Goal: Task Accomplishment & Management: Complete application form

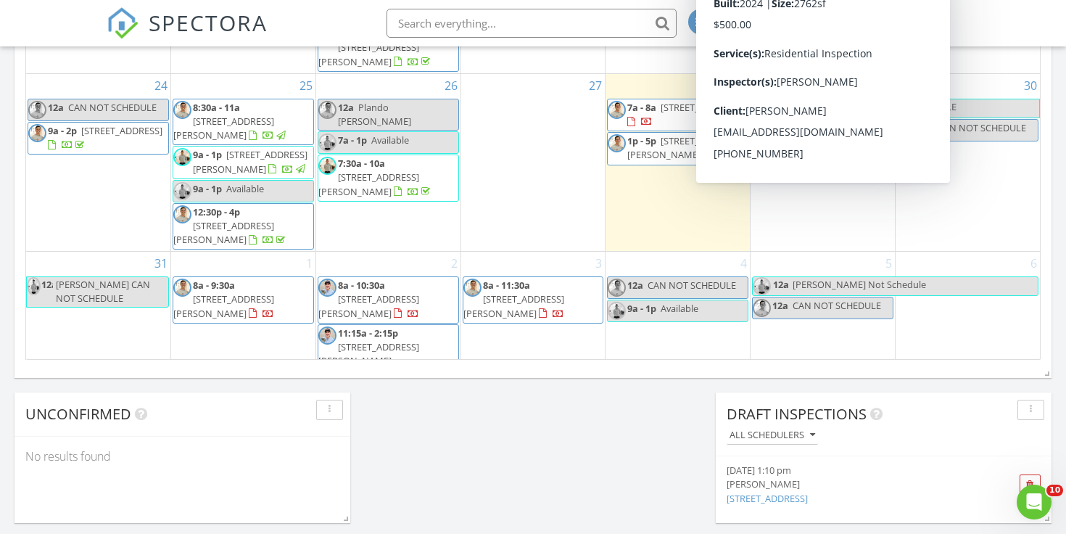
scroll to position [432, 0]
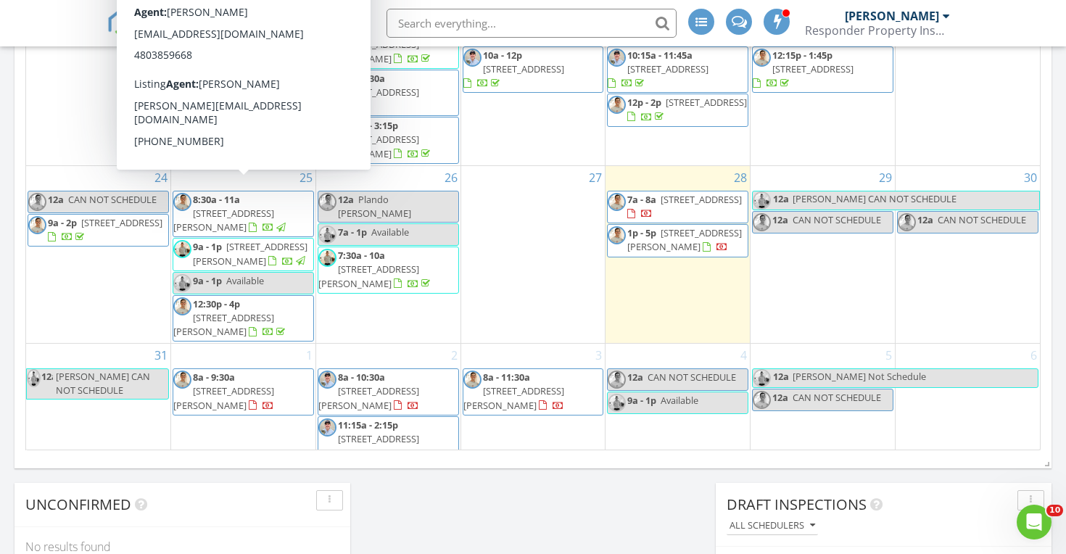
scroll to position [882, 0]
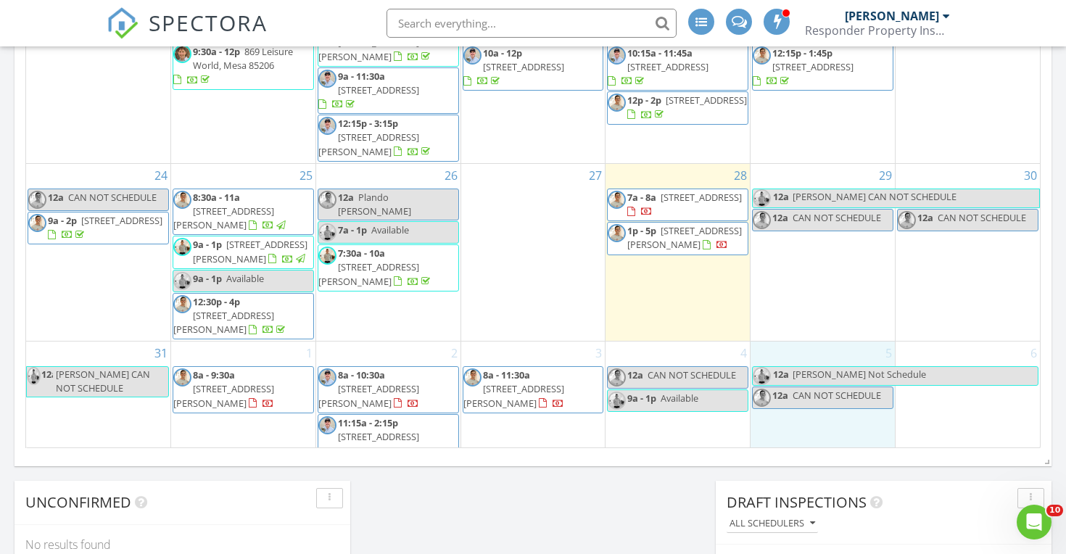
click at [777, 342] on div "5 12a [PERSON_NAME] Not Schedule 12a CAN NOT SCHEDULE" at bounding box center [822, 409] width 144 height 134
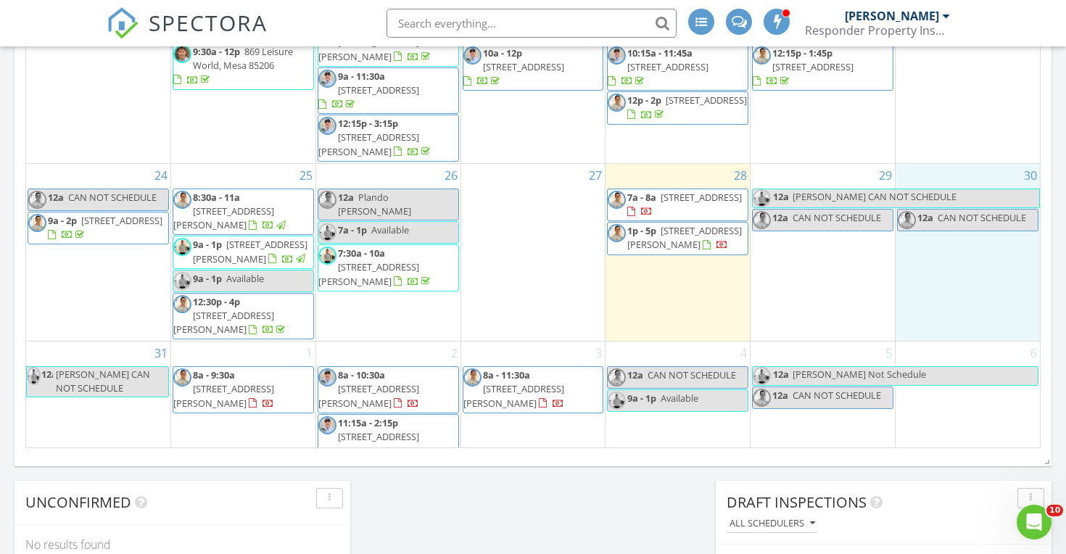
click at [1031, 312] on div "30 12a CAN NOT SCHEDULE" at bounding box center [968, 252] width 144 height 177
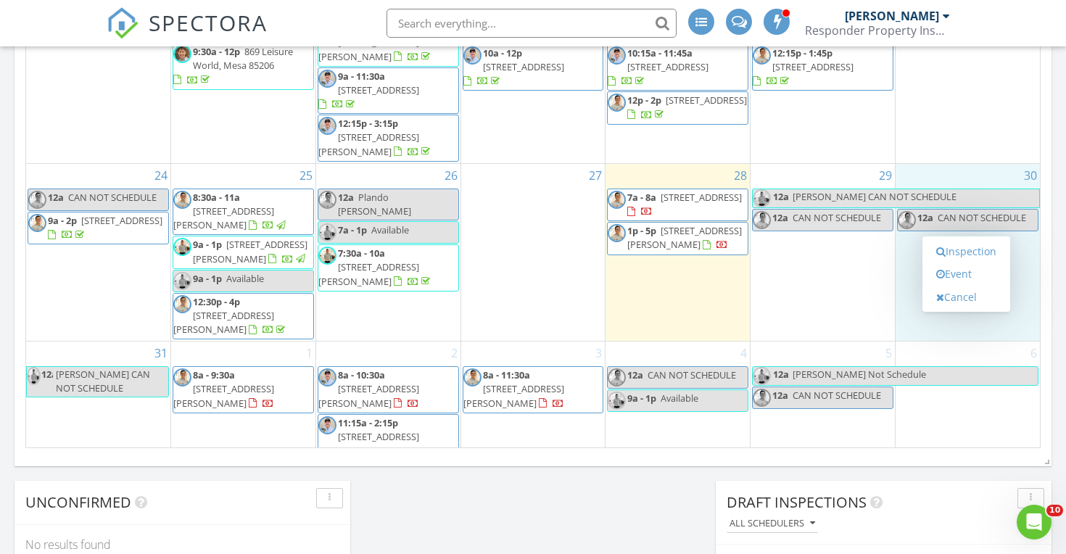
click at [1044, 309] on div "August 2025 today list day week cal wk 4 wk month Sun Mon Tue Wed Thu Fri Sat 2…" at bounding box center [533, 129] width 1037 height 659
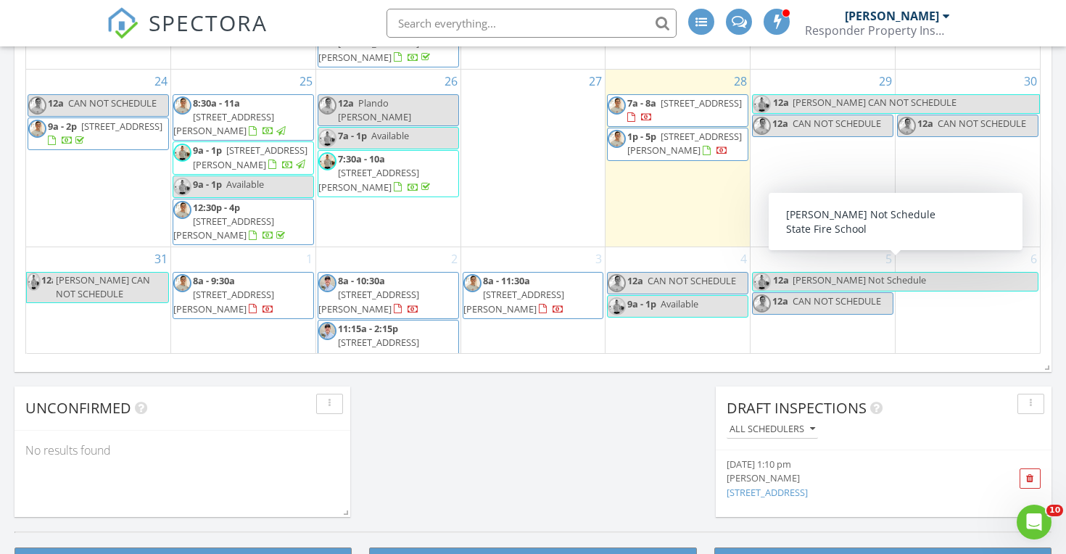
scroll to position [1018, 0]
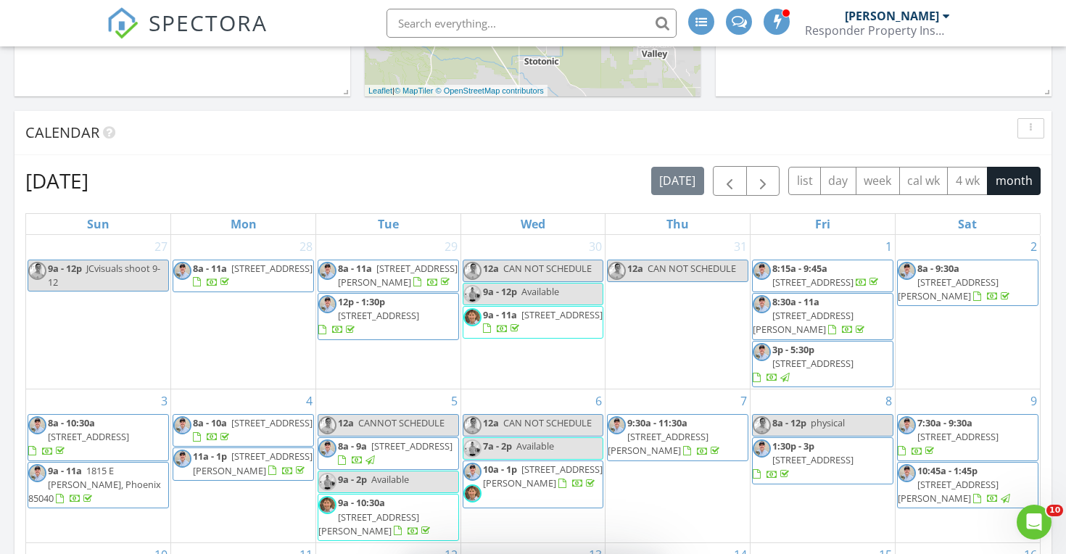
scroll to position [458, 0]
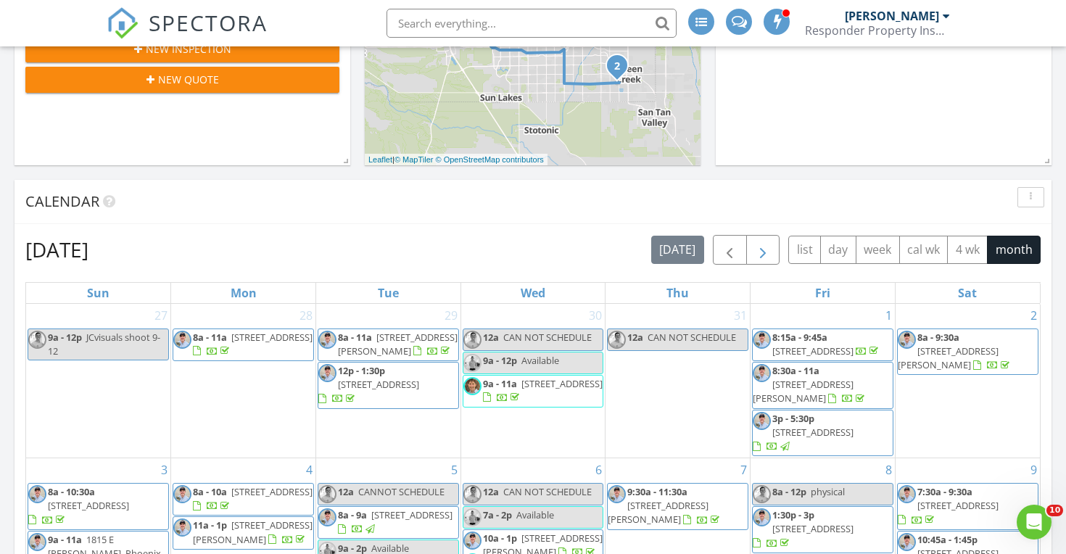
click at [767, 250] on span "button" at bounding box center [762, 249] width 17 height 17
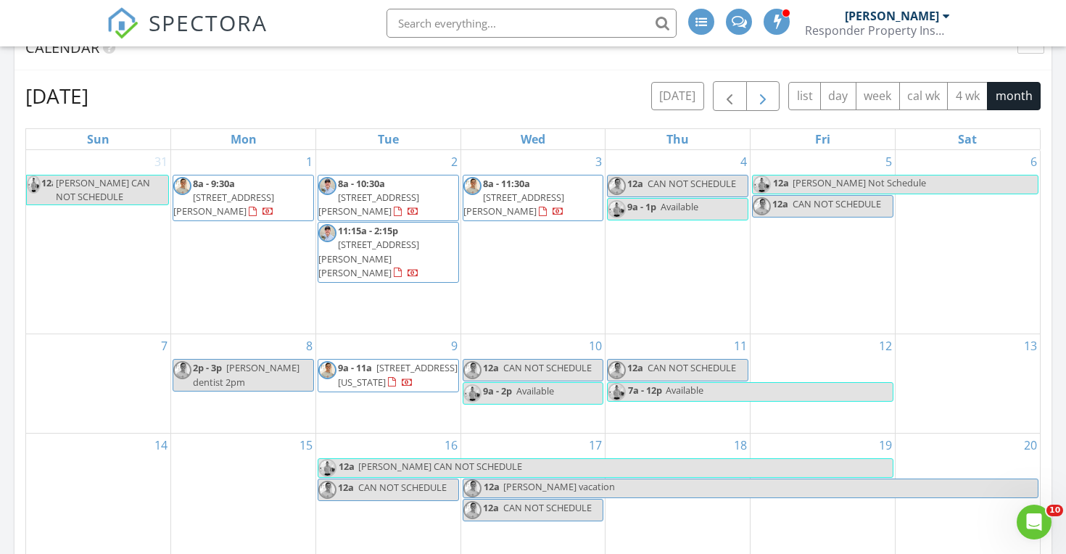
scroll to position [616, 0]
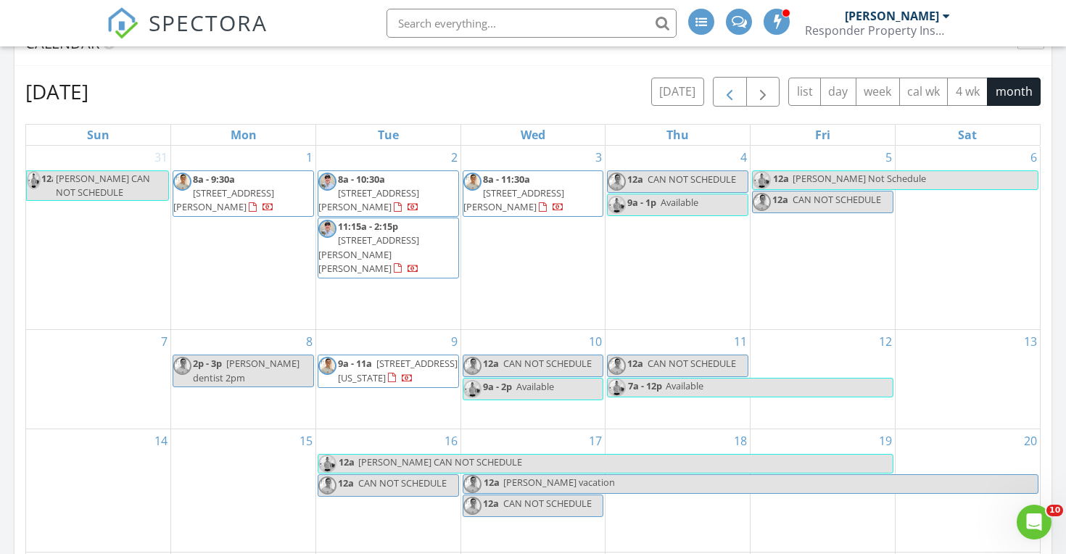
click at [724, 92] on span "button" at bounding box center [729, 91] width 17 height 17
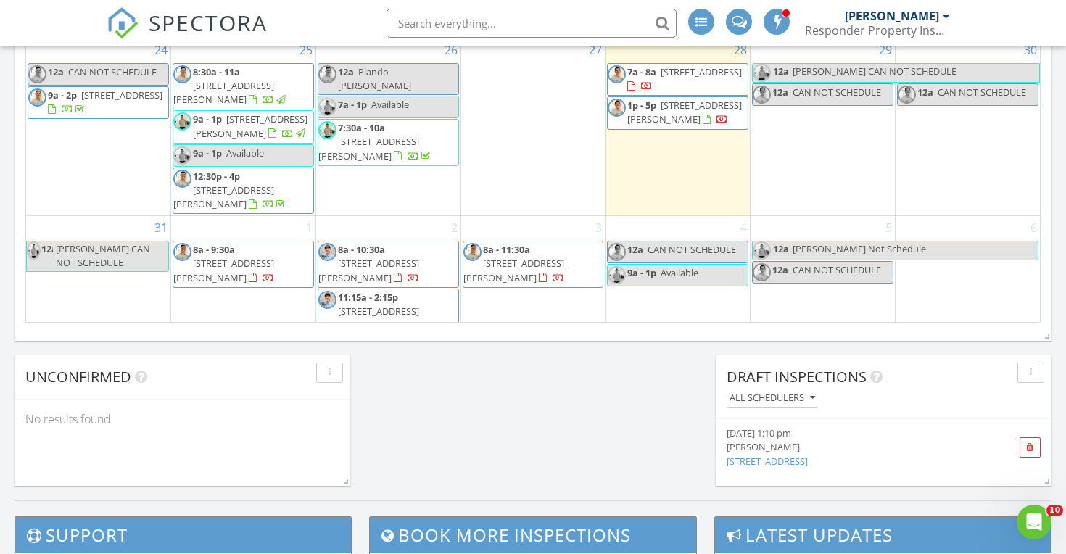
scroll to position [1009, 0]
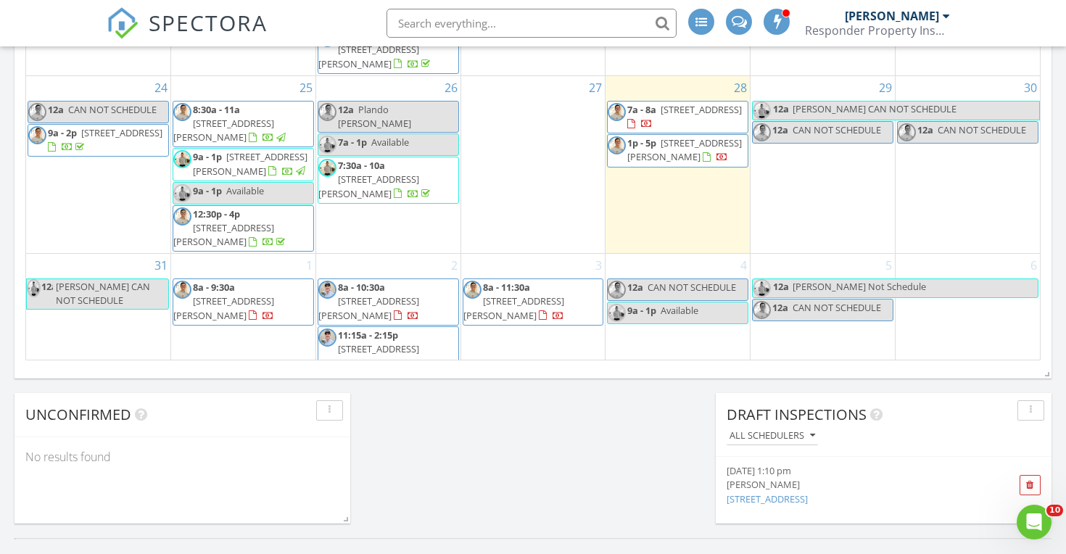
scroll to position [971, 0]
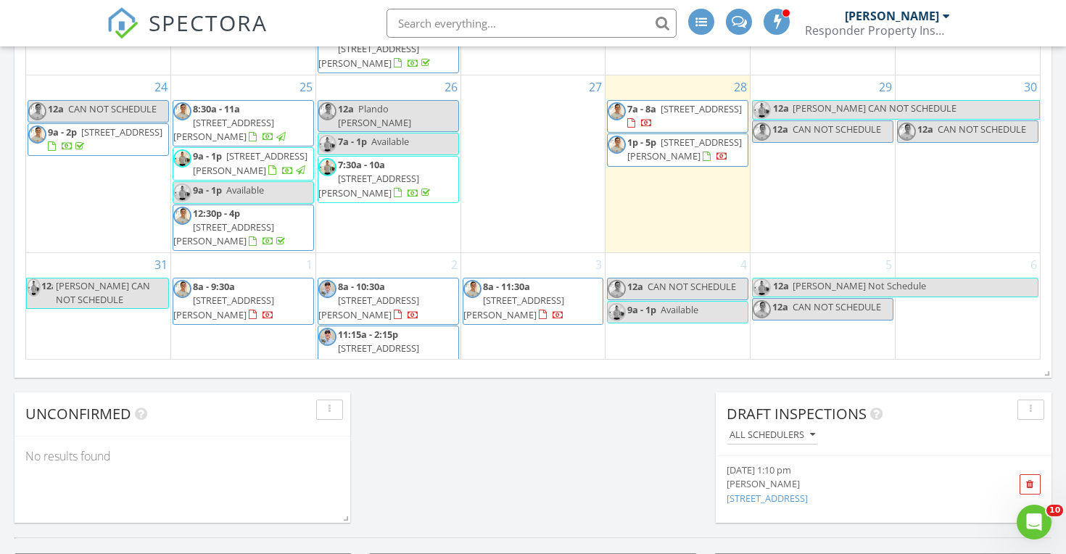
click at [243, 341] on div "1 8a - 9:30a 2550 S Ellsworth Rd 485, Mesa 85209" at bounding box center [243, 320] width 144 height 134
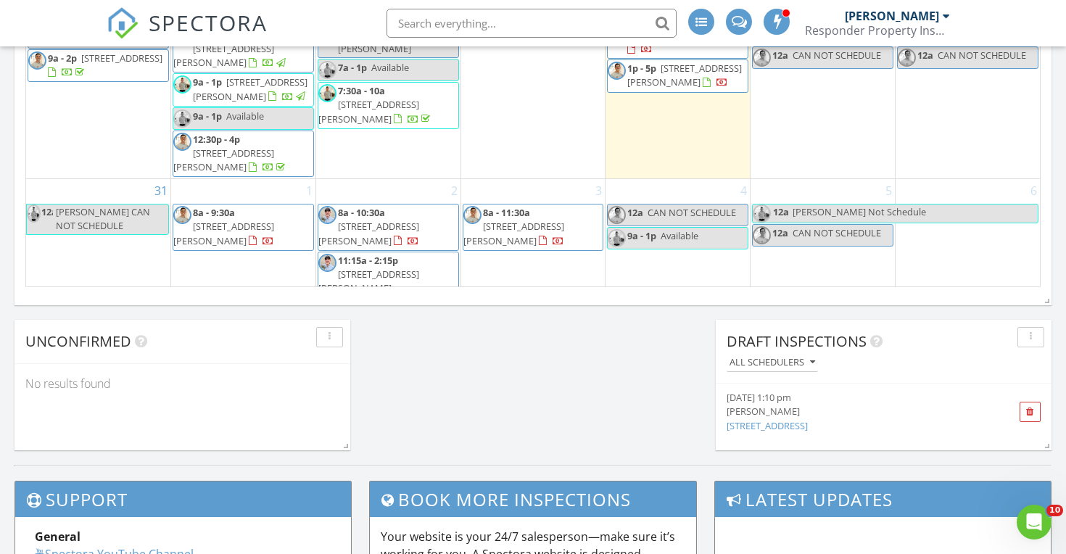
scroll to position [432, 0]
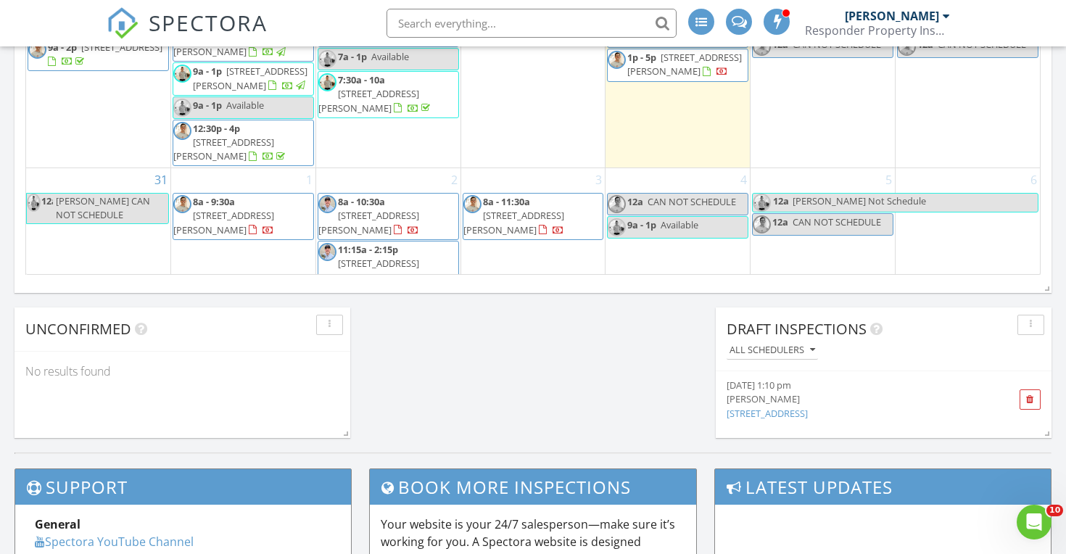
scroll to position [1062, 0]
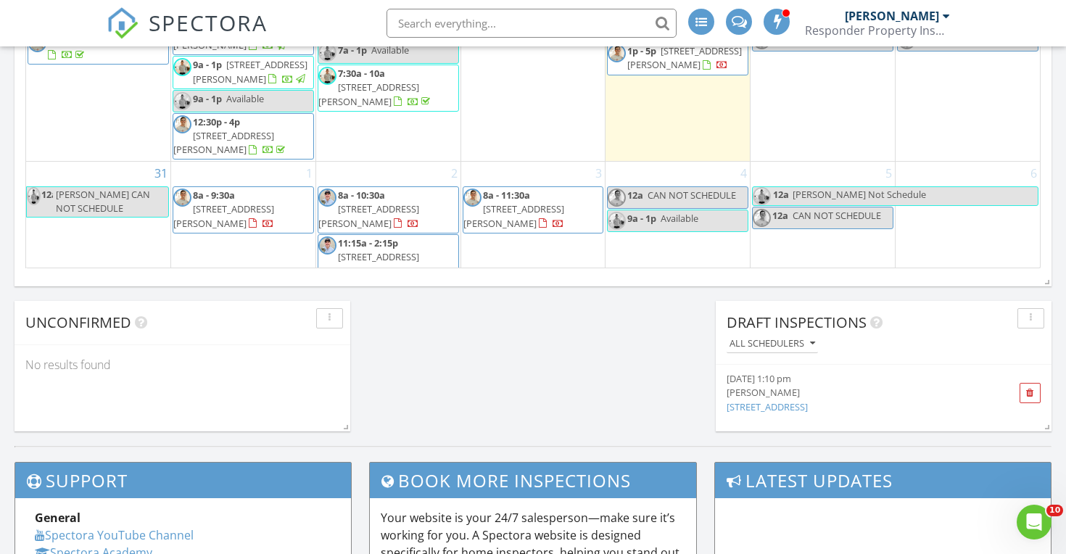
click at [971, 215] on div "6" at bounding box center [968, 229] width 144 height 134
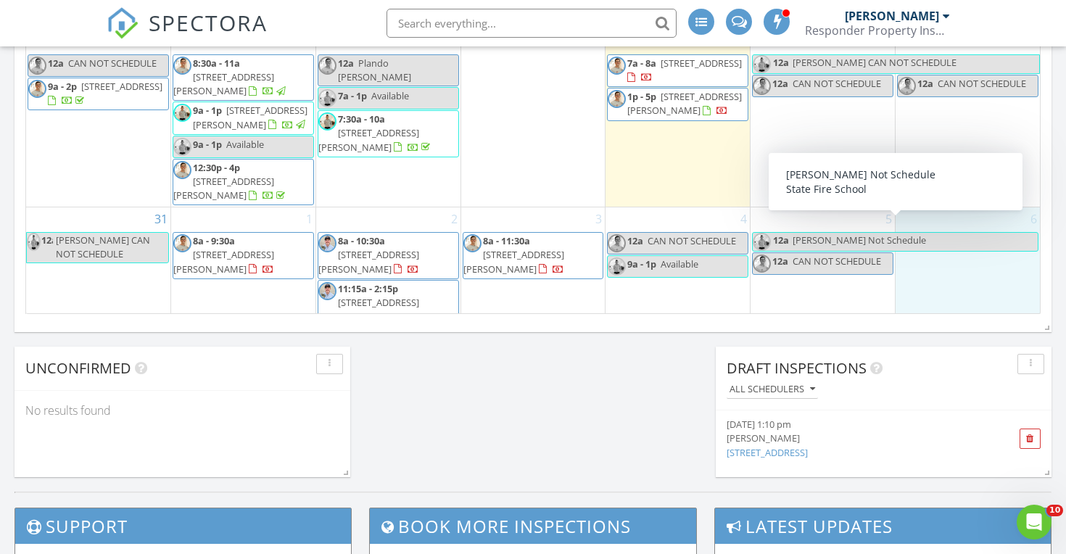
scroll to position [1018, 0]
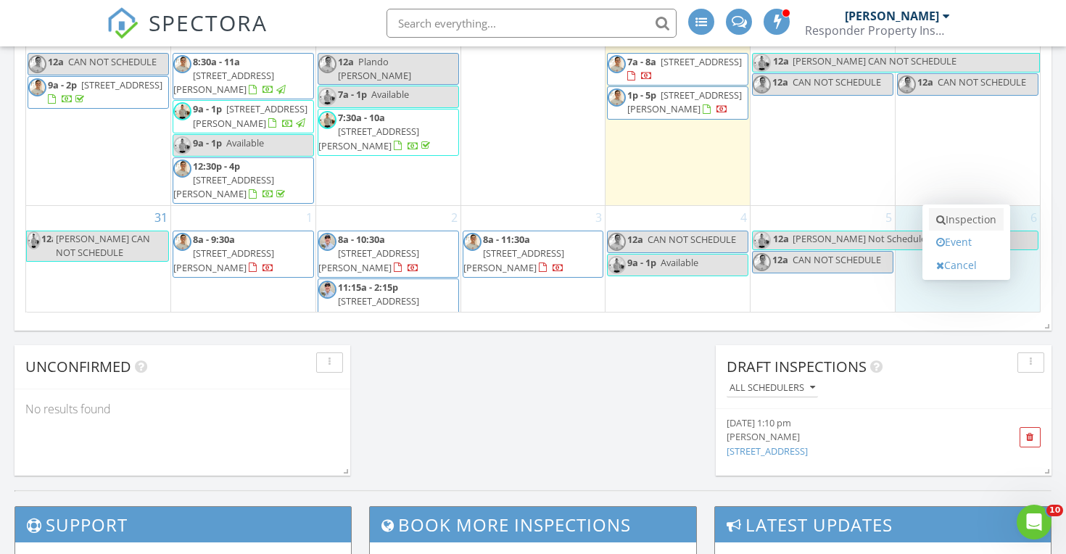
click at [946, 220] on link "Inspection" at bounding box center [966, 219] width 75 height 23
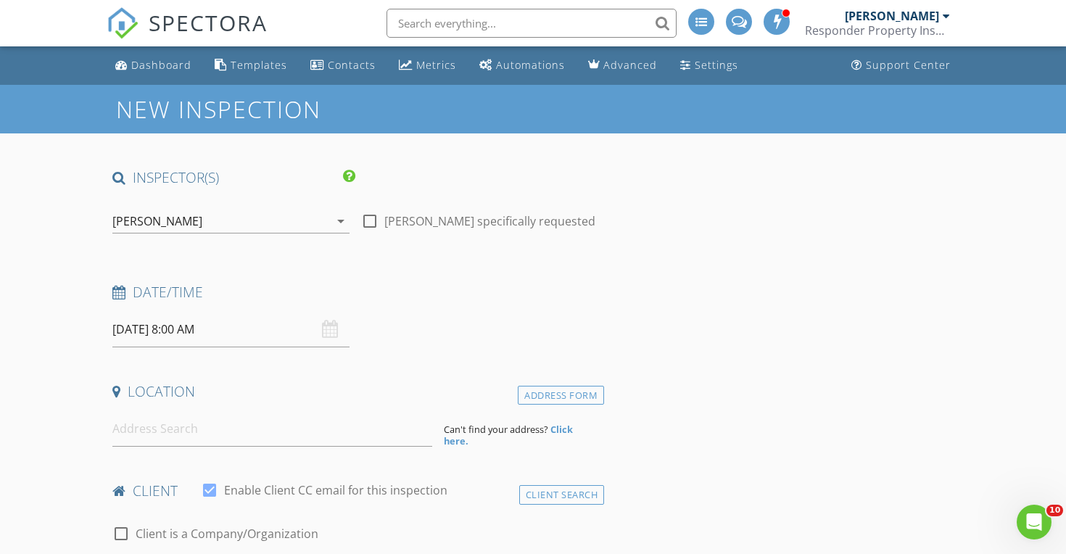
click at [227, 338] on input "09/06/2025 8:00 AM" at bounding box center [230, 330] width 237 height 36
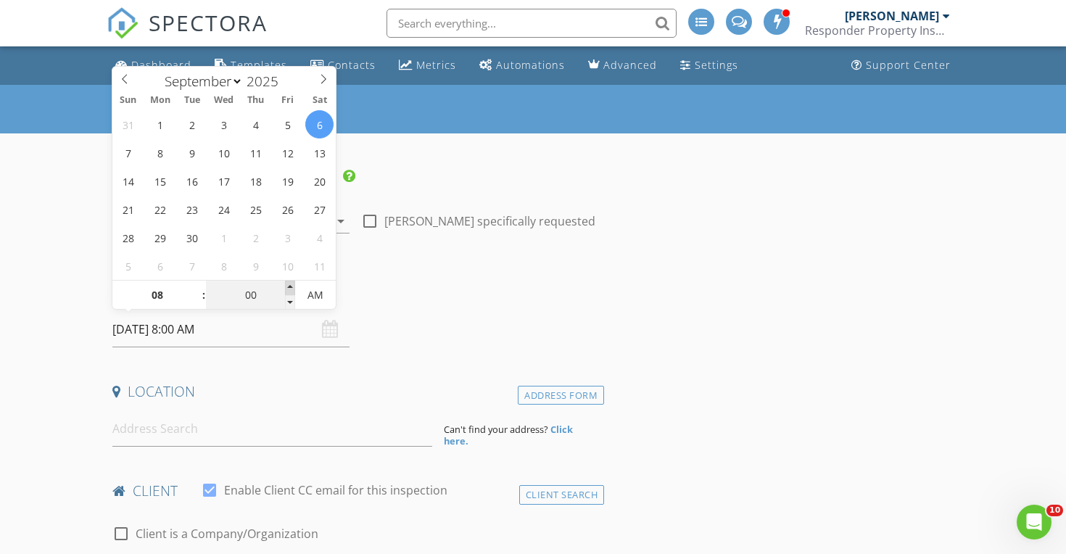
type input "09/06/2025 8:05 AM"
type input "05"
click at [288, 286] on span at bounding box center [290, 288] width 10 height 15
type input "09/06/2025 8:10 AM"
type input "10"
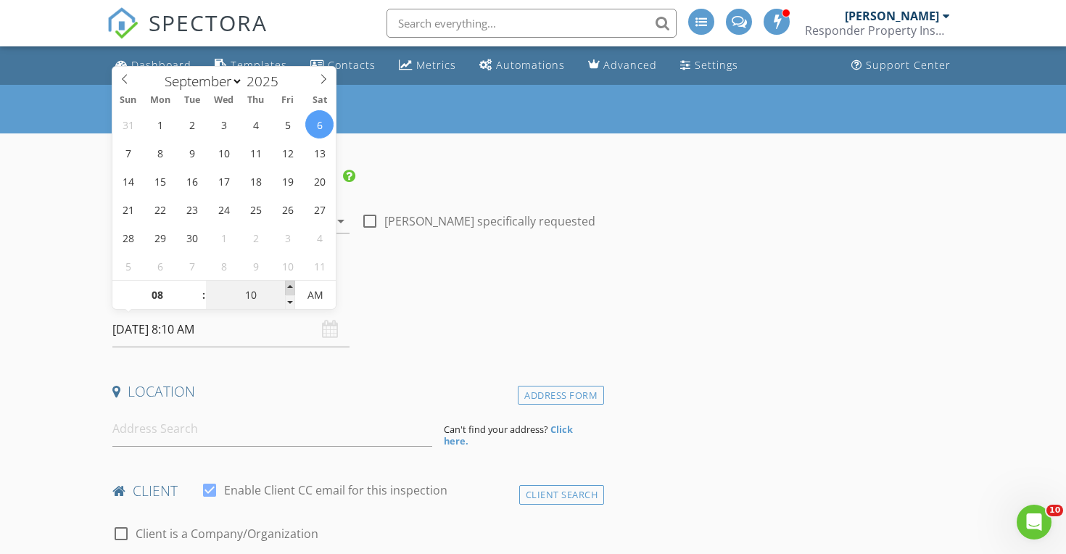
click at [288, 286] on span at bounding box center [290, 288] width 10 height 15
type input "09/06/2025 8:15 AM"
type input "15"
click at [288, 286] on span at bounding box center [290, 288] width 10 height 15
type input "09/06/2025 8:20 AM"
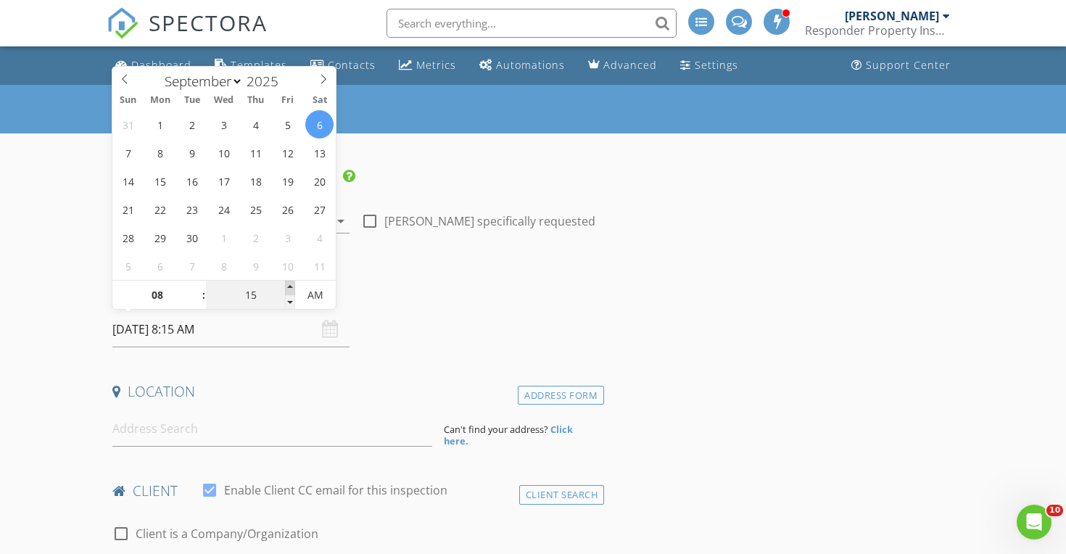
type input "20"
click at [288, 286] on span at bounding box center [290, 288] width 10 height 15
type input "09/06/2025 8:25 AM"
type input "25"
click at [288, 286] on span at bounding box center [290, 288] width 10 height 15
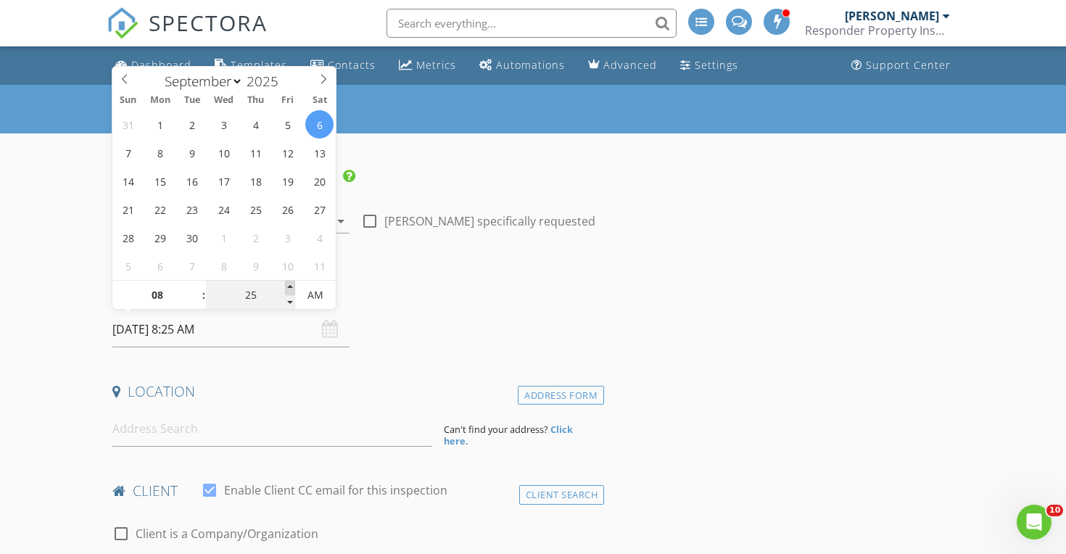
type input "09/06/2025 8:30 AM"
type input "30"
click at [288, 286] on span at bounding box center [290, 288] width 10 height 15
click at [403, 397] on h4 "Location" at bounding box center [355, 391] width 486 height 19
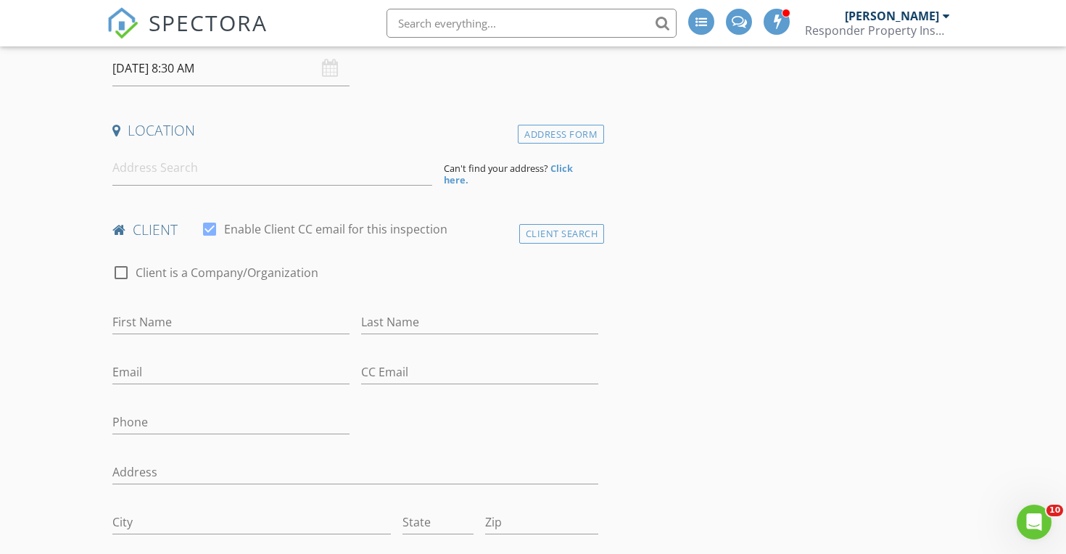
scroll to position [111, 0]
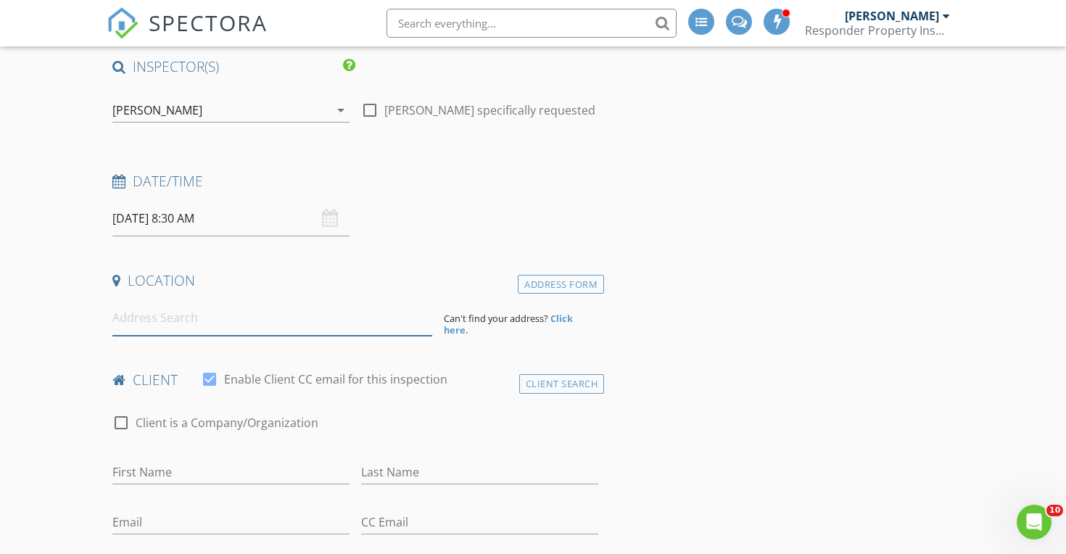
click at [353, 307] on input at bounding box center [272, 318] width 320 height 36
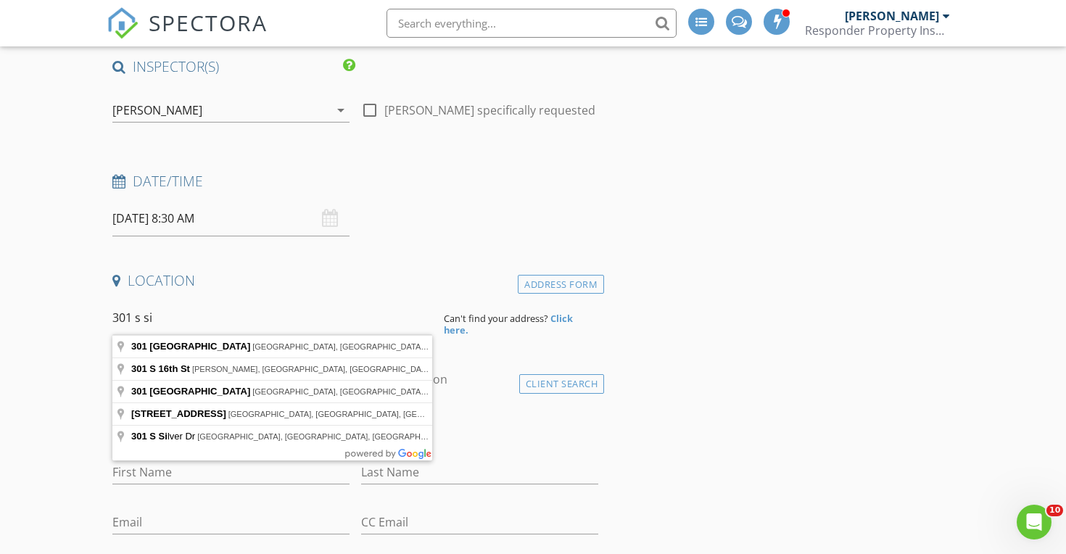
type input "301 South Signal Butte Road, Apache Junction, AZ, USA"
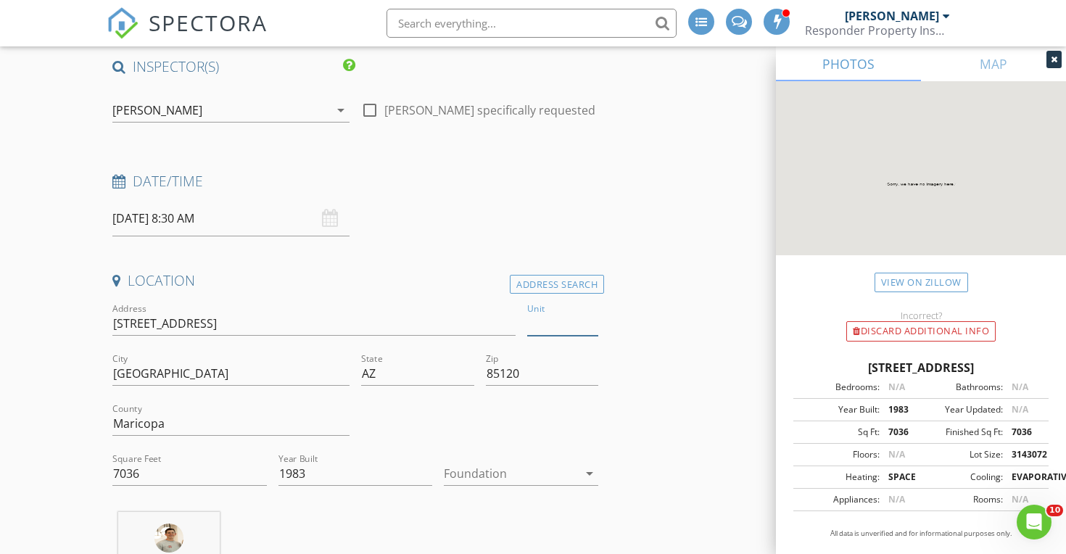
click at [537, 328] on input "Unit" at bounding box center [562, 324] width 71 height 24
type input "535"
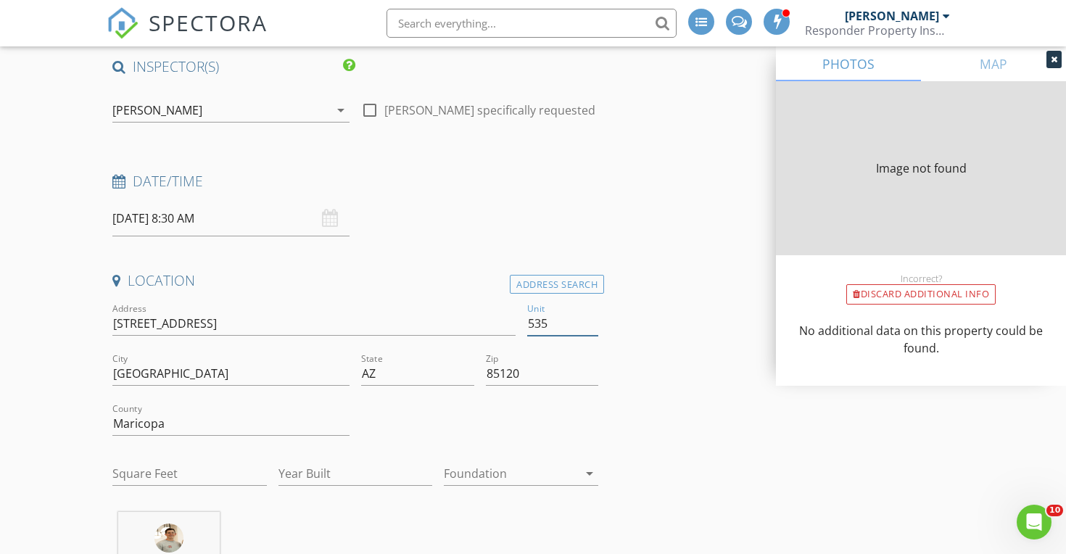
type input "535"
click at [193, 467] on input "Square Feet" at bounding box center [189, 474] width 154 height 24
type input "7036"
type input "1983"
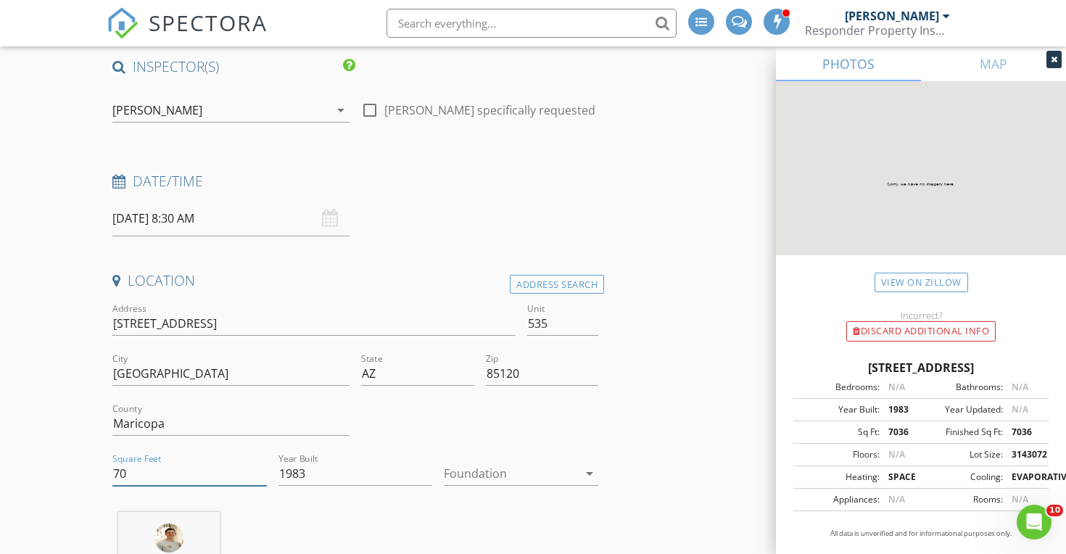
type input "7"
click at [311, 479] on input "1983" at bounding box center [355, 474] width 154 height 24
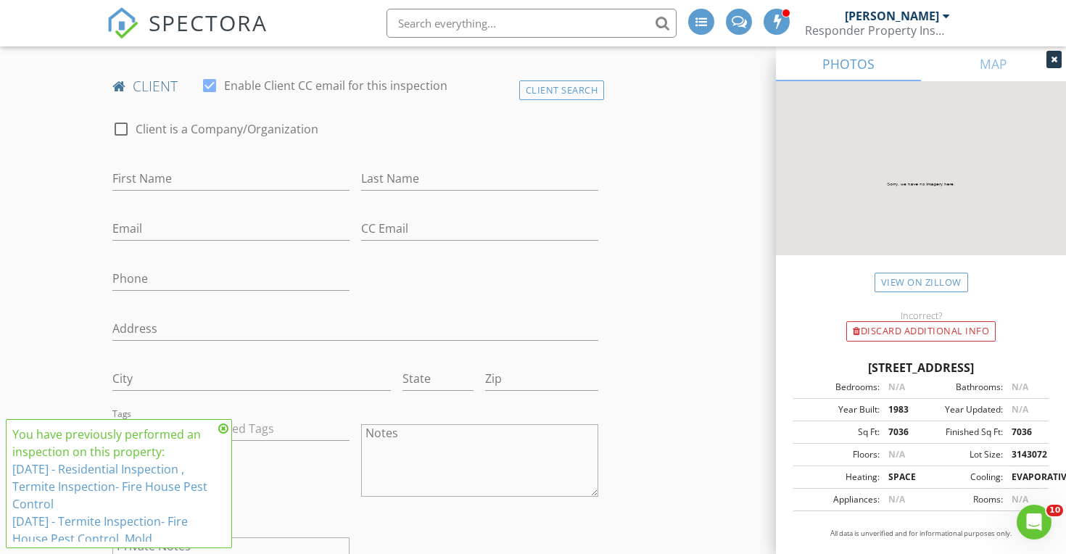
scroll to position [712, 0]
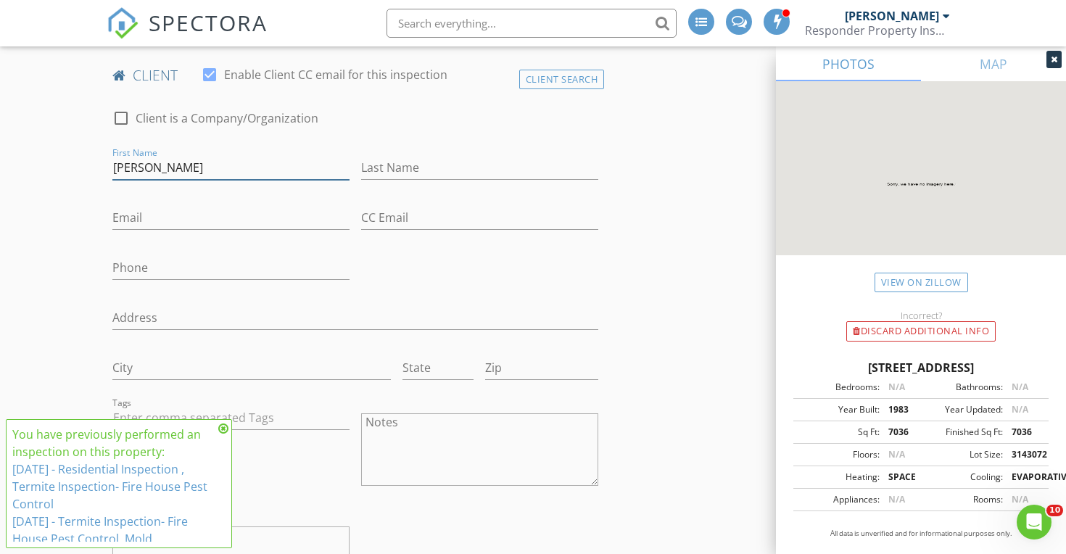
type input "Tracey"
type input "Fairbanks"
click at [110, 215] on div "Email" at bounding box center [231, 219] width 249 height 50
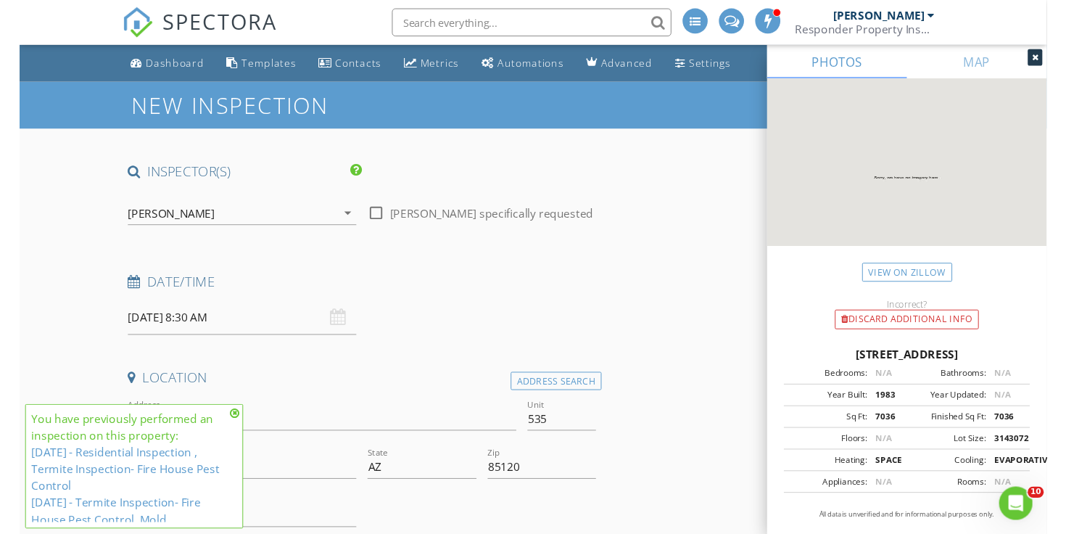
scroll to position [651, 0]
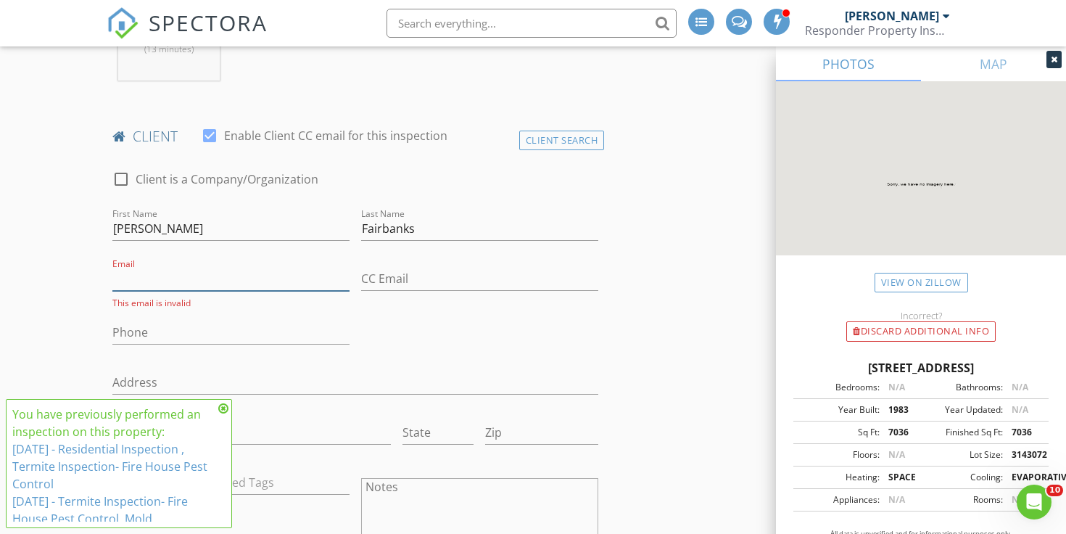
paste input "mnnurse51@gmail.com"
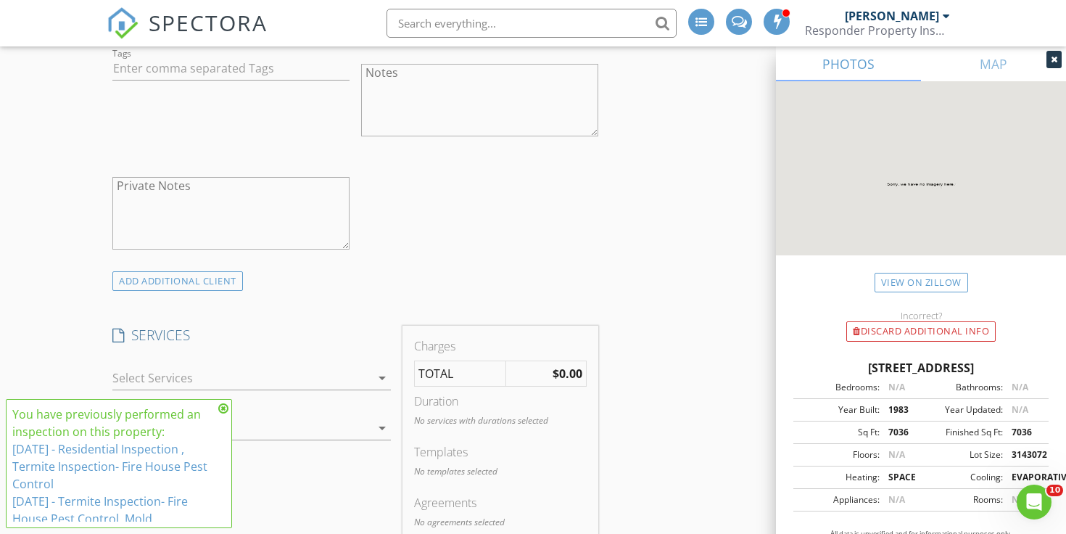
scroll to position [1151, 0]
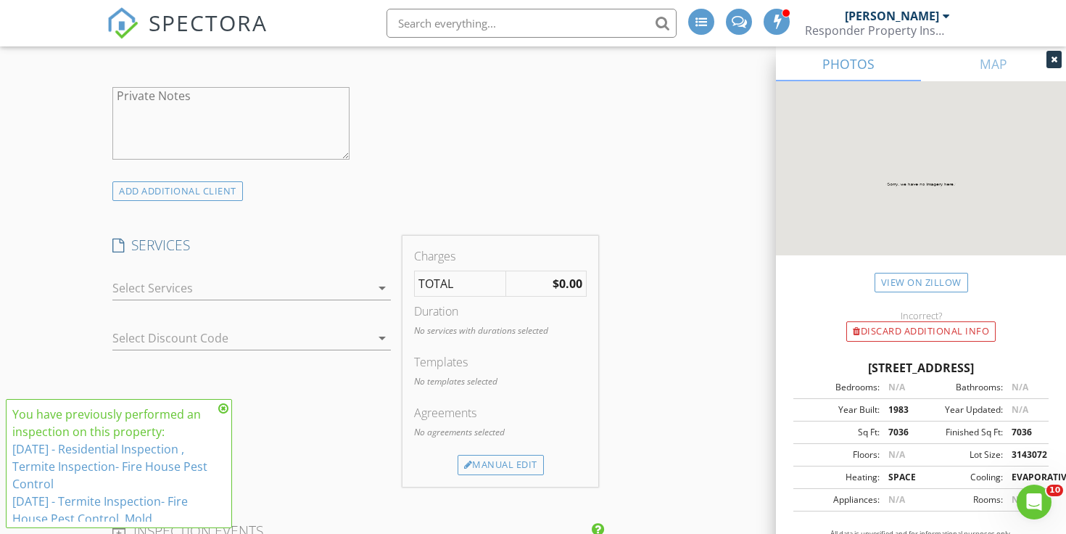
type input "mnnurse51@gmail.com"
click at [372, 284] on div "arrow_drop_down" at bounding box center [381, 287] width 20 height 17
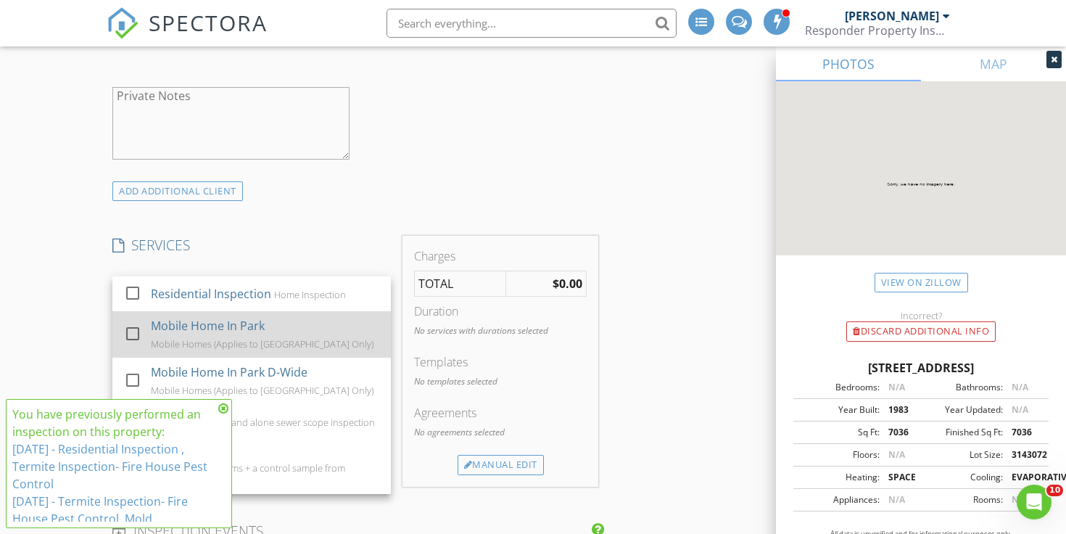
click at [332, 322] on div "Mobile Home In Park Mobile Homes (Applies to East Valley Only)" at bounding box center [265, 334] width 228 height 46
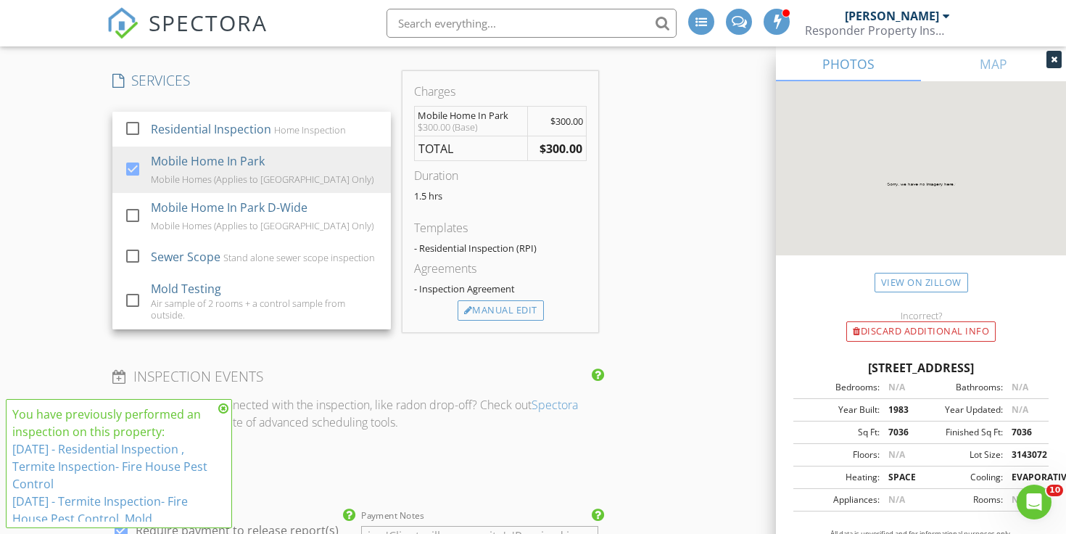
scroll to position [1321, 0]
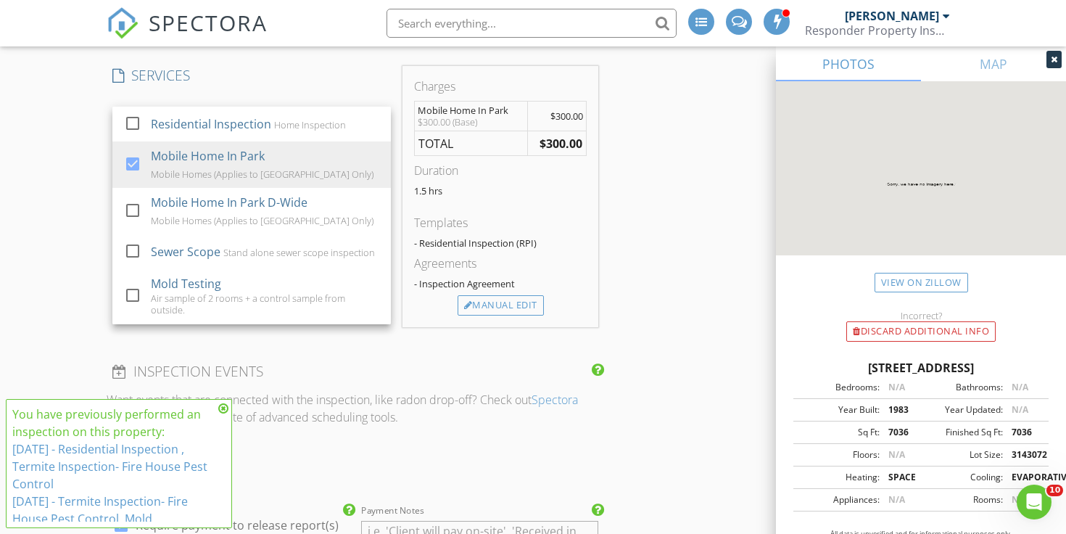
click at [425, 205] on div "1.5 hrs" at bounding box center [500, 196] width 173 height 23
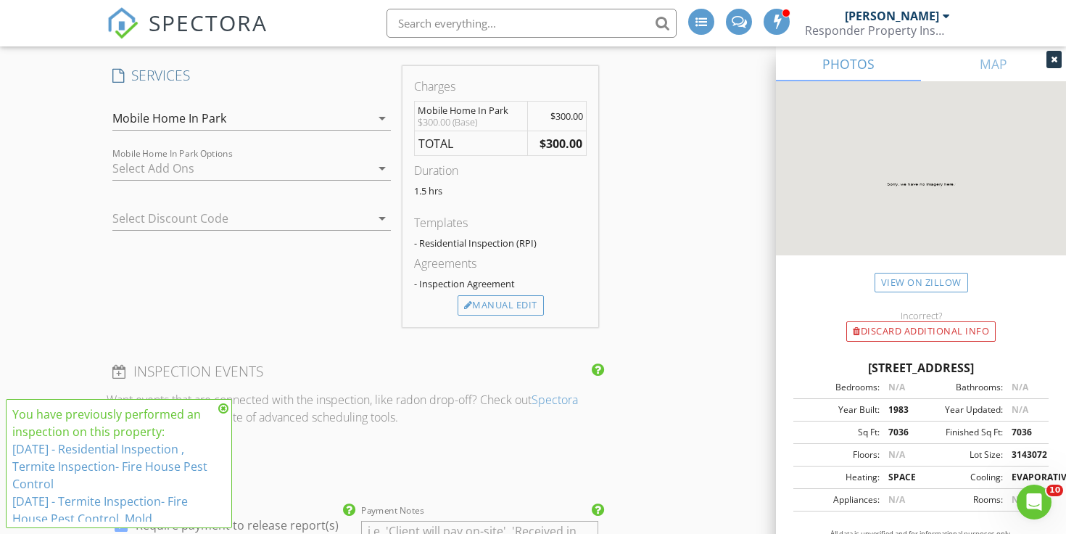
click at [294, 166] on div at bounding box center [241, 168] width 258 height 23
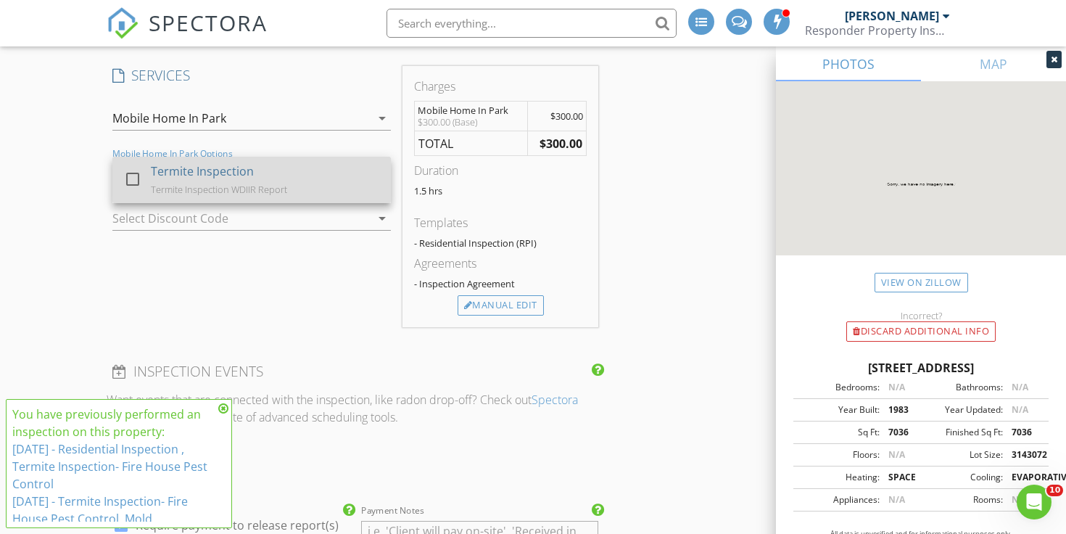
click at [280, 180] on div "Termite Inspection Termite Inspection WDIIR Report" at bounding box center [265, 180] width 228 height 46
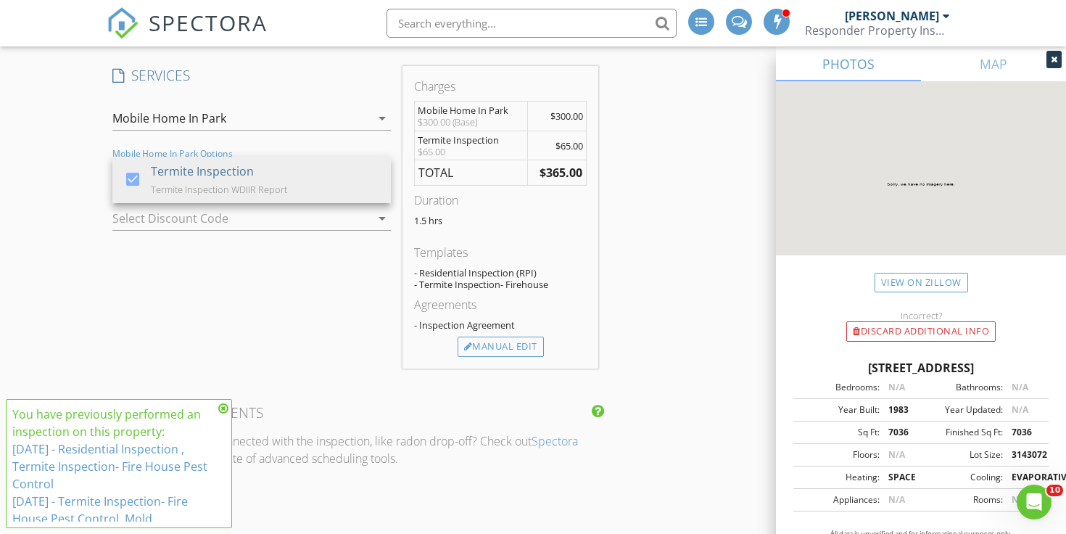
click at [646, 231] on div "INSPECTOR(S) check_box Timothy Blum PRIMARY check_box_outline_blank Jon Blum Ti…" at bounding box center [533, 272] width 853 height 2850
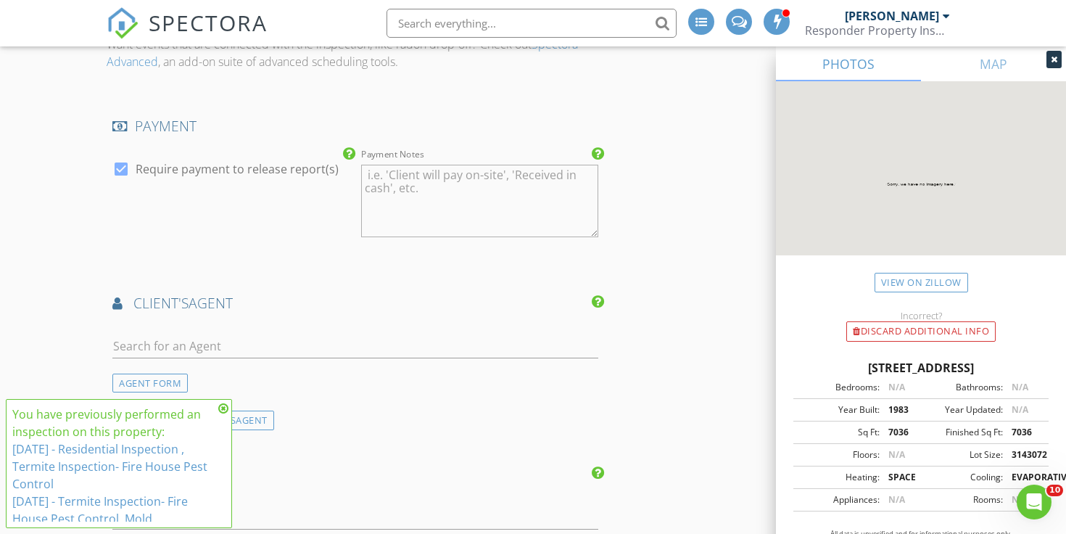
scroll to position [1787, 0]
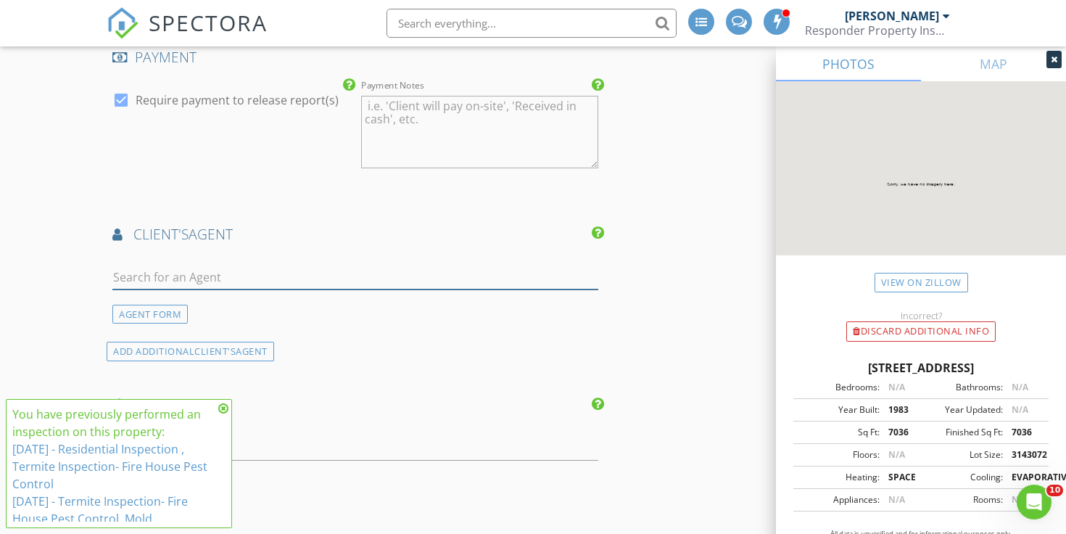
click at [397, 281] on input "text" at bounding box center [355, 277] width 486 height 24
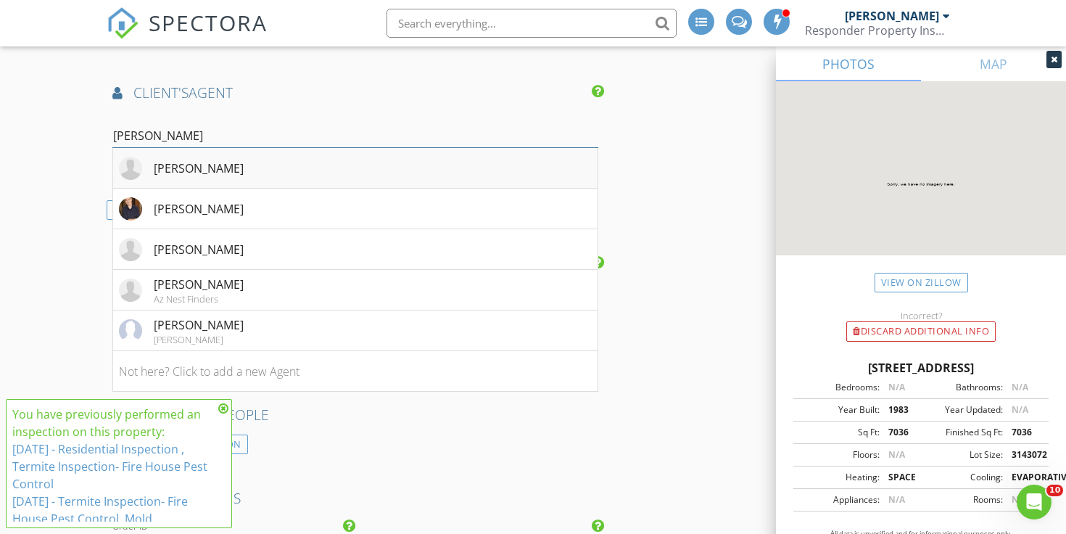
scroll to position [1946, 0]
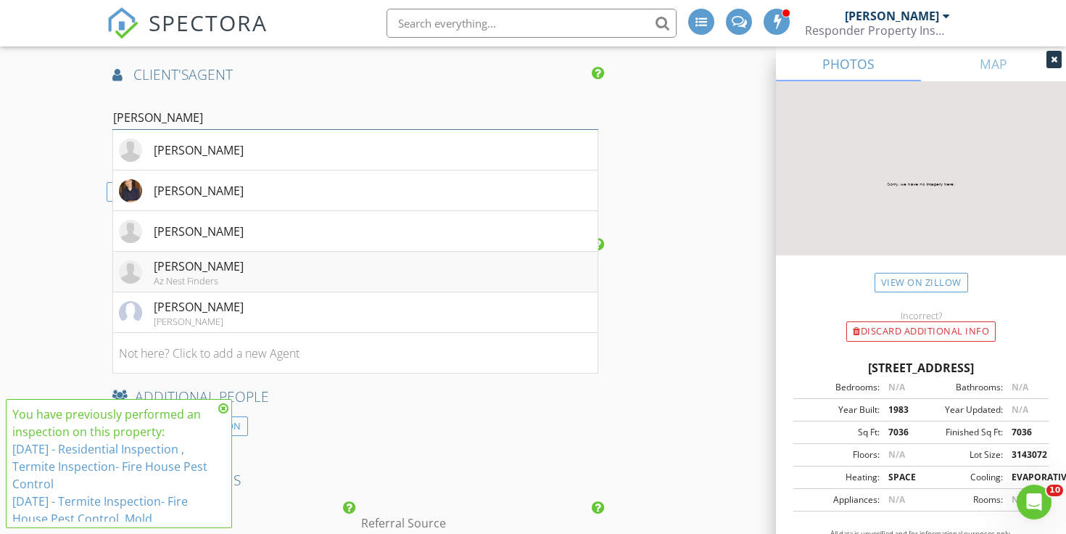
type input "kell"
click at [218, 260] on div "Kelli Van Liew" at bounding box center [199, 265] width 90 height 17
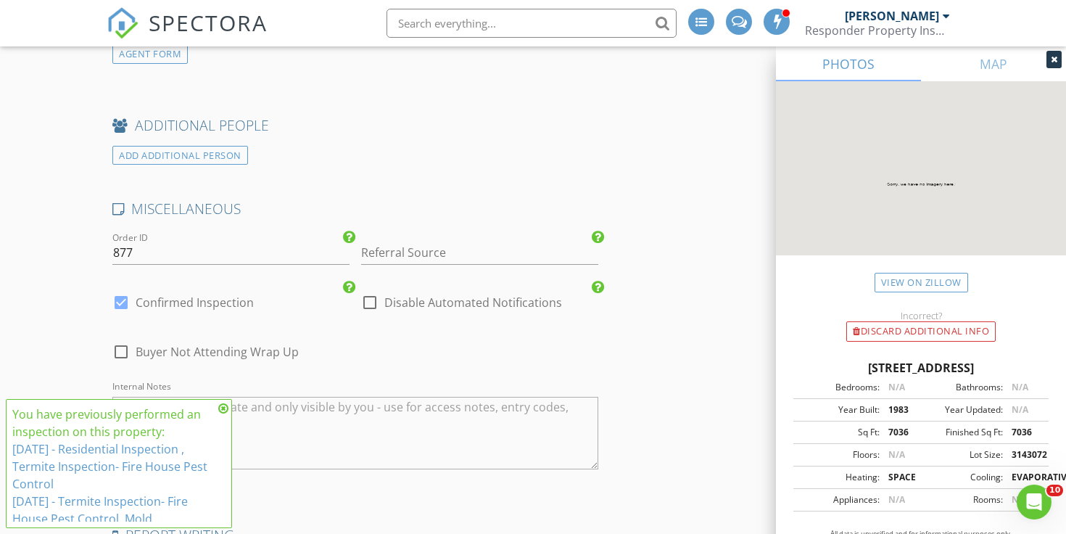
scroll to position [2494, 0]
click at [410, 242] on input "Referral Source" at bounding box center [479, 251] width 237 height 24
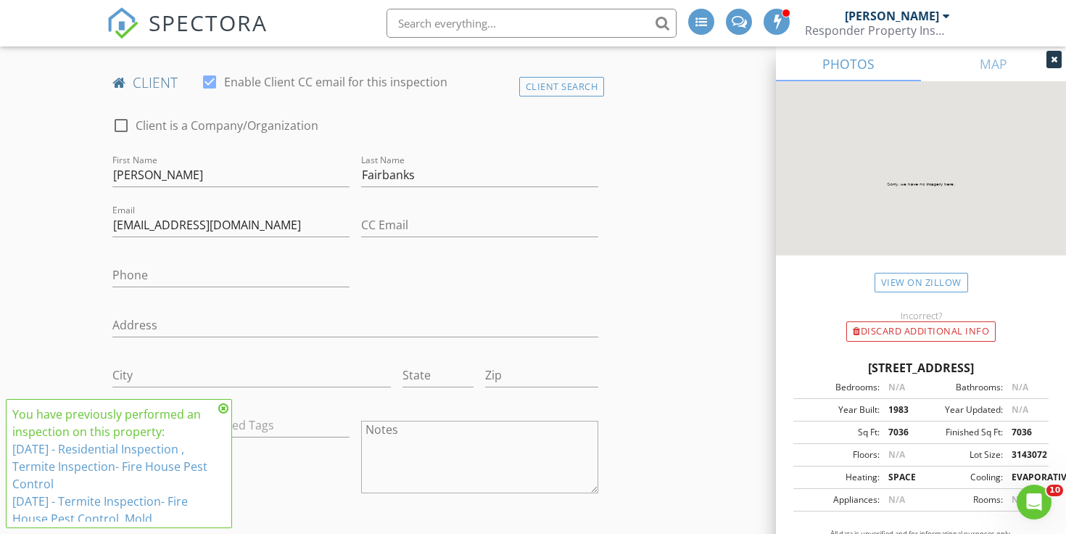
scroll to position [682, 0]
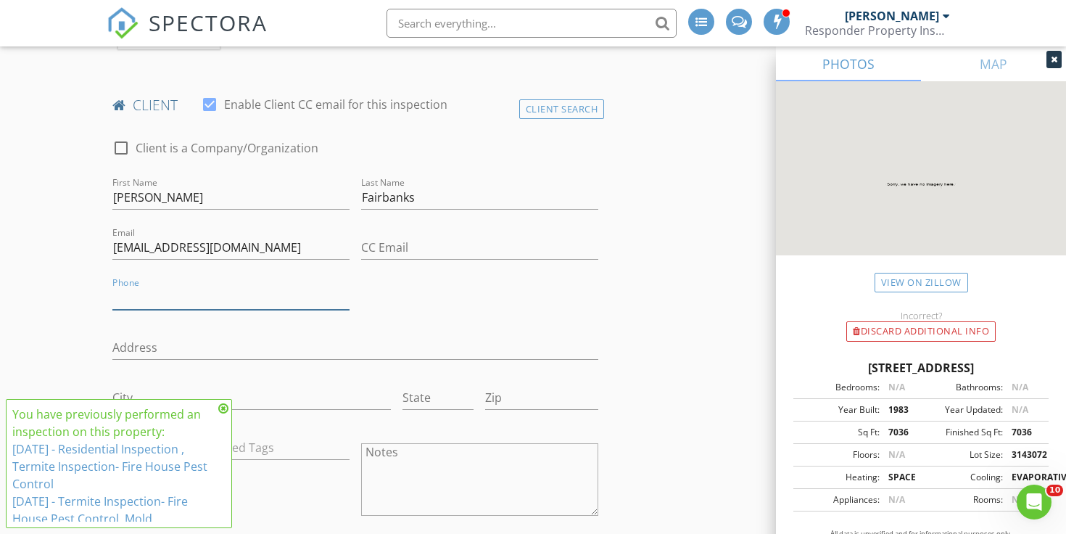
paste input "320-894-5433"
type input "320-894-5433"
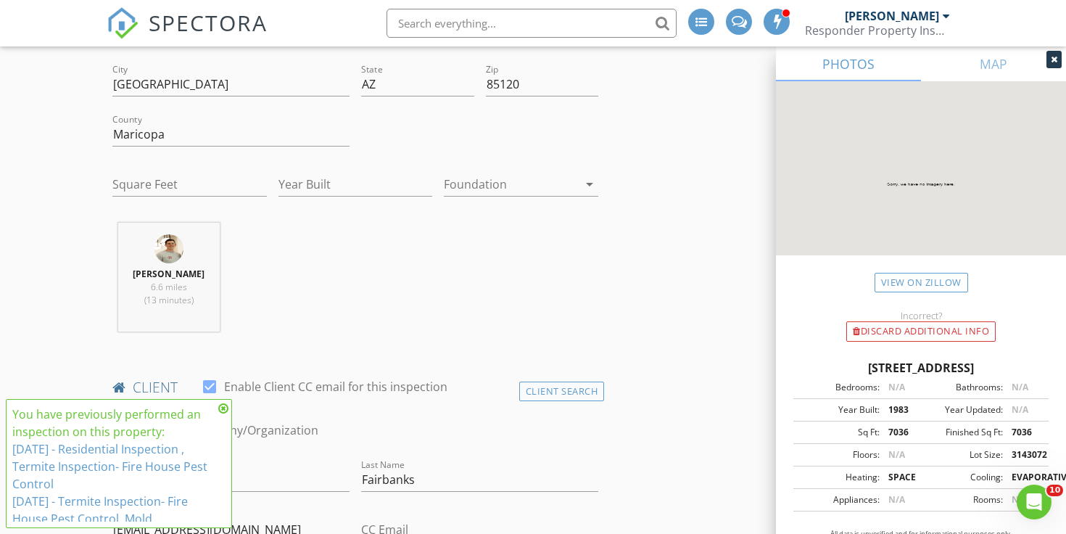
scroll to position [400, 0]
click at [175, 194] on input "Square Feet" at bounding box center [189, 185] width 154 height 24
type input "896"
click at [345, 186] on input "Year Built" at bounding box center [355, 185] width 154 height 24
type input "1999"
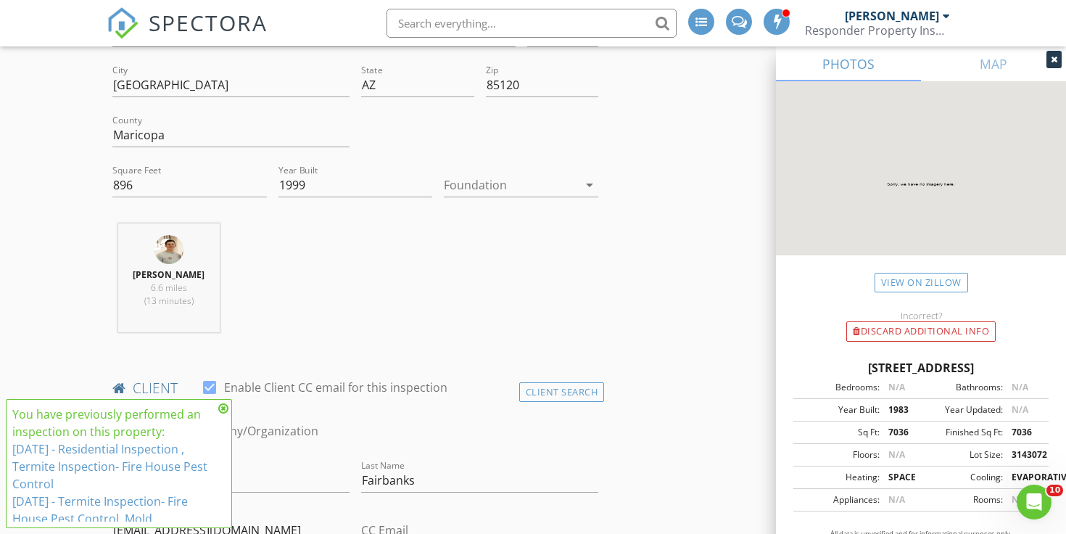
click at [368, 296] on div "Timothy Blum 6.6 miles (13 minutes)" at bounding box center [355, 283] width 497 height 120
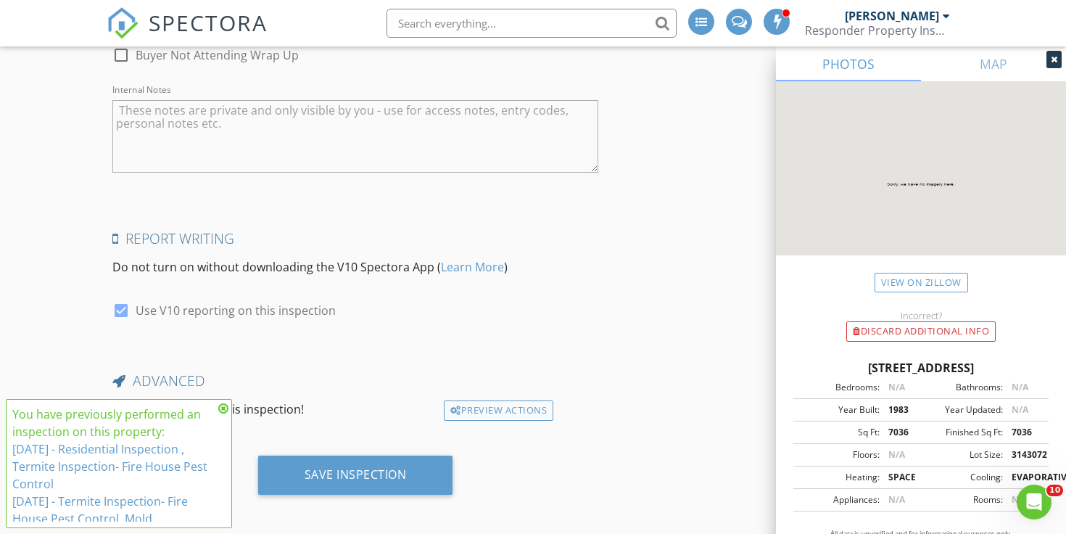
scroll to position [2789, 0]
click at [236, 131] on textarea "Internal Notes" at bounding box center [355, 137] width 486 height 73
paste textarea "Lock box code 1999 - Lock box is located on carport side - to the right of step…"
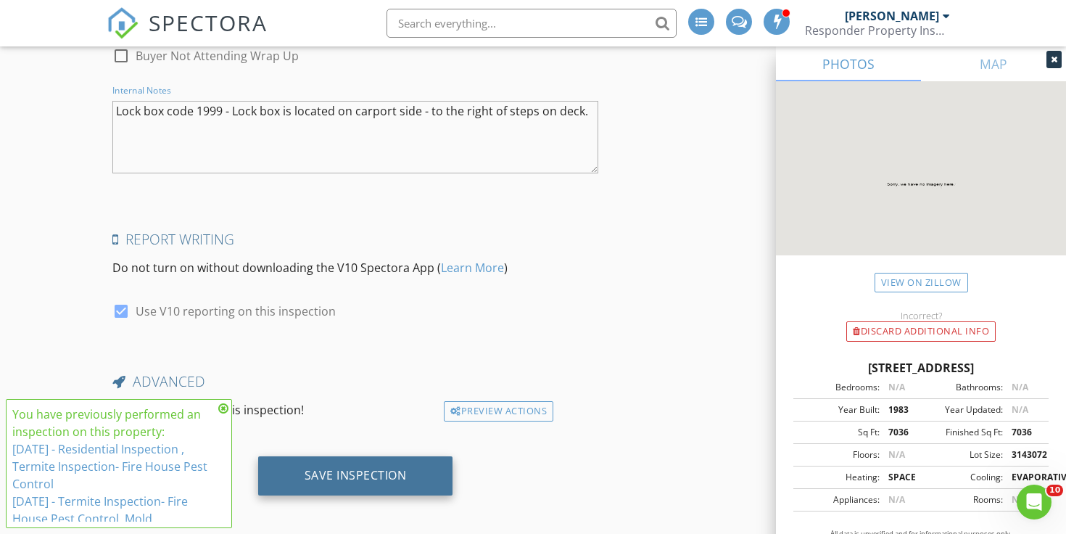
type textarea "Lock box code 1999 - Lock box is located on carport side - to the right of step…"
click at [331, 468] on div "Save Inspection" at bounding box center [356, 475] width 102 height 15
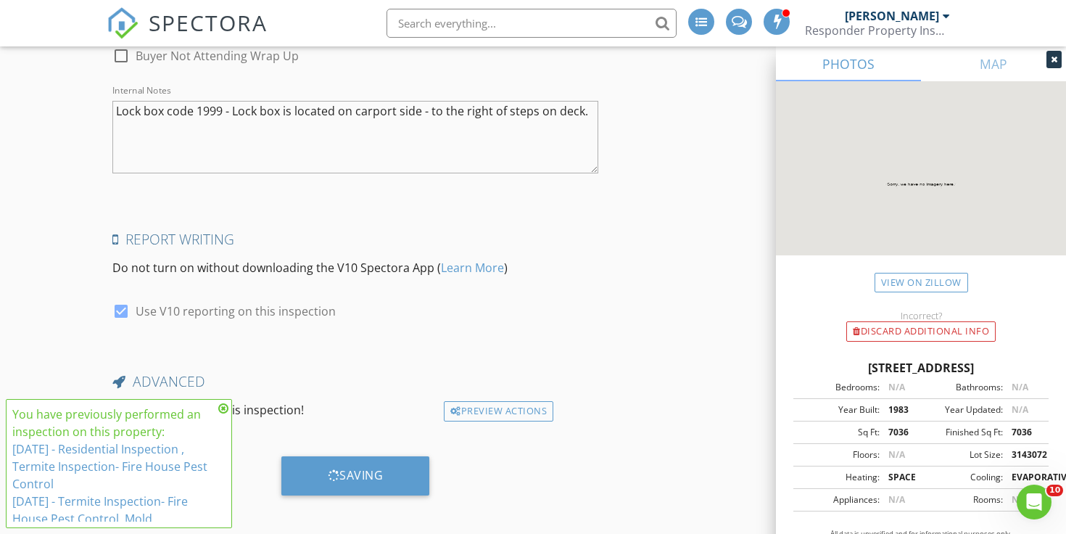
click at [223, 409] on icon at bounding box center [223, 408] width 10 height 12
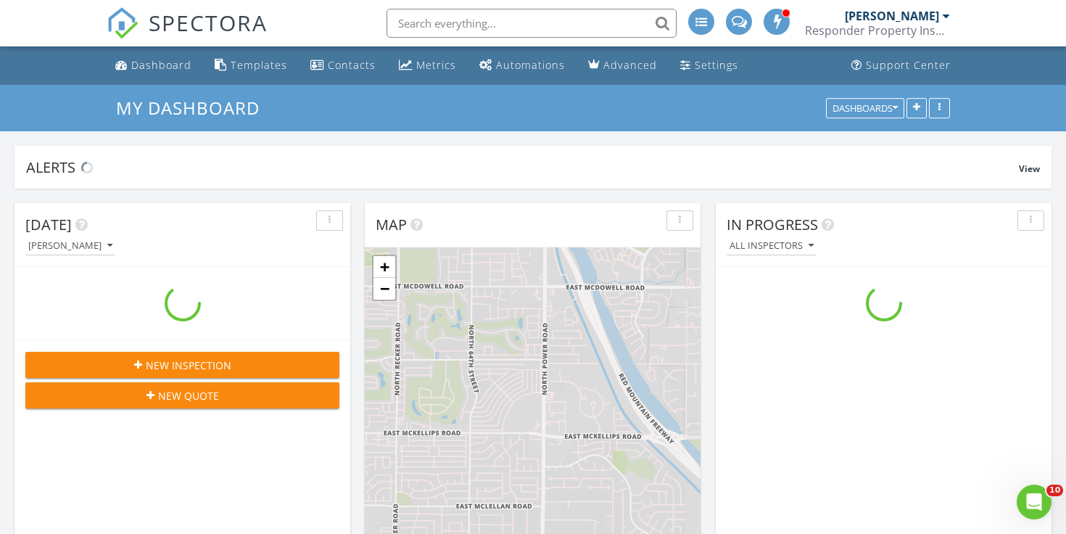
scroll to position [1320, 1067]
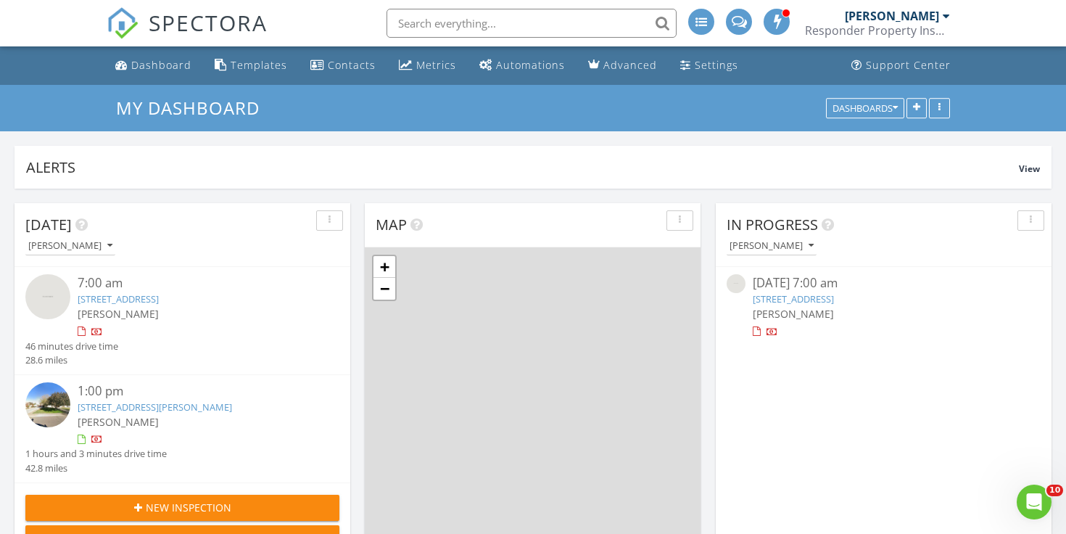
click at [423, 33] on input "text" at bounding box center [531, 23] width 290 height 29
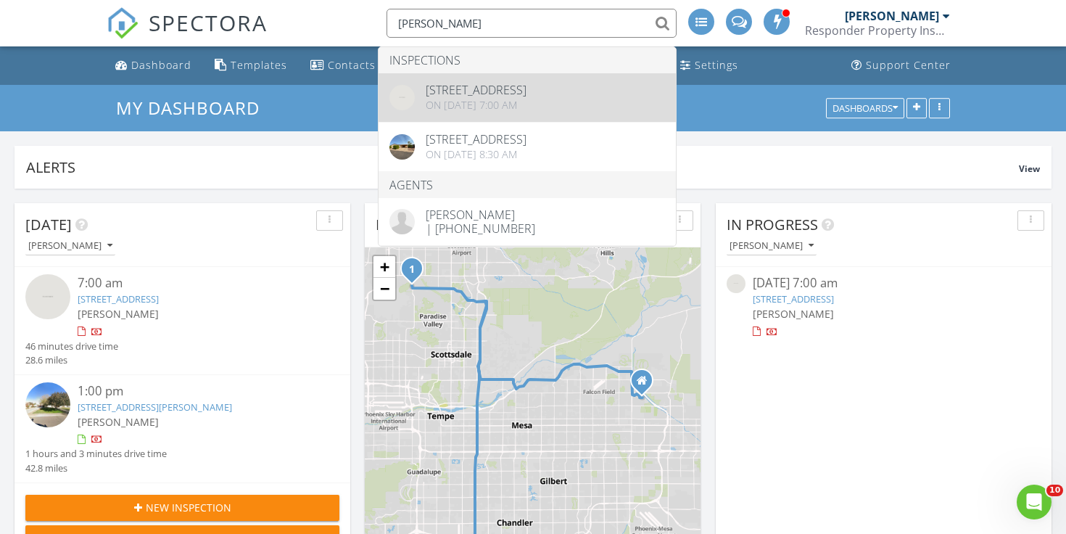
type input "tracey"
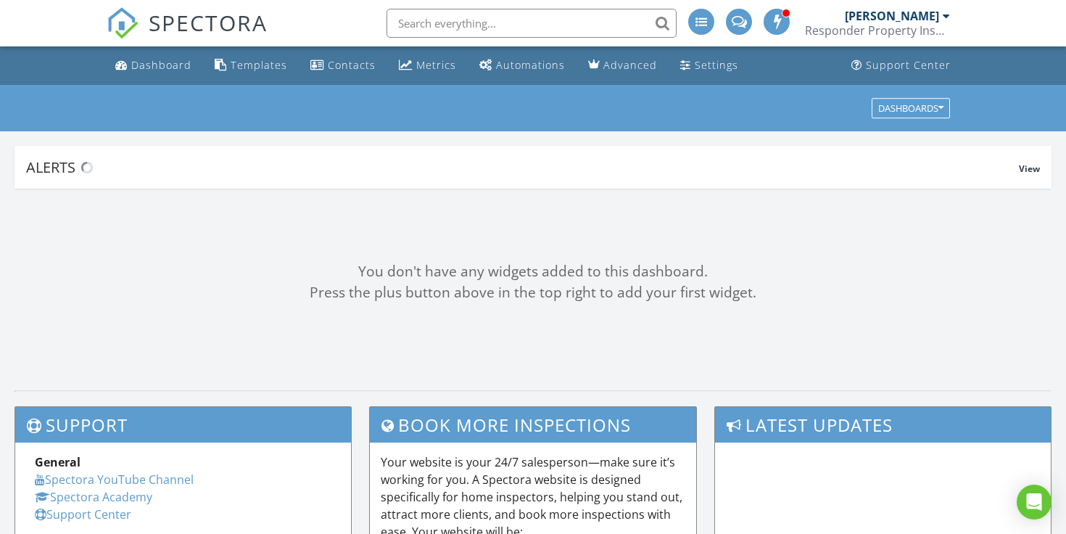
click at [438, 25] on input "text" at bounding box center [531, 23] width 290 height 29
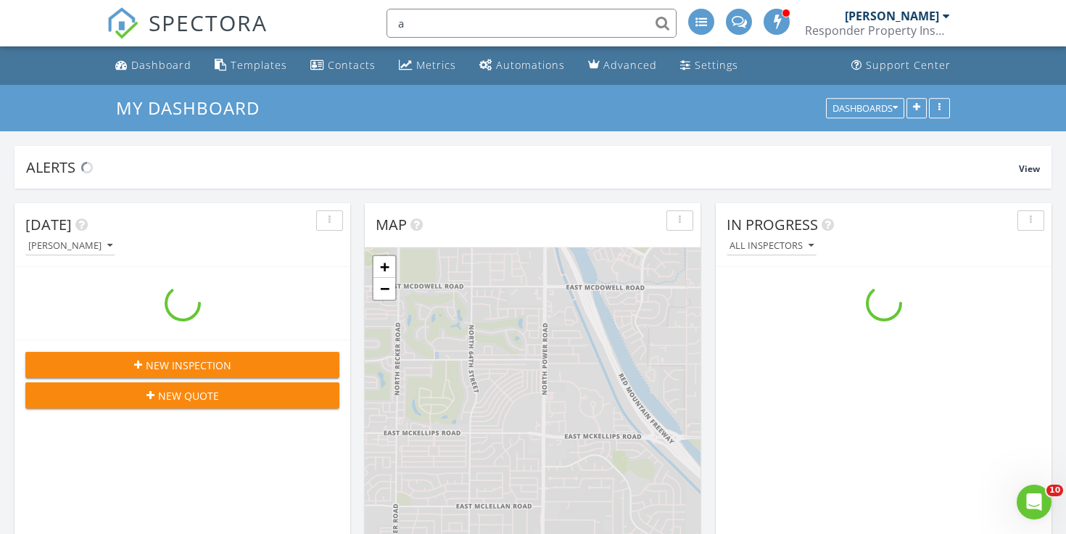
scroll to position [1320, 1067]
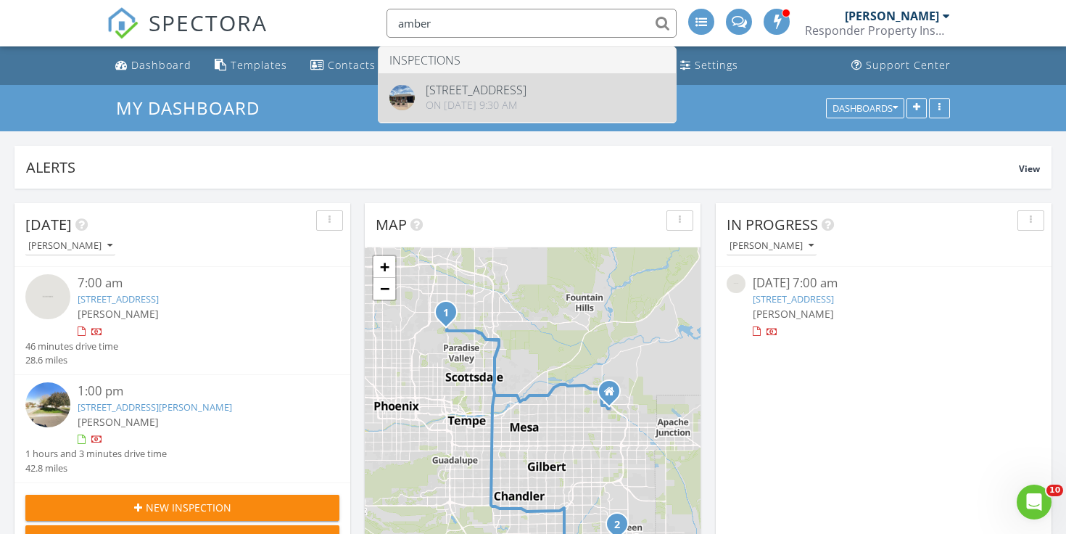
type input "amber"
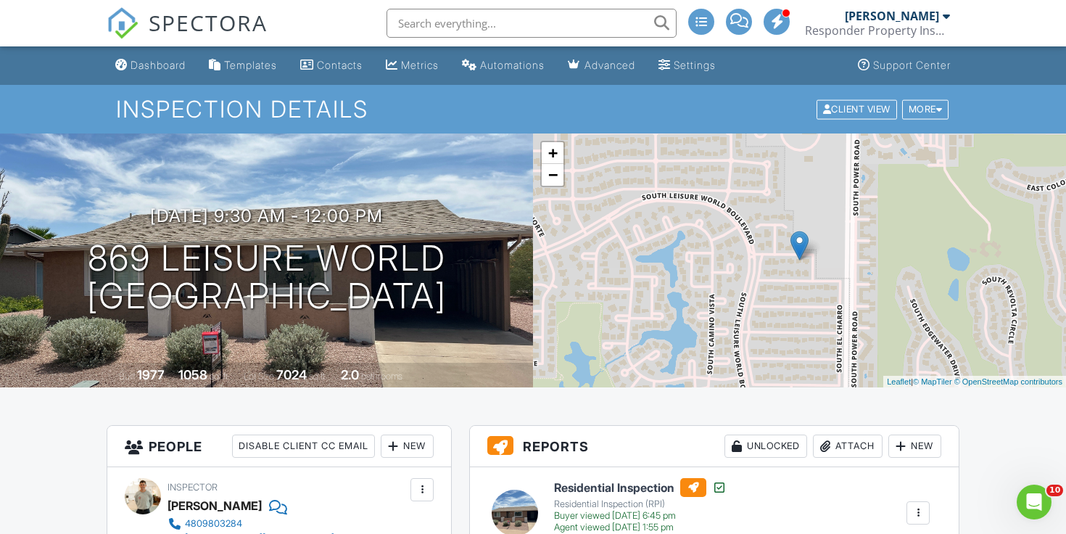
click at [539, 36] on input "text" at bounding box center [531, 23] width 290 height 29
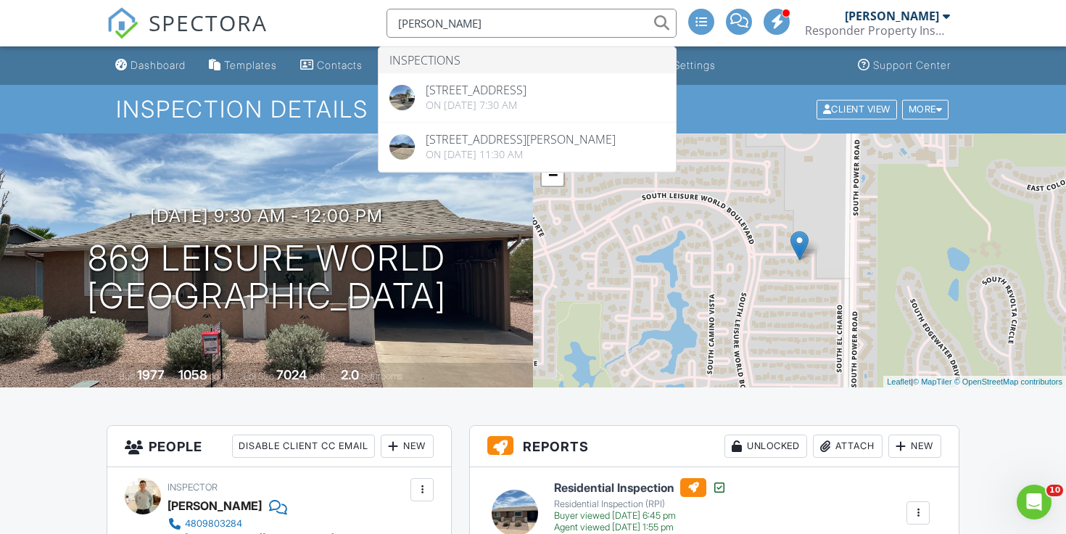
type input "[PERSON_NAME]"
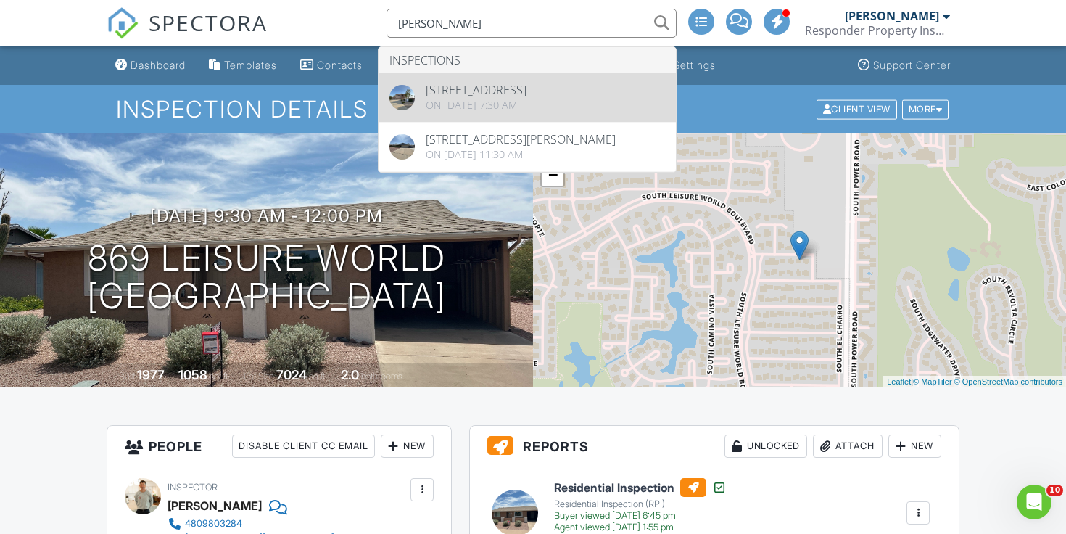
drag, startPoint x: 539, startPoint y: 36, endPoint x: 484, endPoint y: 98, distance: 82.7
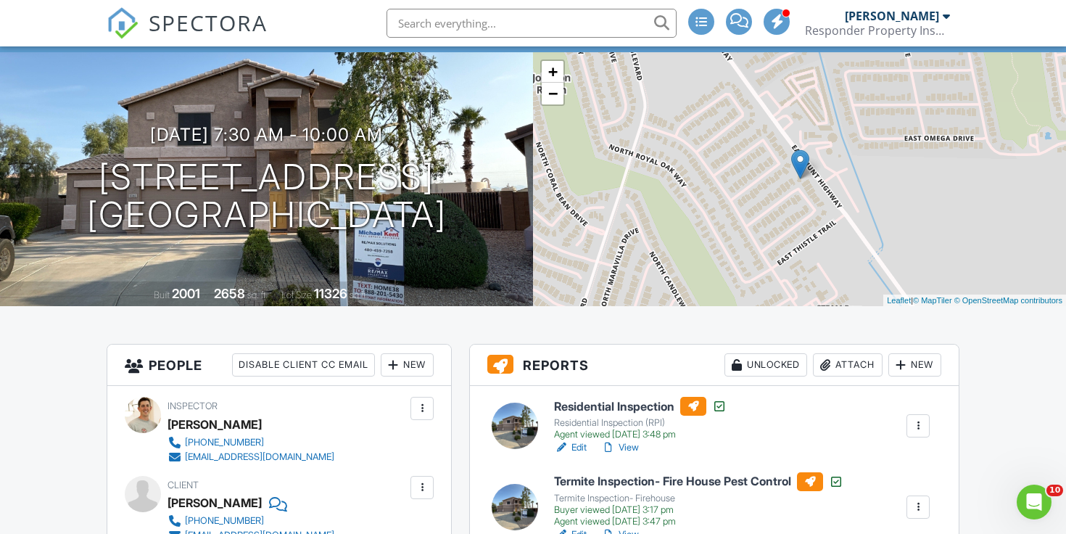
scroll to position [86, 0]
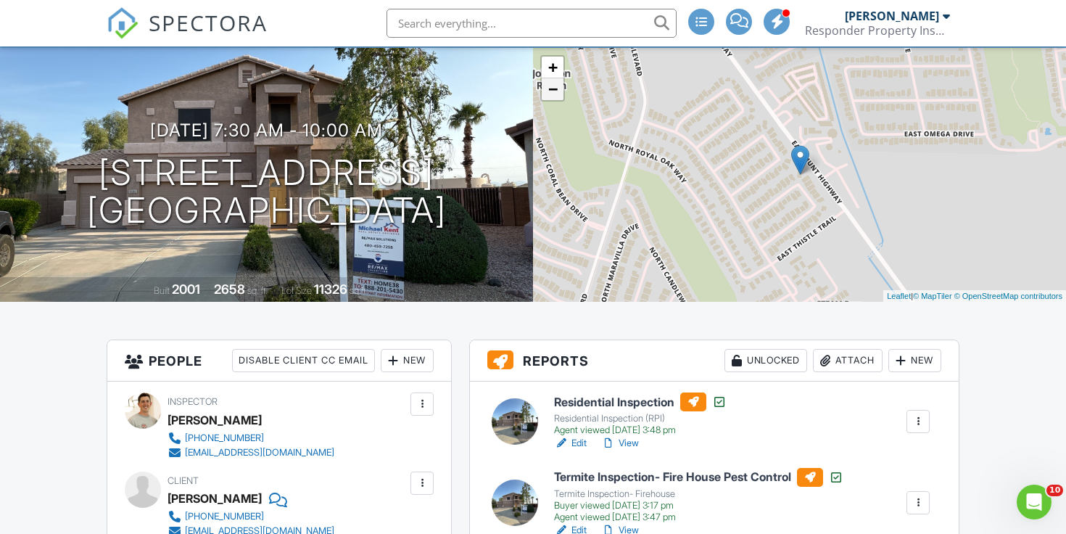
click at [550, 97] on link "−" at bounding box center [553, 89] width 22 height 22
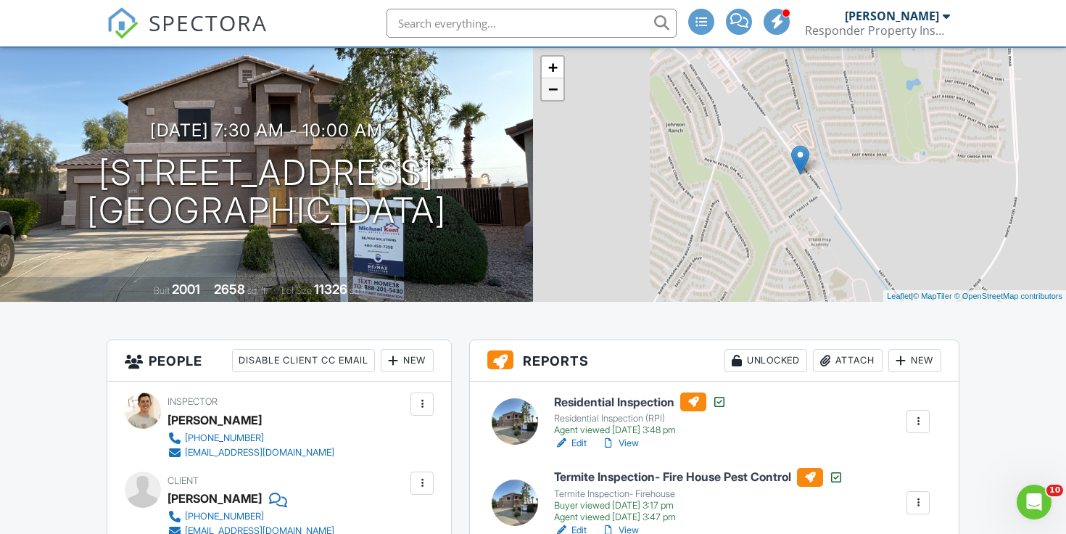
click at [550, 97] on link "−" at bounding box center [553, 89] width 22 height 22
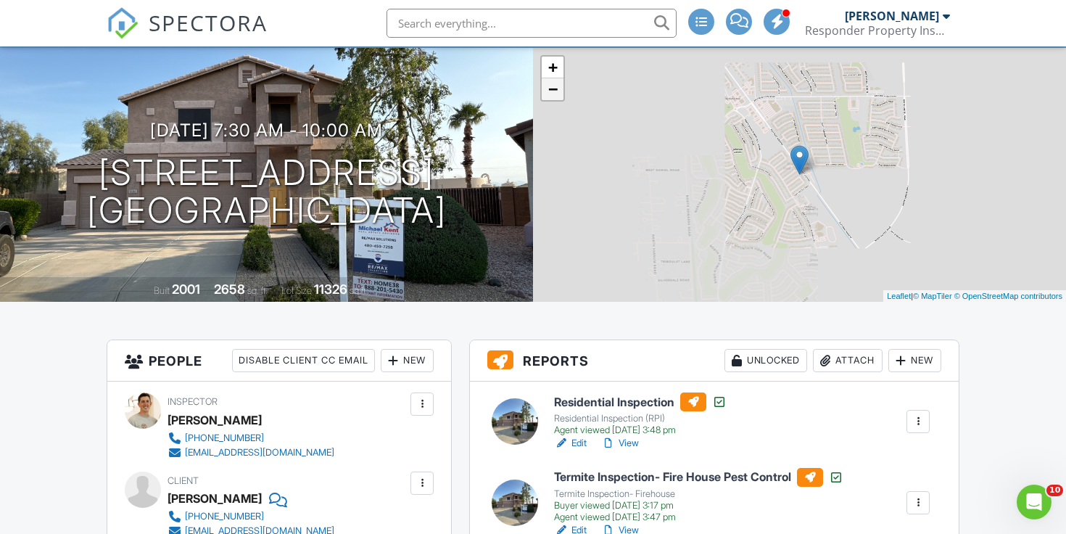
click at [550, 97] on link "−" at bounding box center [553, 89] width 22 height 22
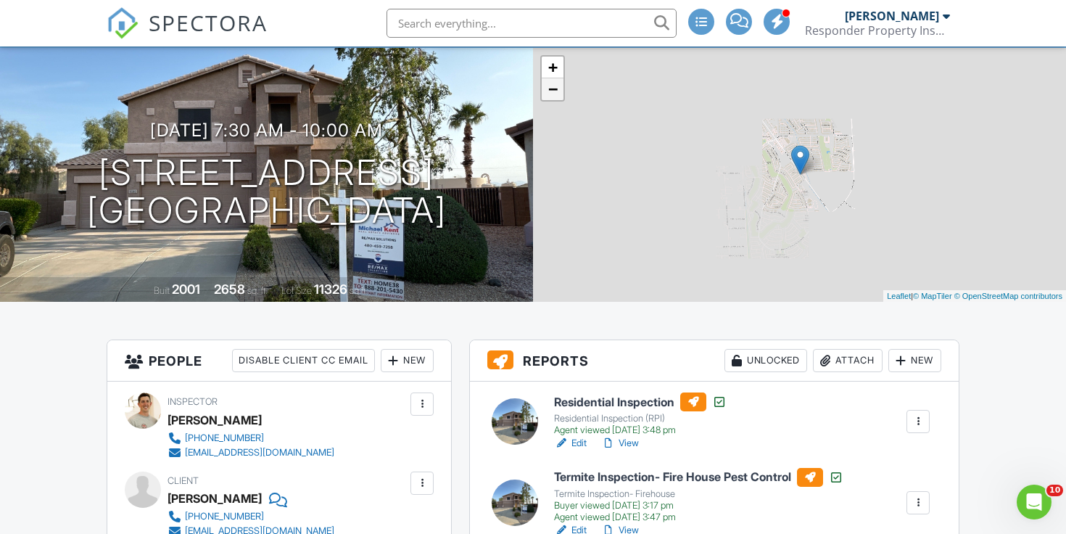
click at [550, 97] on link "−" at bounding box center [553, 89] width 22 height 22
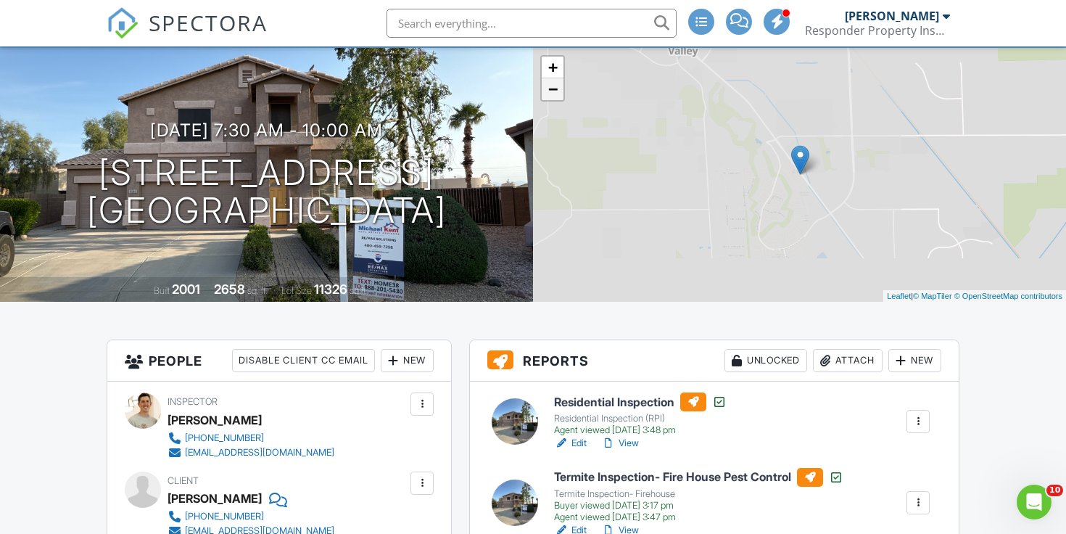
click at [550, 97] on link "−" at bounding box center [553, 89] width 22 height 22
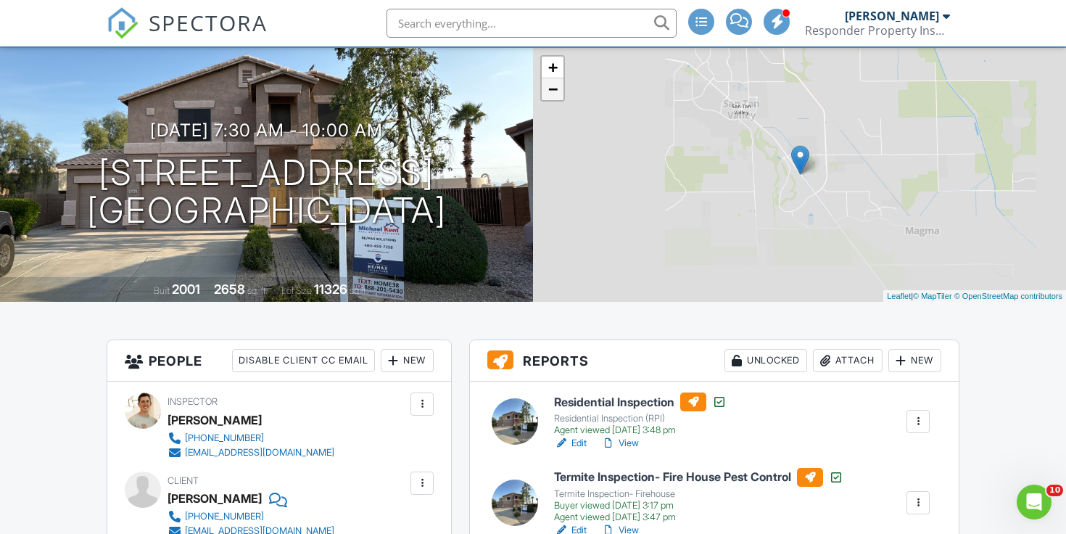
click at [550, 97] on link "−" at bounding box center [553, 89] width 22 height 22
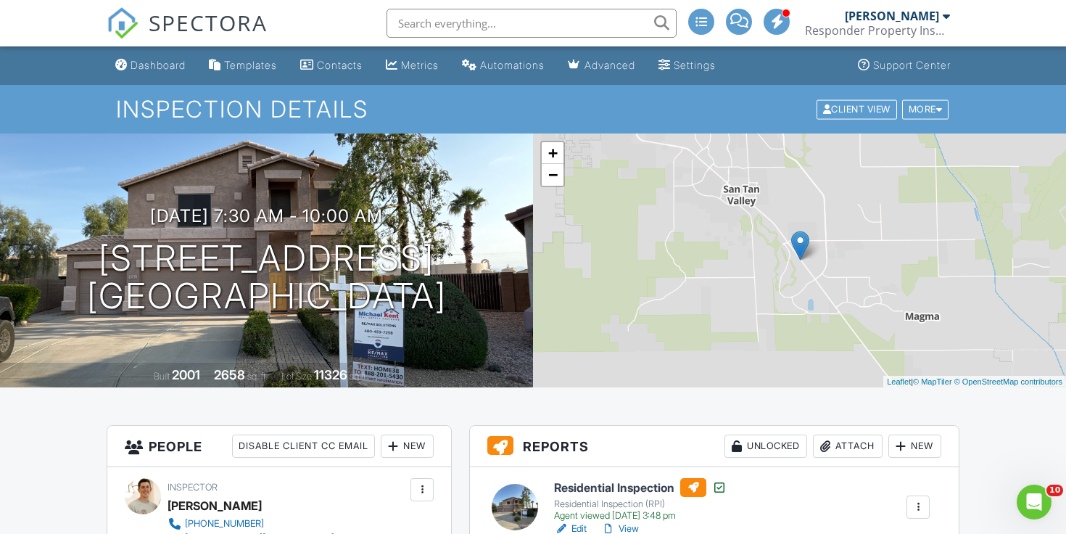
scroll to position [0, 0]
click at [455, 20] on input "text" at bounding box center [531, 23] width 290 height 29
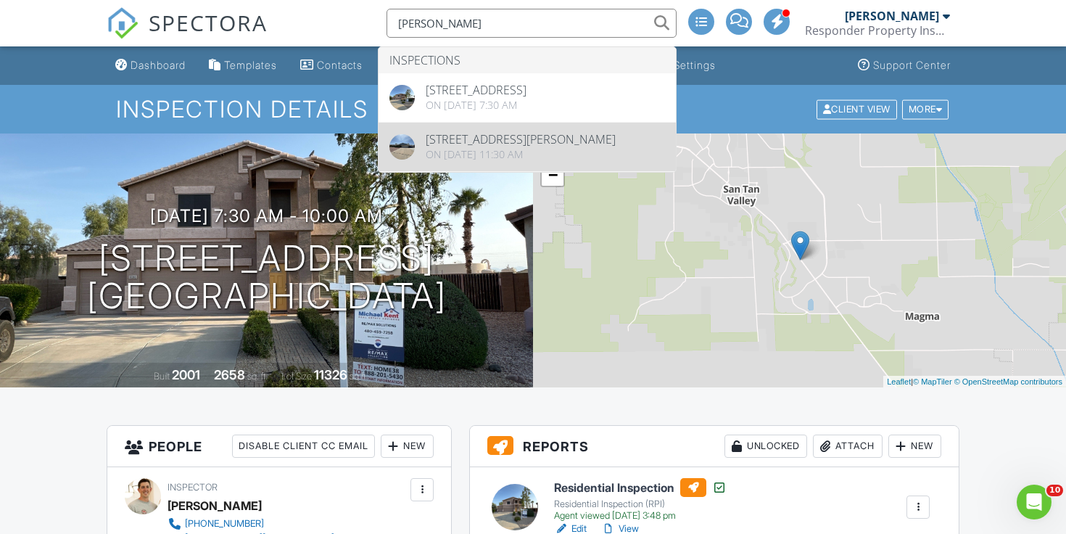
type input "[PERSON_NAME]"
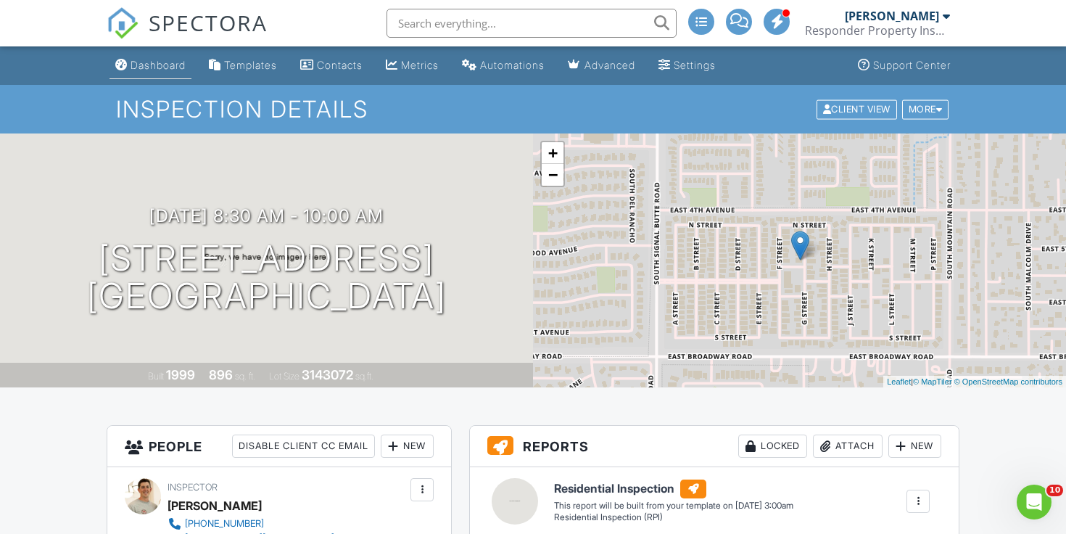
click at [174, 53] on link "Dashboard" at bounding box center [150, 65] width 82 height 27
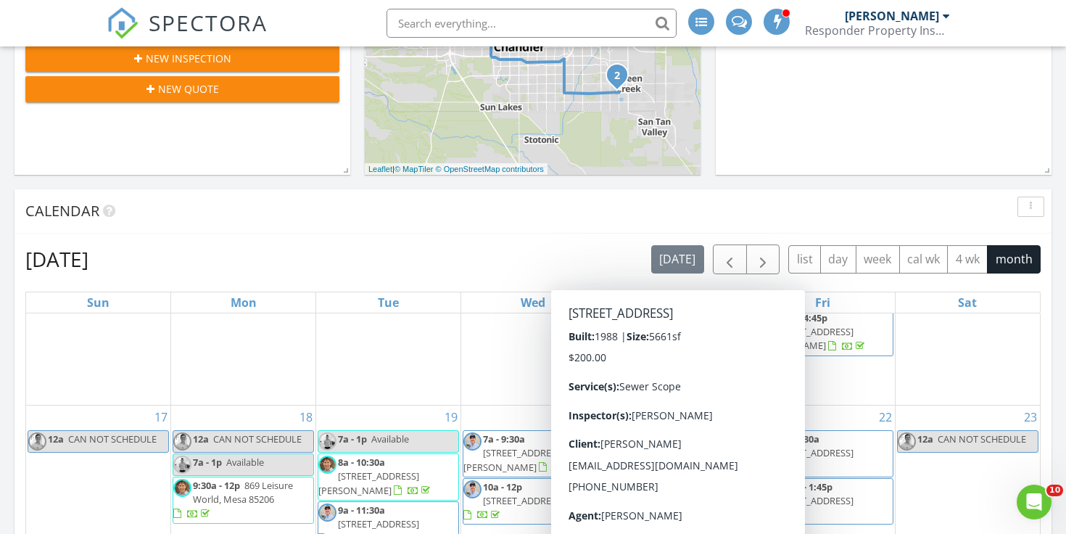
scroll to position [450, 0]
click at [776, 253] on button "button" at bounding box center [763, 259] width 34 height 30
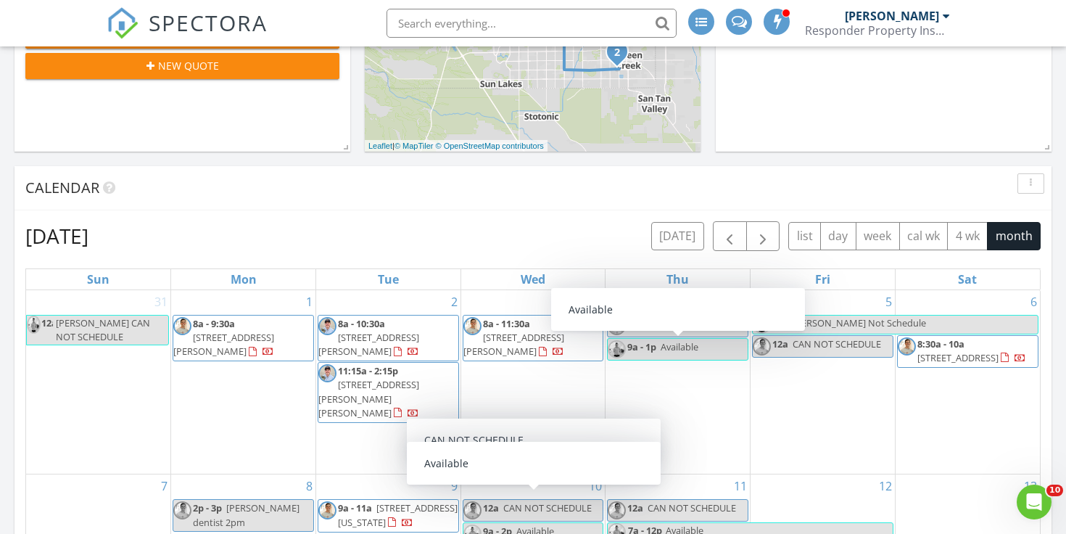
scroll to position [461, 0]
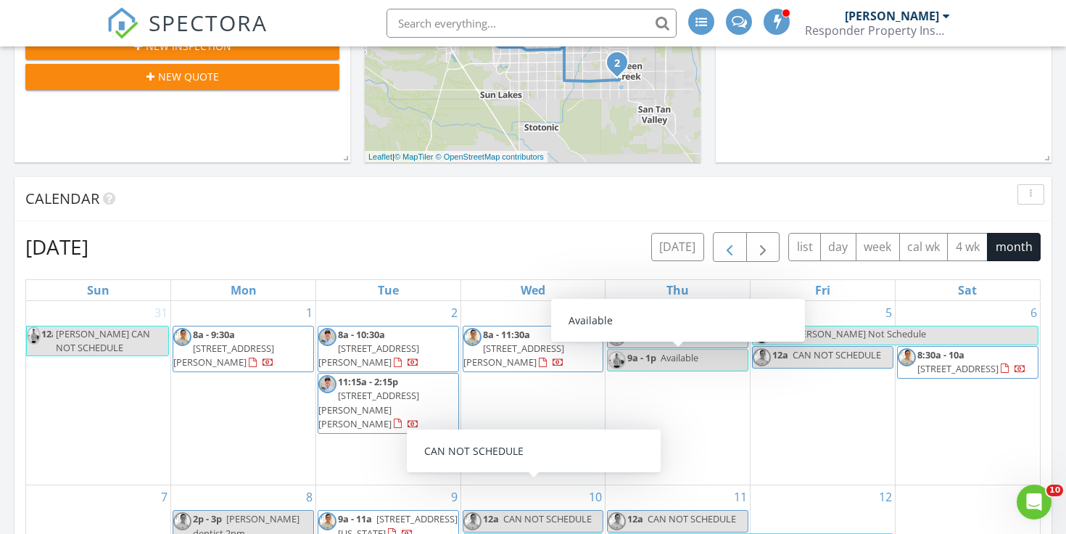
click at [729, 239] on span "button" at bounding box center [729, 247] width 17 height 17
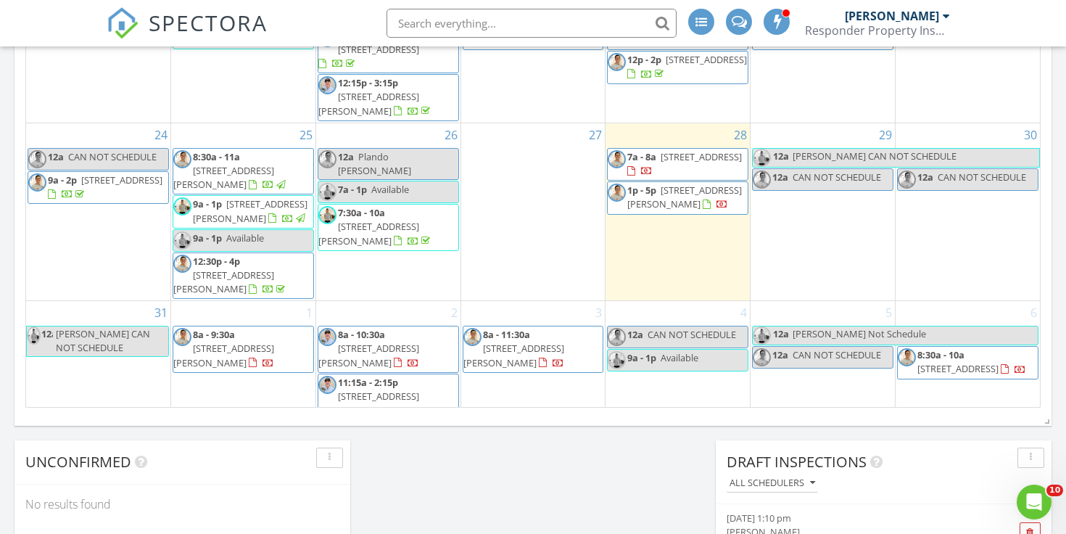
scroll to position [930, 0]
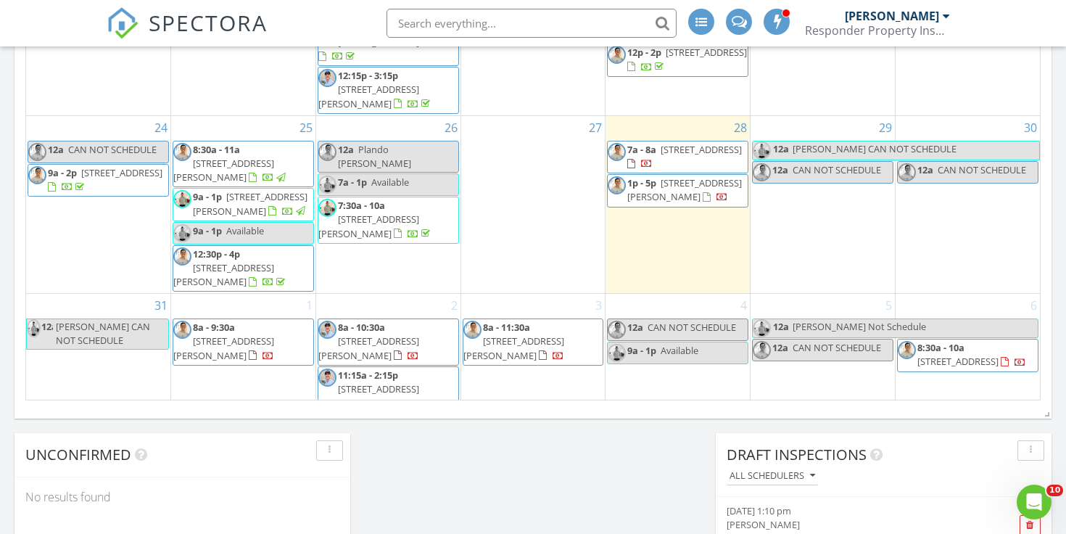
click at [98, 363] on div "31 12a JON CAN NOT SCHEDULE" at bounding box center [98, 361] width 144 height 134
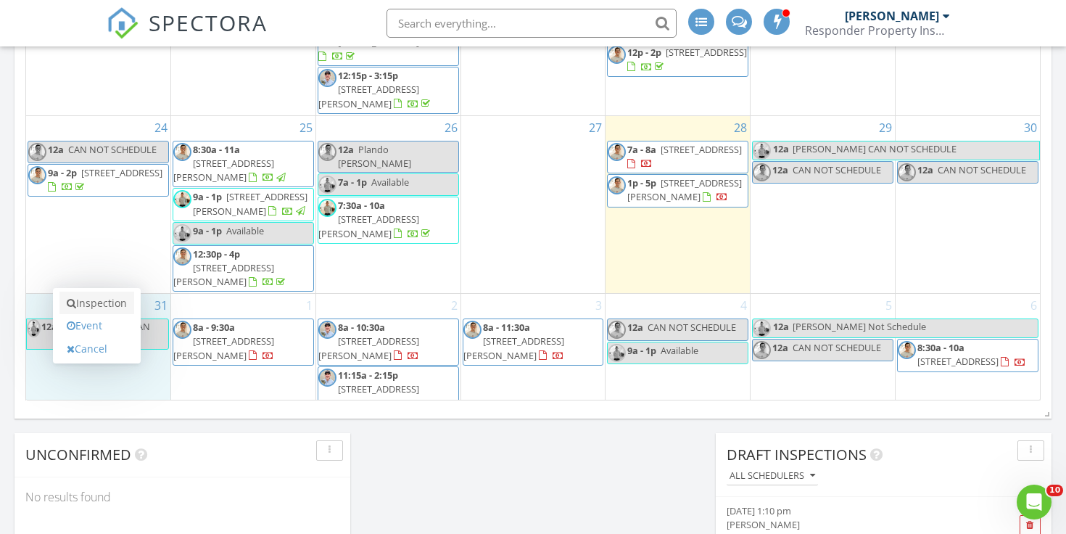
click at [107, 306] on link "Inspection" at bounding box center [96, 302] width 75 height 23
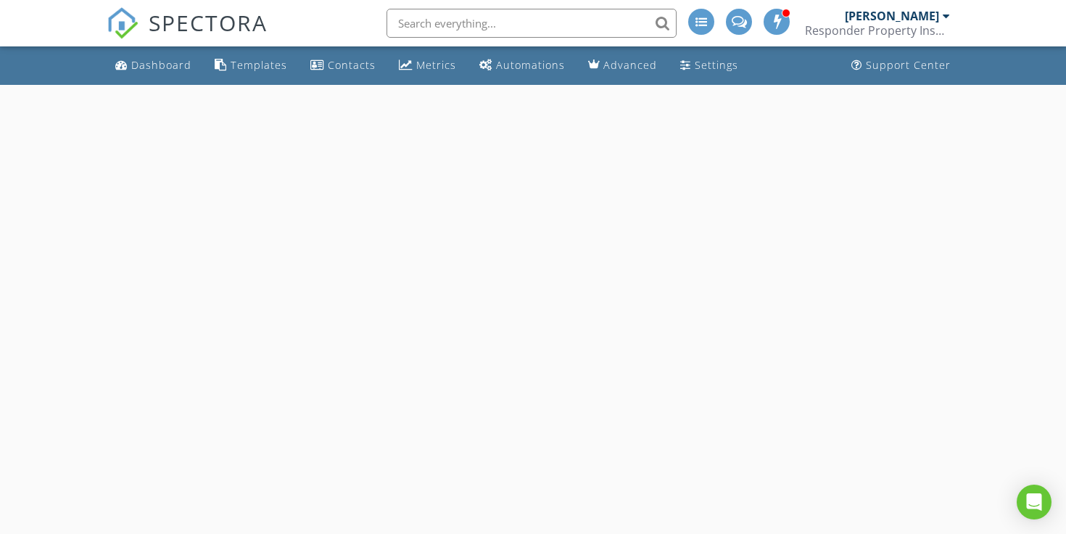
select select "7"
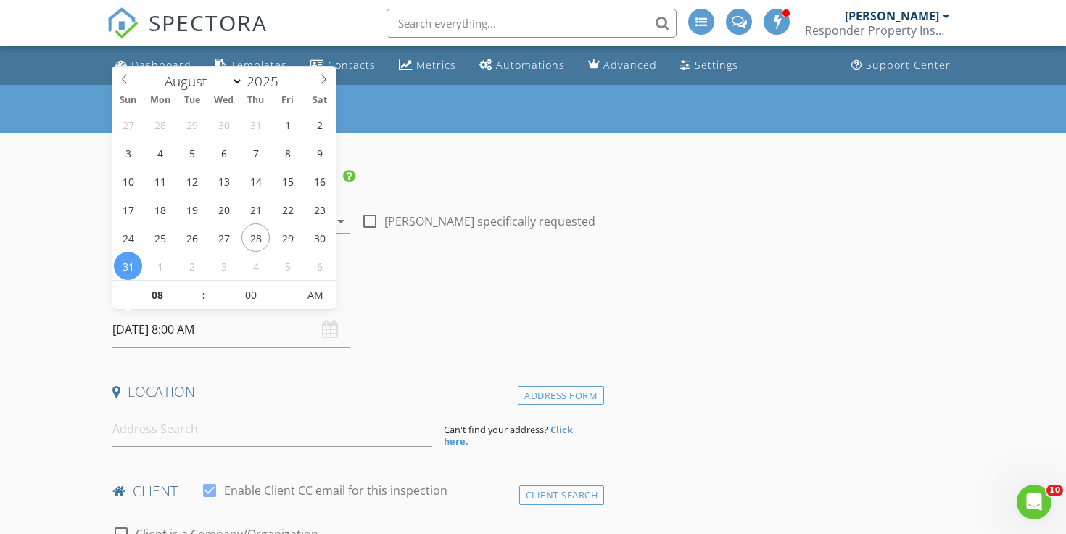
click at [268, 335] on input "08/31/2025 8:00 AM" at bounding box center [230, 330] width 237 height 36
type input "05"
type input "08/31/2025 8:05 AM"
click at [289, 284] on span at bounding box center [290, 288] width 10 height 15
type input "10"
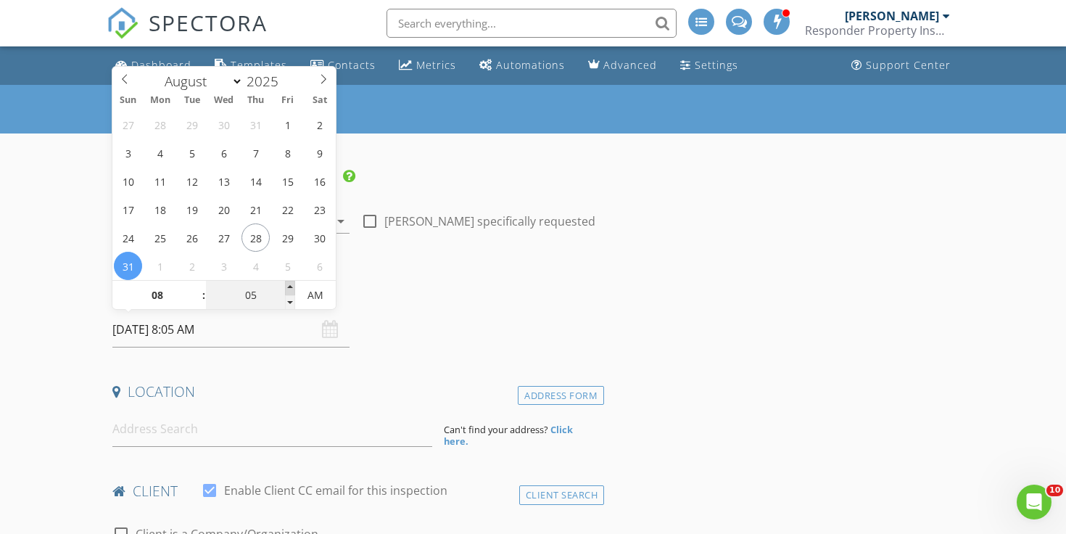
type input "08/31/2025 8:10 AM"
click at [289, 284] on span at bounding box center [290, 288] width 10 height 15
type input "15"
type input "08/31/2025 8:15 AM"
click at [289, 284] on span at bounding box center [290, 288] width 10 height 15
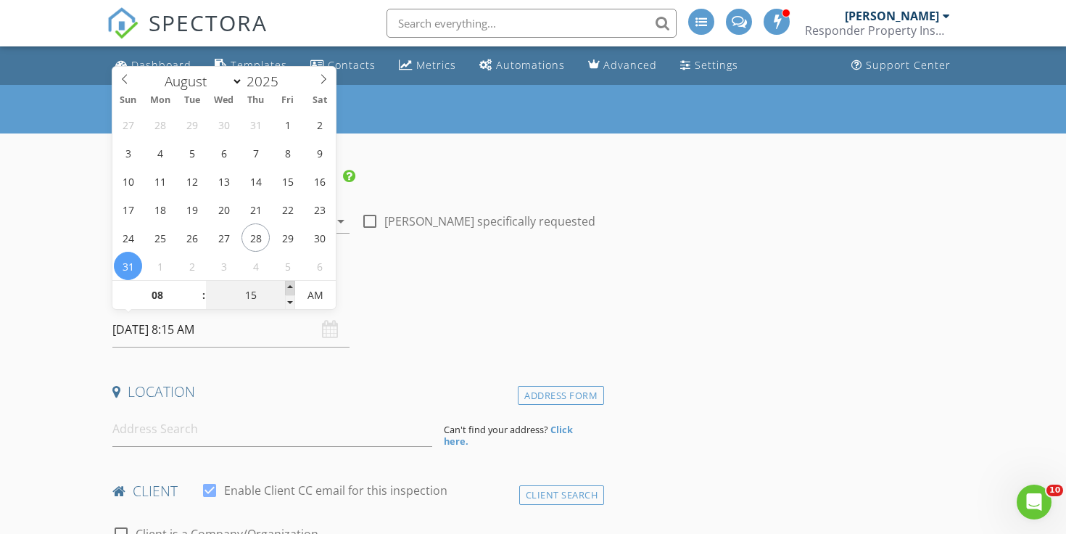
type input "20"
type input "08/31/2025 8:20 AM"
click at [289, 284] on span at bounding box center [290, 288] width 10 height 15
type input "25"
type input "08/31/2025 8:25 AM"
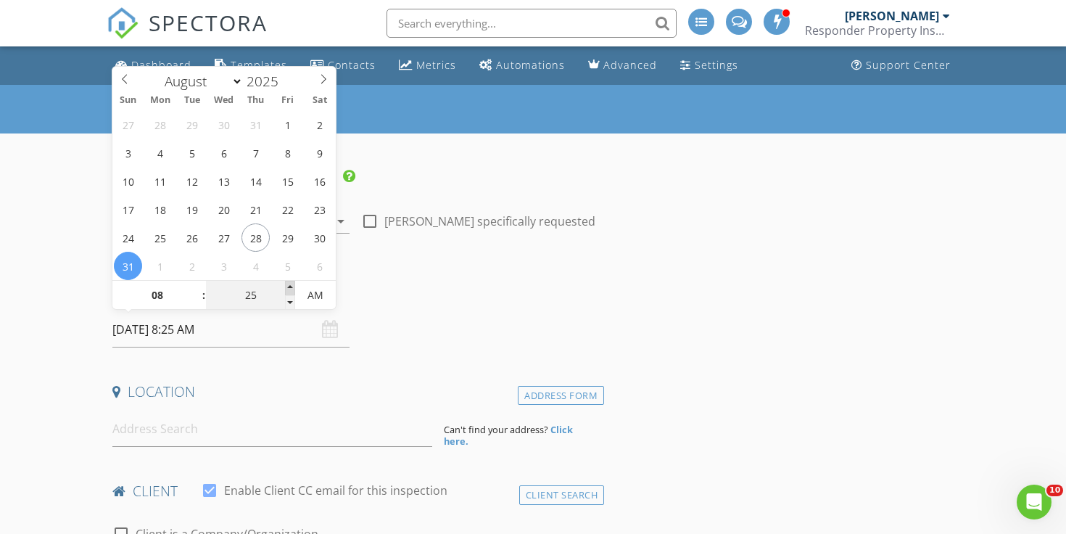
click at [289, 284] on span at bounding box center [290, 288] width 10 height 15
type input "30"
type input "08/31/2025 8:30 AM"
click at [289, 284] on span at bounding box center [290, 288] width 10 height 15
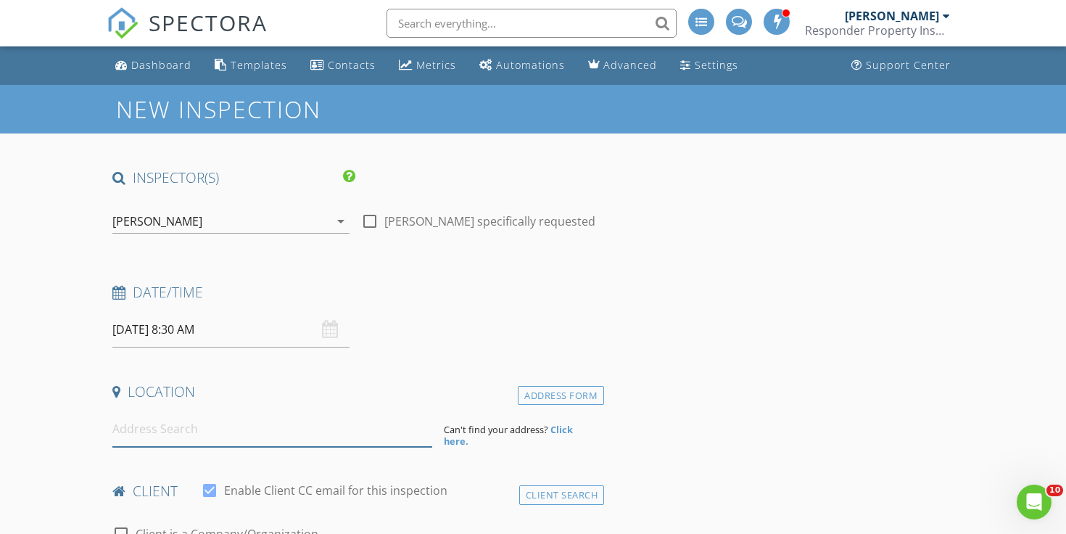
click at [291, 429] on input at bounding box center [272, 429] width 320 height 36
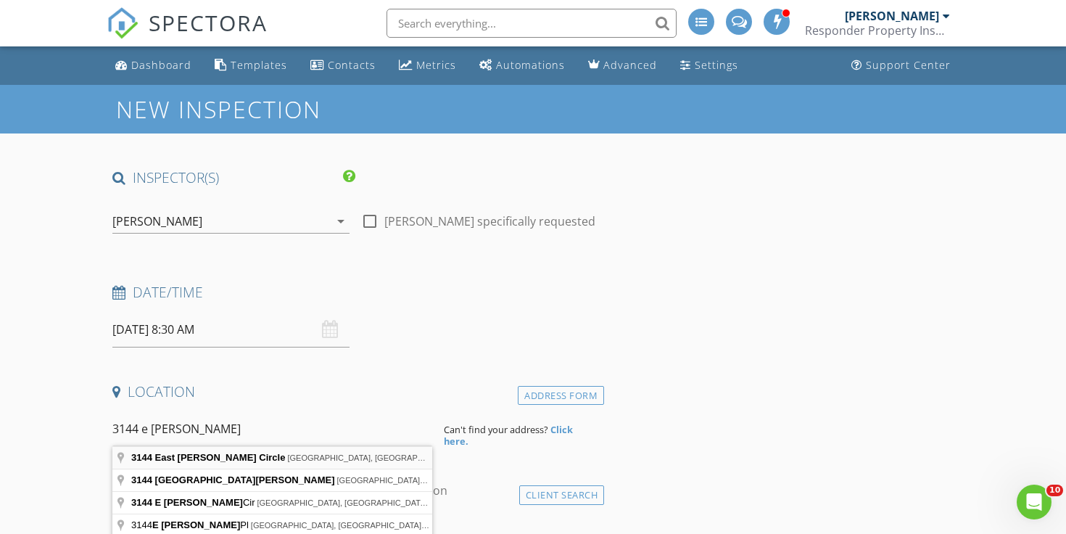
type input "3144 East Minton Circle, Mesa, AZ, USA"
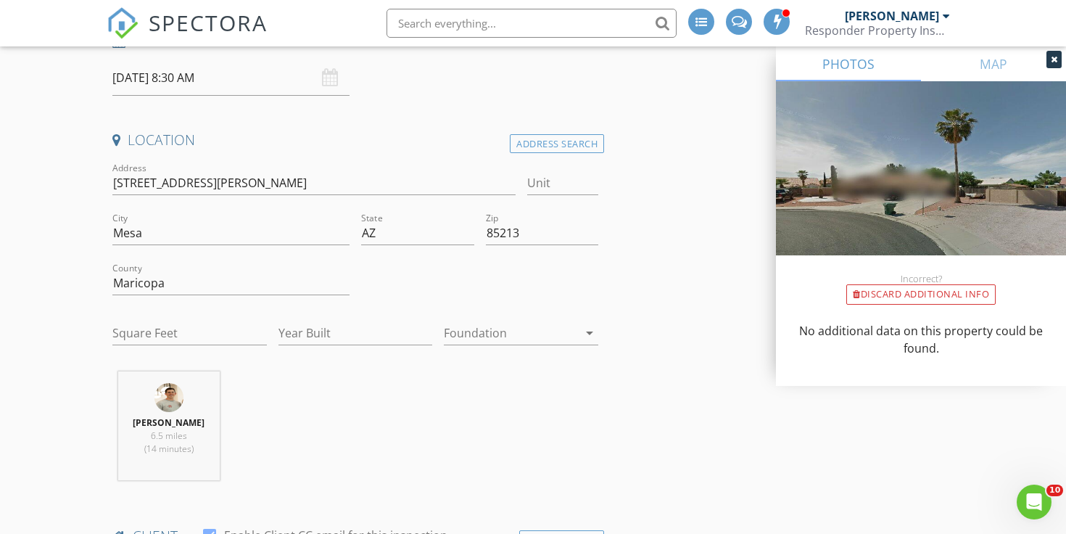
scroll to position [270, 0]
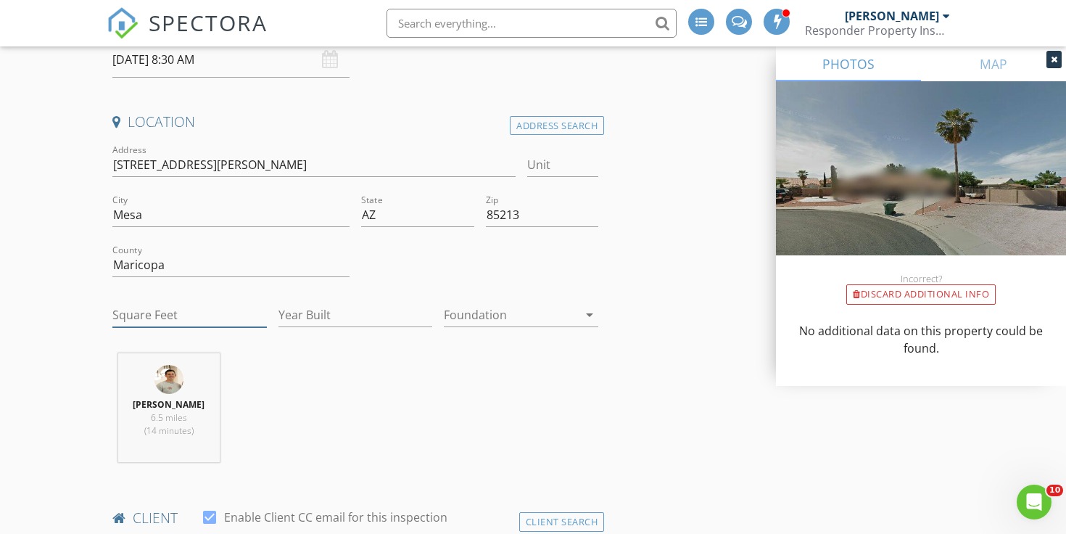
click at [152, 315] on input "Square Feet" at bounding box center [189, 315] width 154 height 24
type input "2039"
click at [322, 360] on div "Timothy Blum 6.5 miles (14 minutes)" at bounding box center [355, 413] width 497 height 120
click at [340, 309] on input "Year Built" at bounding box center [355, 315] width 154 height 24
type input "1993"
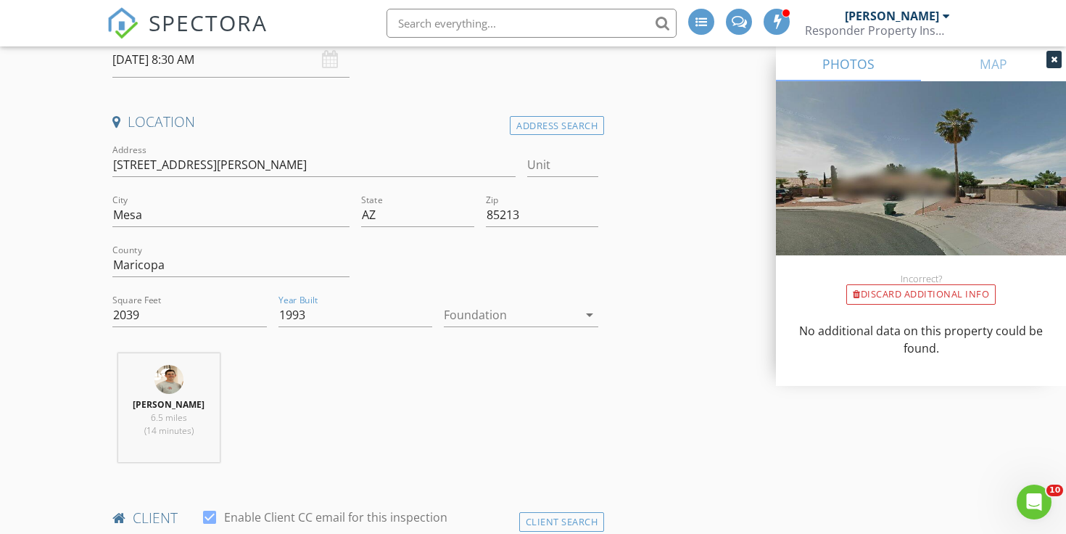
click at [342, 433] on div "Timothy Blum 6.5 miles (14 minutes)" at bounding box center [355, 413] width 497 height 120
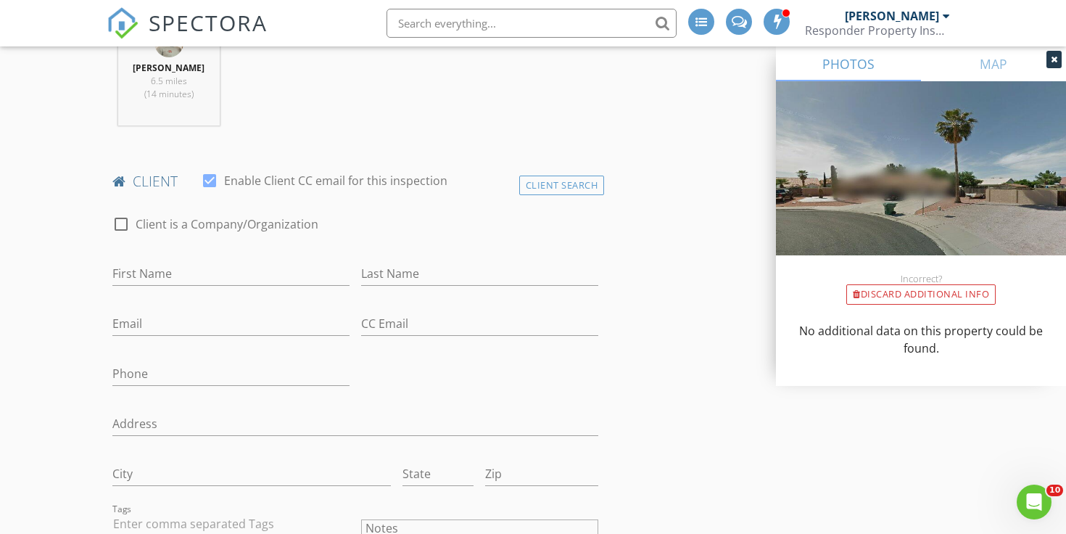
scroll to position [608, 0]
type input "Amber"
type input "[PERSON_NAME]"
type input "[EMAIL_ADDRESS][DOMAIN_NAME]"
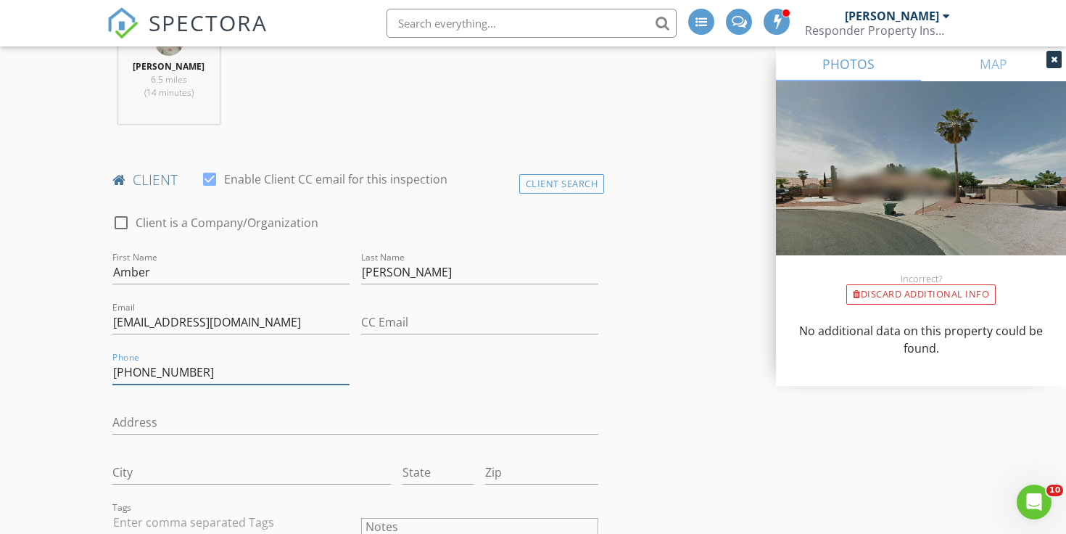
type input "[PHONE_NUMBER]"
click at [456, 394] on div "check_box_outline_blank Client is a Company/Organization First Name Amber Last …" at bounding box center [355, 462] width 497 height 526
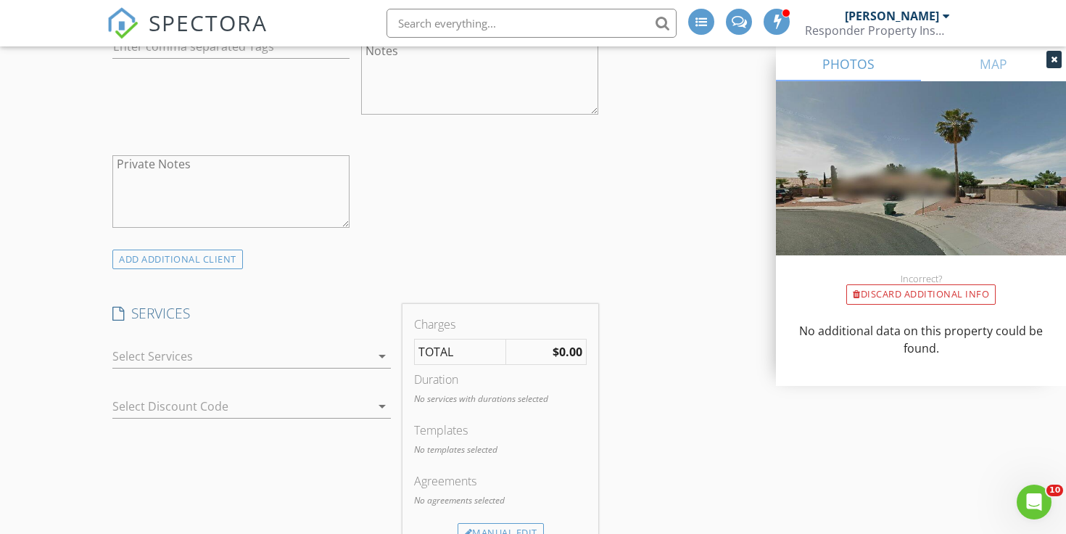
scroll to position [1119, 0]
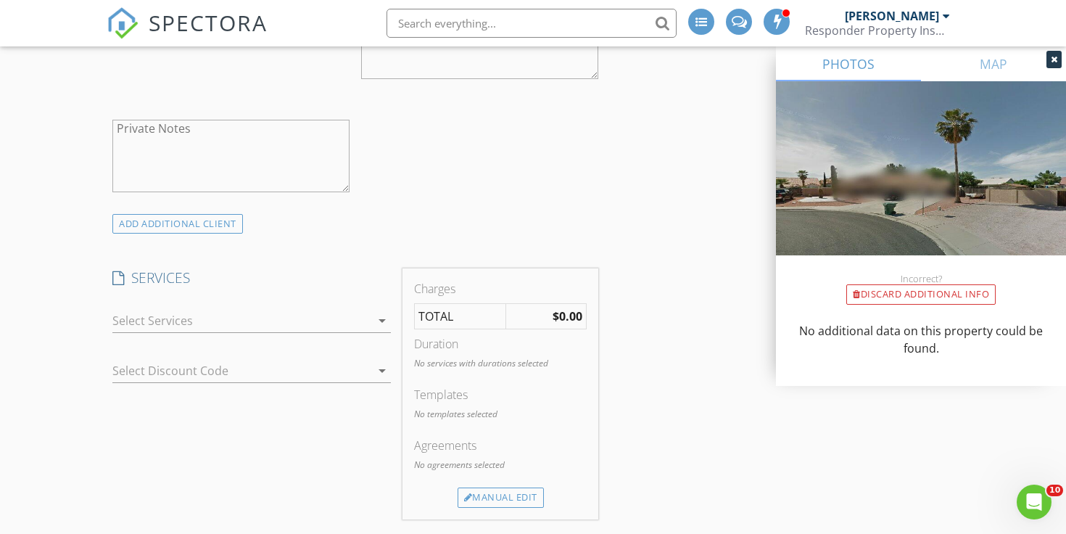
click at [326, 323] on div at bounding box center [241, 320] width 258 height 23
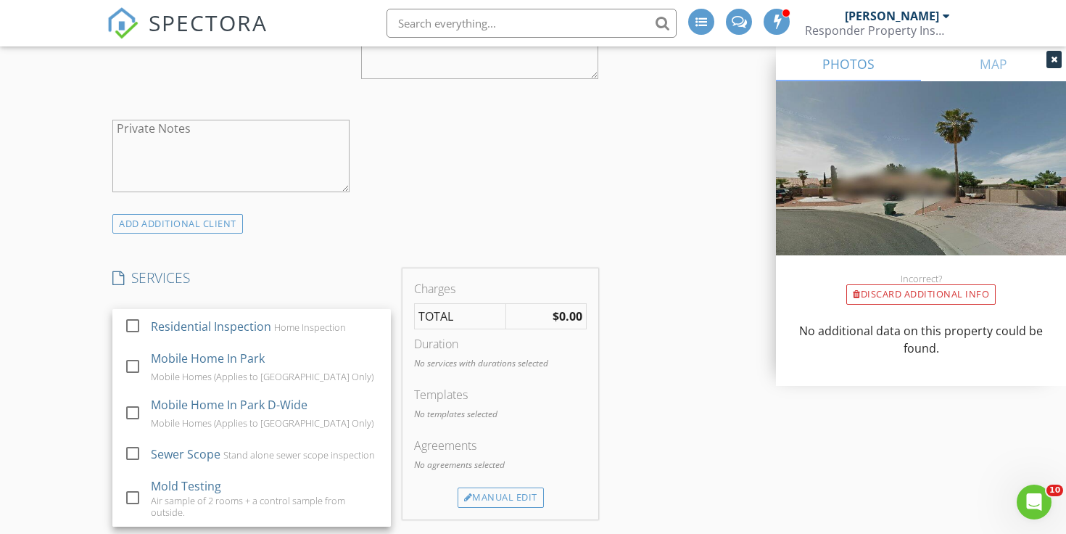
click at [326, 323] on div "Home Inspection" at bounding box center [310, 327] width 72 height 12
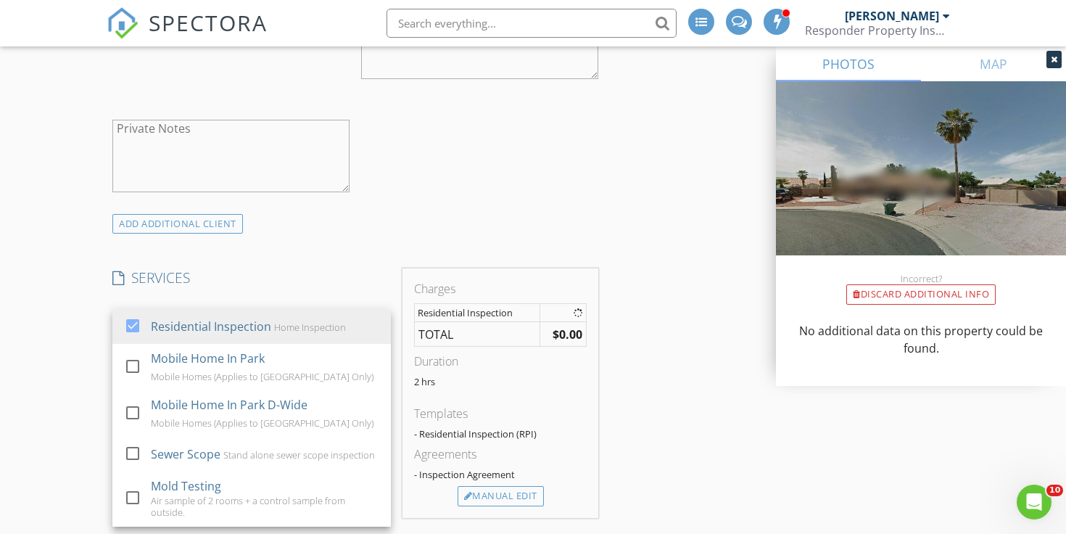
click at [349, 253] on div "INSPECTOR(S) check_box Timothy Blum PRIMARY check_box_outline_blank Jon Blum Ti…" at bounding box center [355, 405] width 497 height 2713
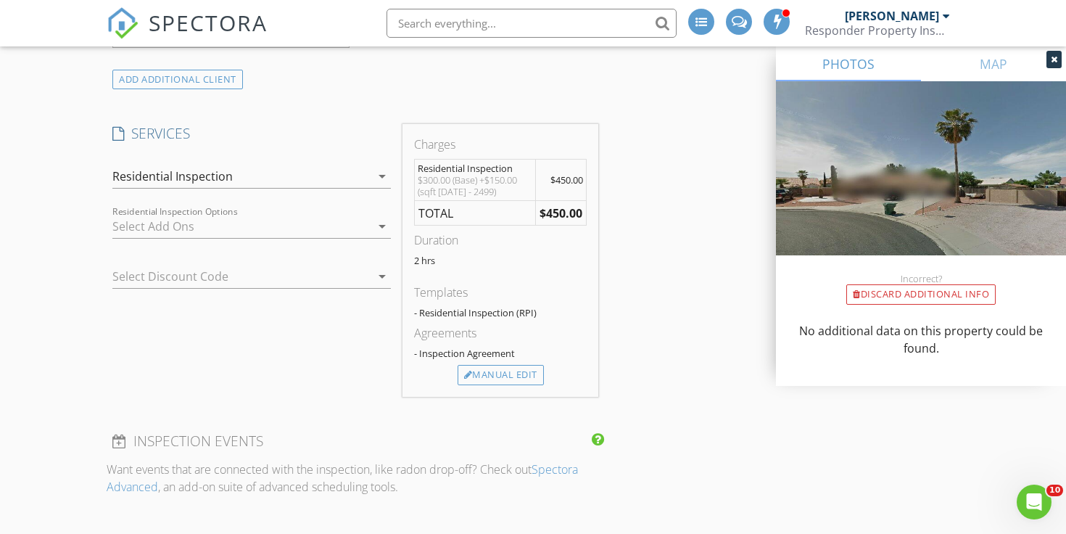
scroll to position [1264, 0]
click at [345, 220] on div at bounding box center [241, 225] width 258 height 23
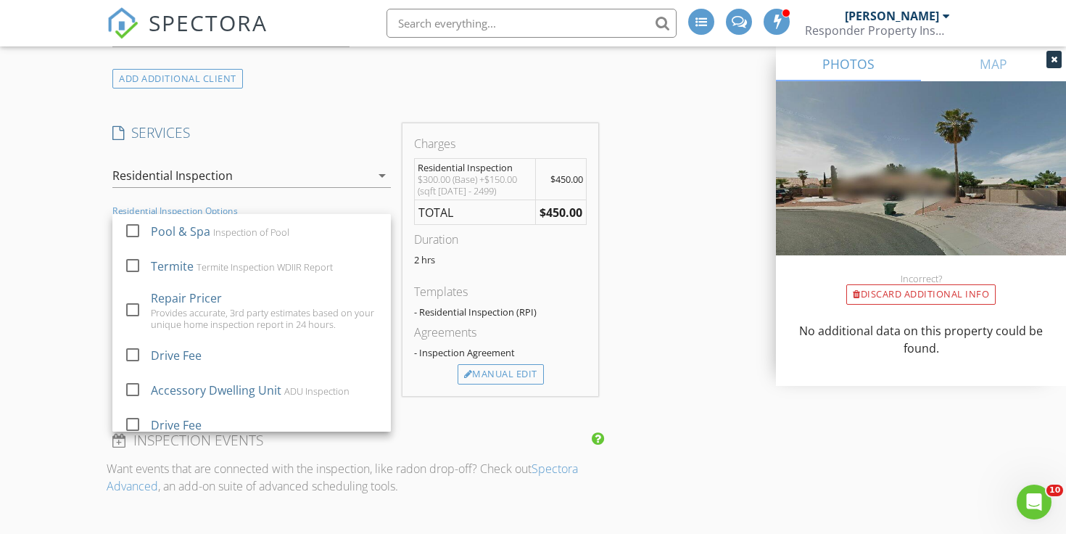
click at [345, 220] on div "Pool & Spa Inspection of Pool" at bounding box center [265, 231] width 228 height 29
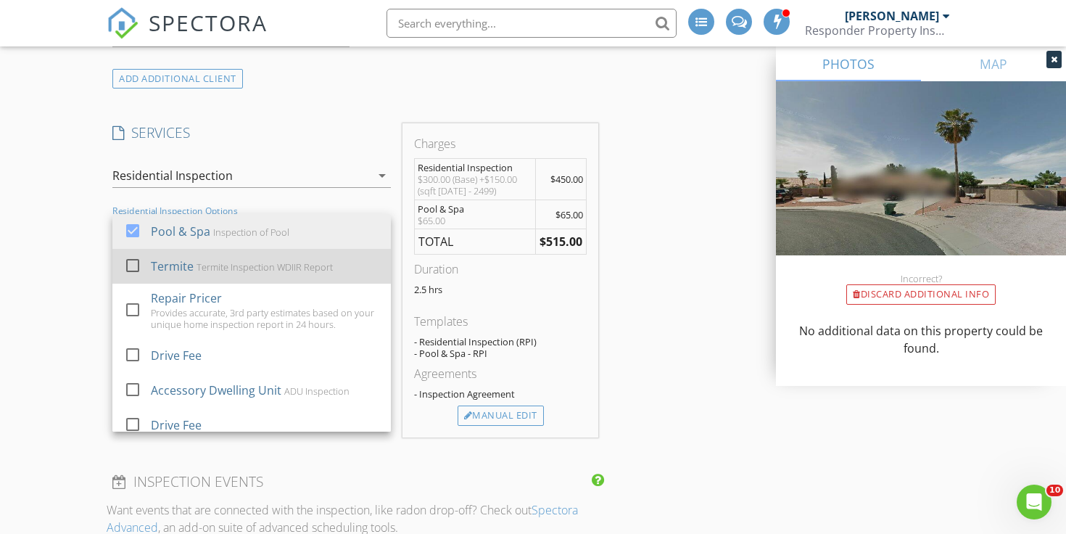
click at [335, 257] on div "Termite Termite Inspection WDIIR Report" at bounding box center [265, 266] width 228 height 29
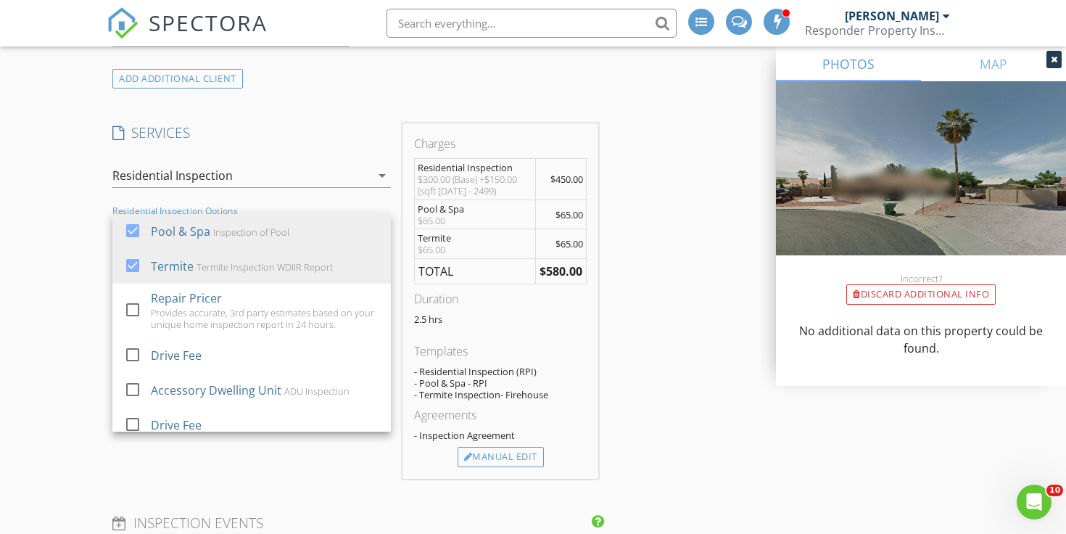
click at [641, 349] on div "INSPECTOR(S) check_box Timothy Blum PRIMARY check_box_outline_blank Jon Blum Ti…" at bounding box center [533, 355] width 853 height 2903
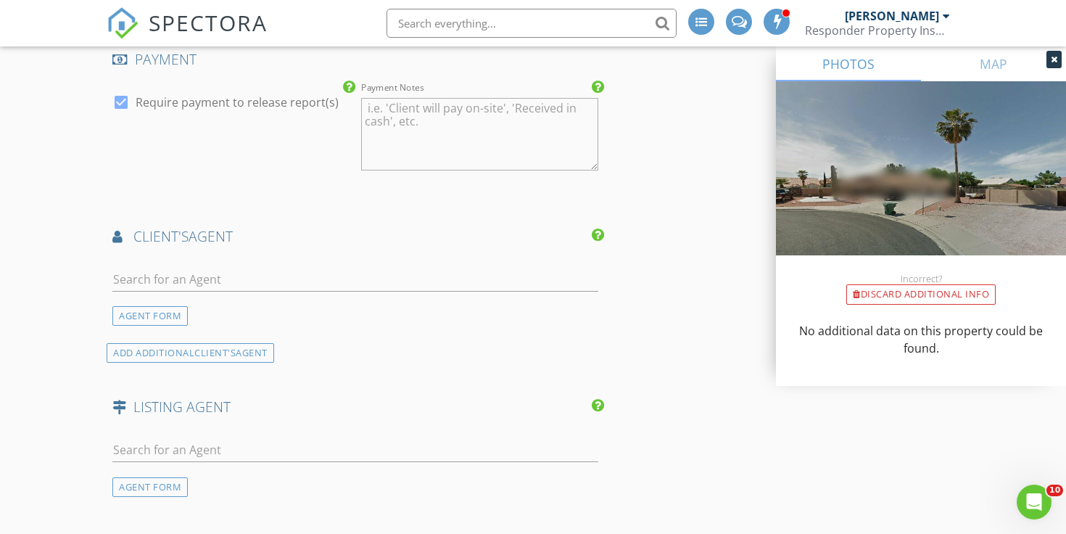
scroll to position [1937, 0]
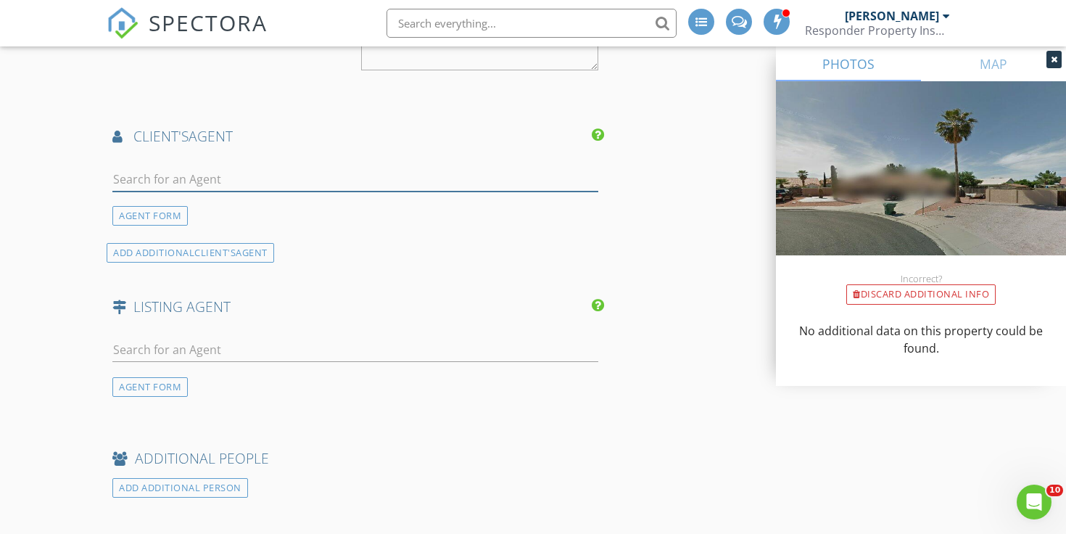
click at [477, 173] on input "text" at bounding box center [355, 179] width 486 height 24
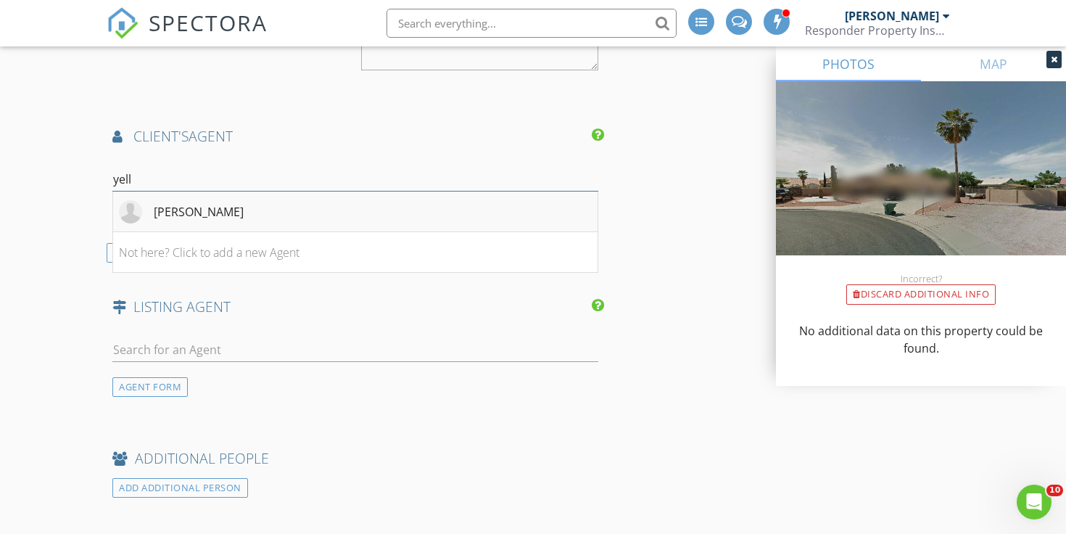
type input "yell"
click at [423, 192] on li "[PERSON_NAME]" at bounding box center [355, 211] width 484 height 41
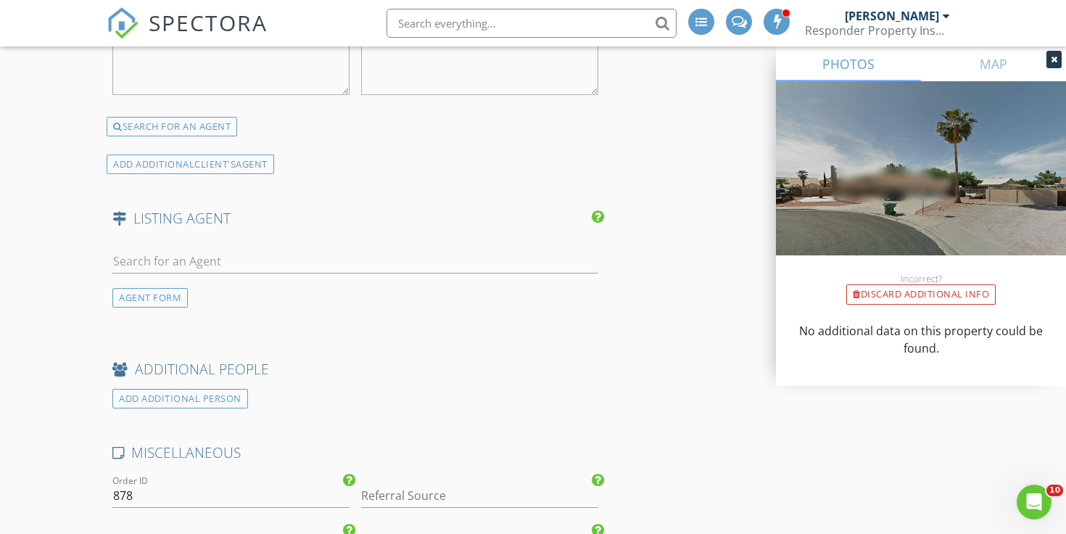
scroll to position [2308, 0]
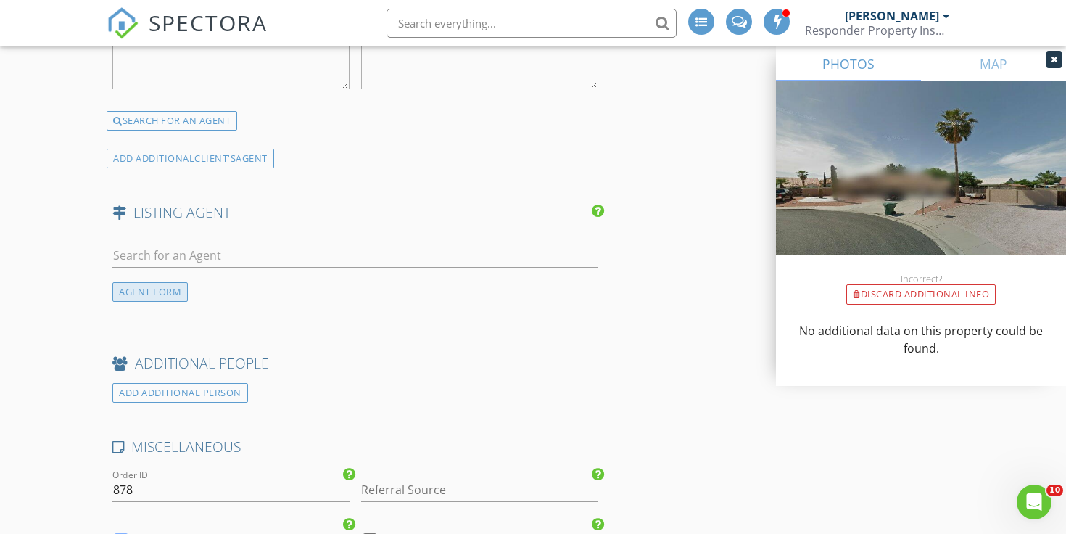
click at [165, 284] on div "AGENT FORM" at bounding box center [149, 292] width 75 height 20
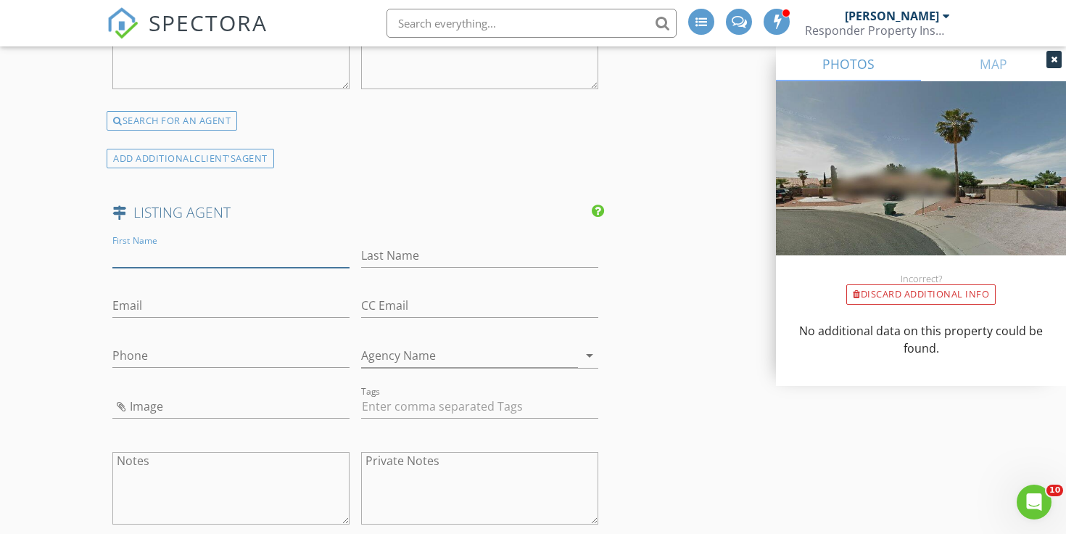
paste input "[PERSON_NAME]"
click at [170, 247] on input "[PERSON_NAME]" at bounding box center [230, 256] width 237 height 24
type input "Ardavan"
paste input "Jorjani"
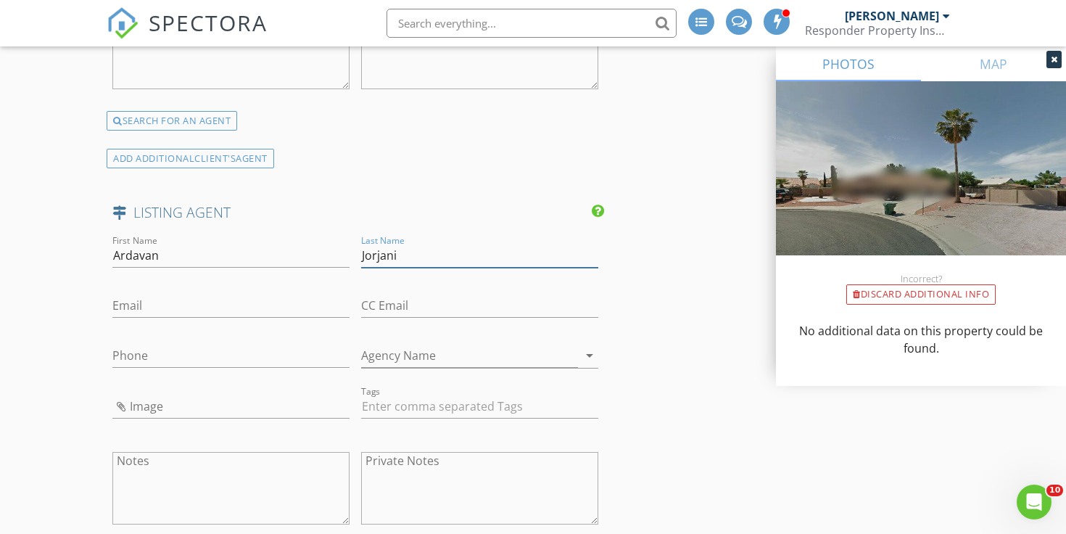
type input "Jorjani"
paste input "[EMAIL_ADDRESS][DOMAIN_NAME]"
type input "[EMAIL_ADDRESS][DOMAIN_NAME]"
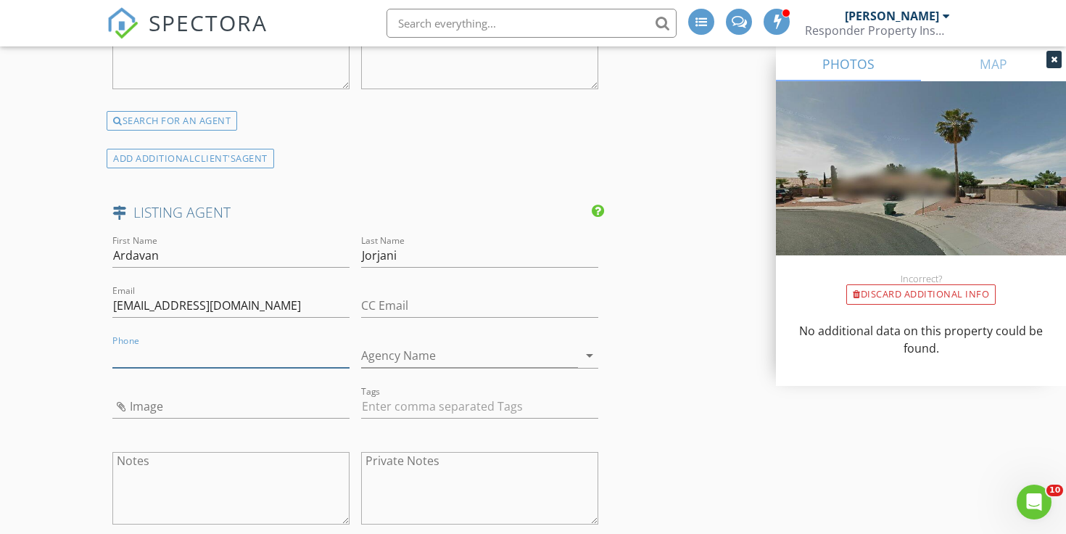
paste input "[PHONE_NUMBER]"
type input "[PHONE_NUMBER]"
paste input "[EMAIL_ADDRESS][DOMAIN_NAME]"
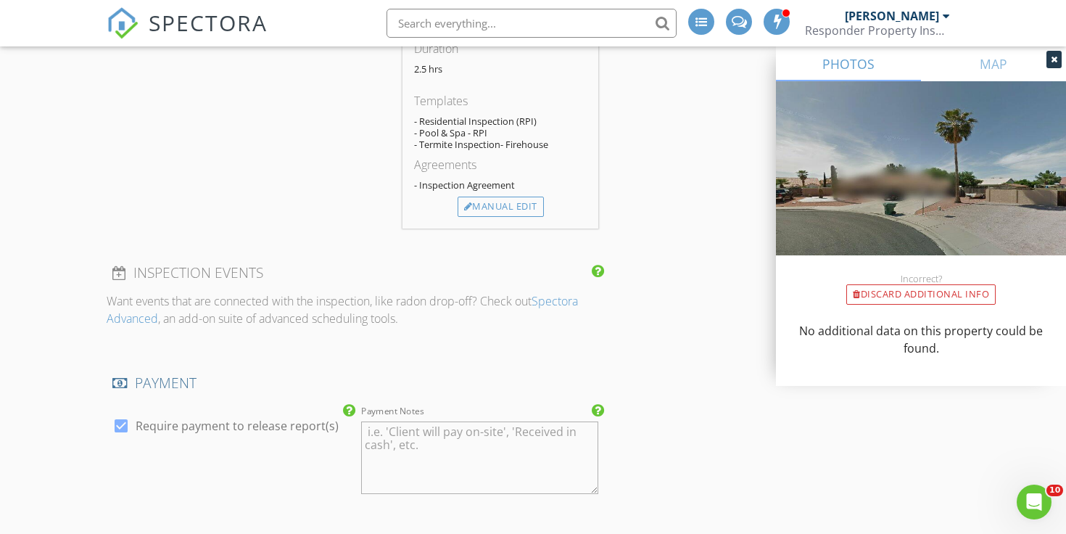
scroll to position [1517, 0]
type input "[EMAIL_ADDRESS][DOMAIN_NAME]"
click at [491, 206] on div "Manual Edit" at bounding box center [501, 204] width 86 height 20
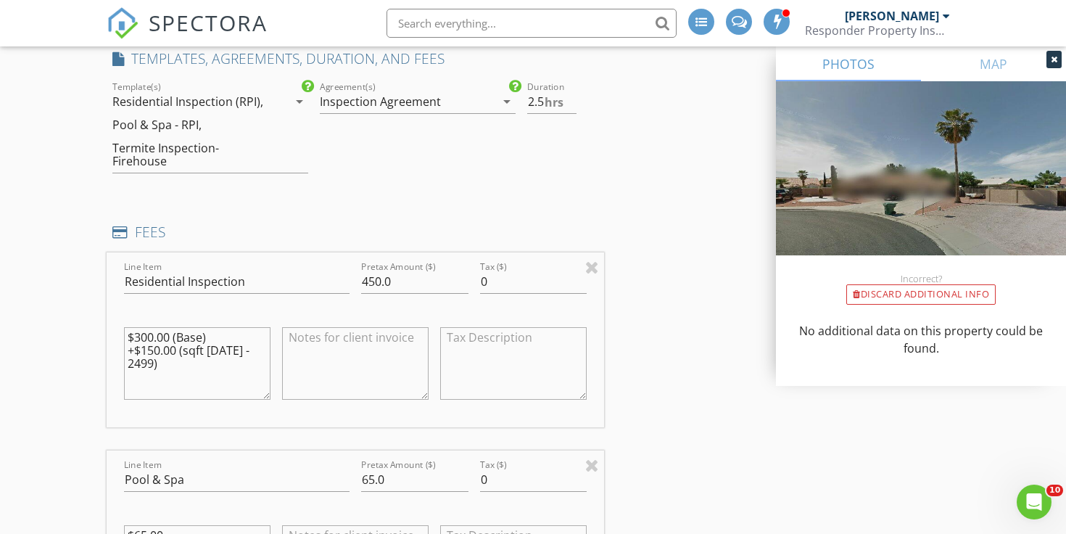
scroll to position [1333, 0]
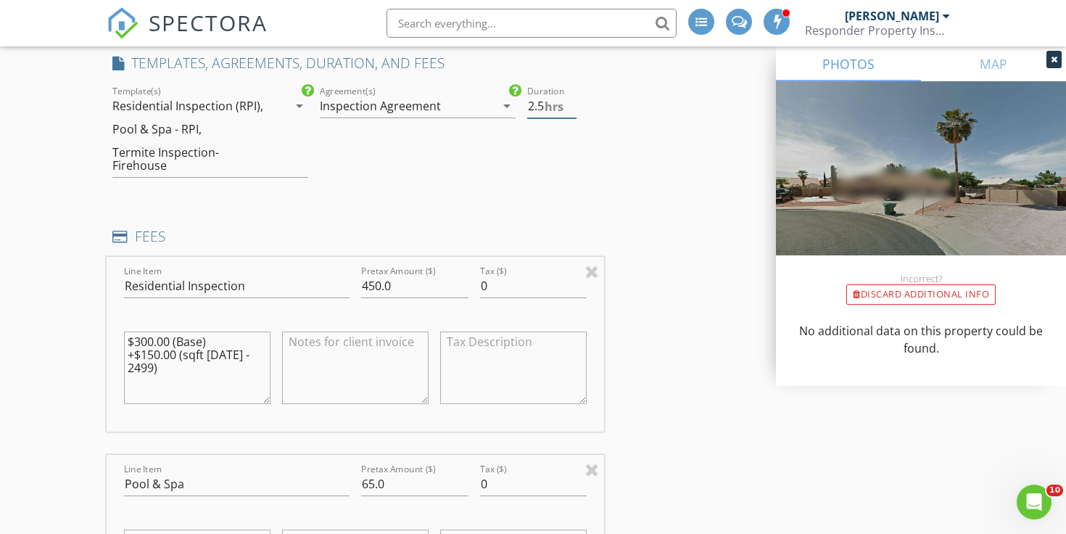
type input "3"
click at [571, 99] on input "3" at bounding box center [551, 106] width 49 height 24
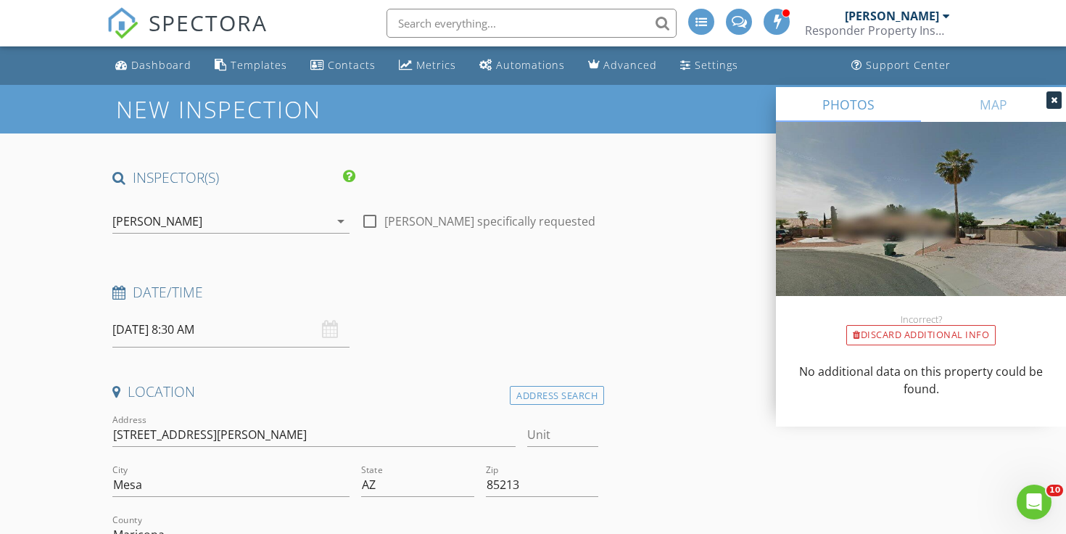
scroll to position [0, 0]
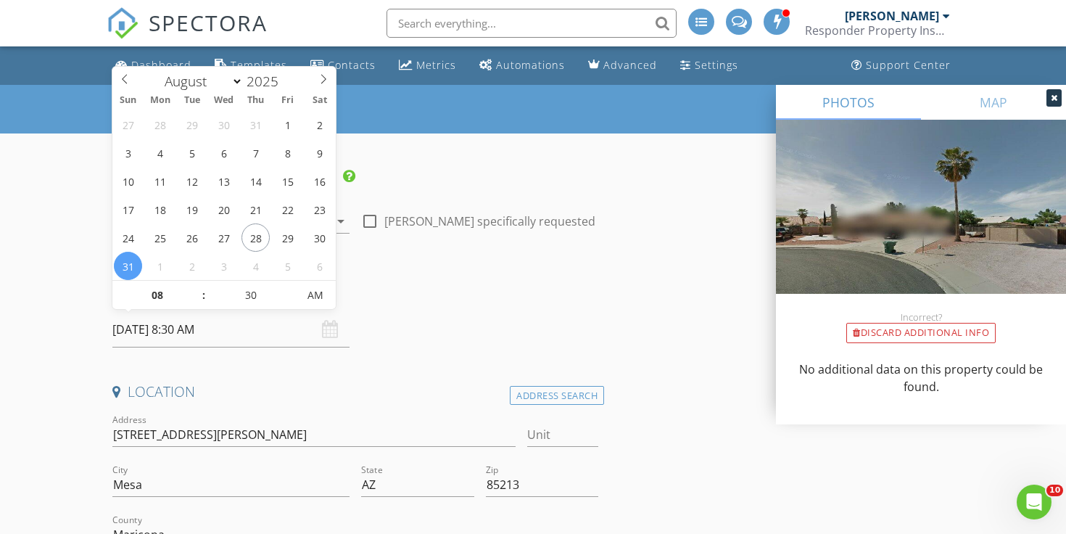
click at [214, 322] on input "08/31/2025 8:30 AM" at bounding box center [230, 330] width 237 height 36
type input "09"
type input "08/31/2025 9:30 AM"
click at [193, 286] on span at bounding box center [196, 288] width 10 height 15
type input "10"
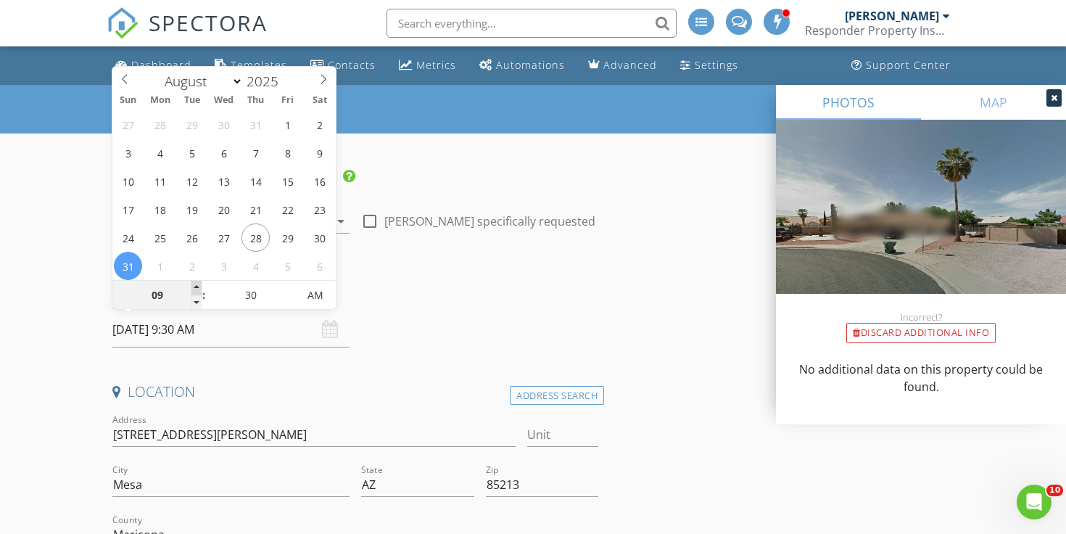
type input "08/31/2025 10:30 AM"
click at [193, 286] on span at bounding box center [196, 288] width 10 height 15
type input "11"
type input "08/31/2025 11:30 AM"
click at [193, 286] on span at bounding box center [196, 288] width 10 height 15
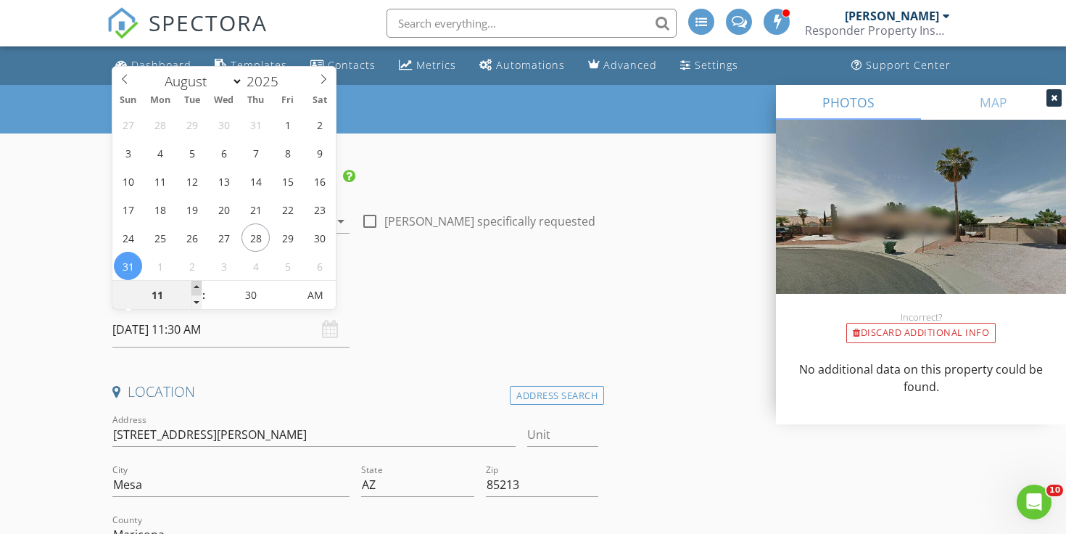
type input "12"
type input "08/31/2025 12:30 PM"
click at [193, 286] on span at bounding box center [196, 288] width 10 height 15
type input "11"
type input "08/31/2025 11:30 AM"
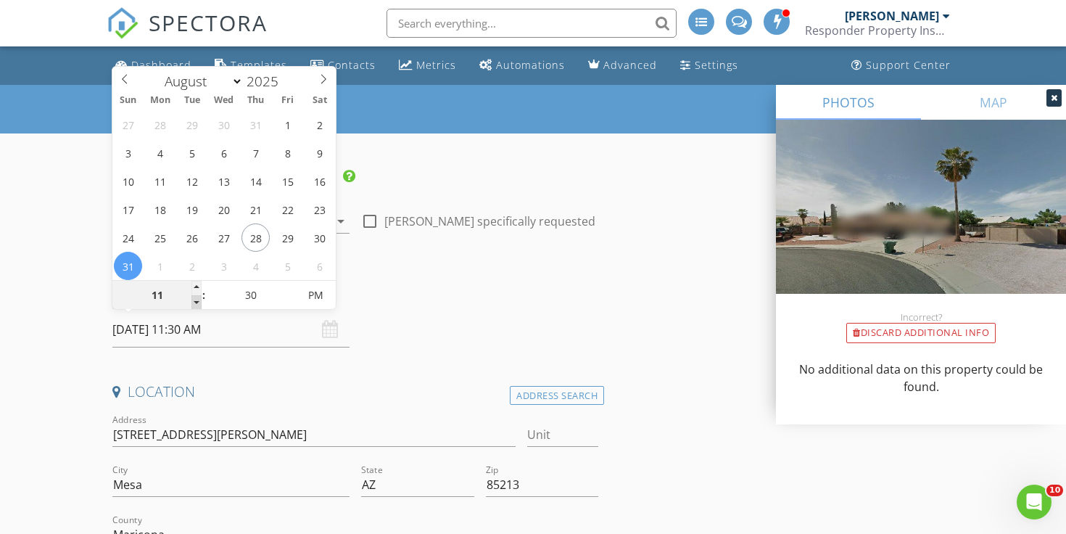
click at [195, 300] on span at bounding box center [196, 302] width 10 height 15
type input "12"
type input "08/31/2025 12:30 PM"
click at [198, 287] on span at bounding box center [196, 288] width 10 height 15
type input "25"
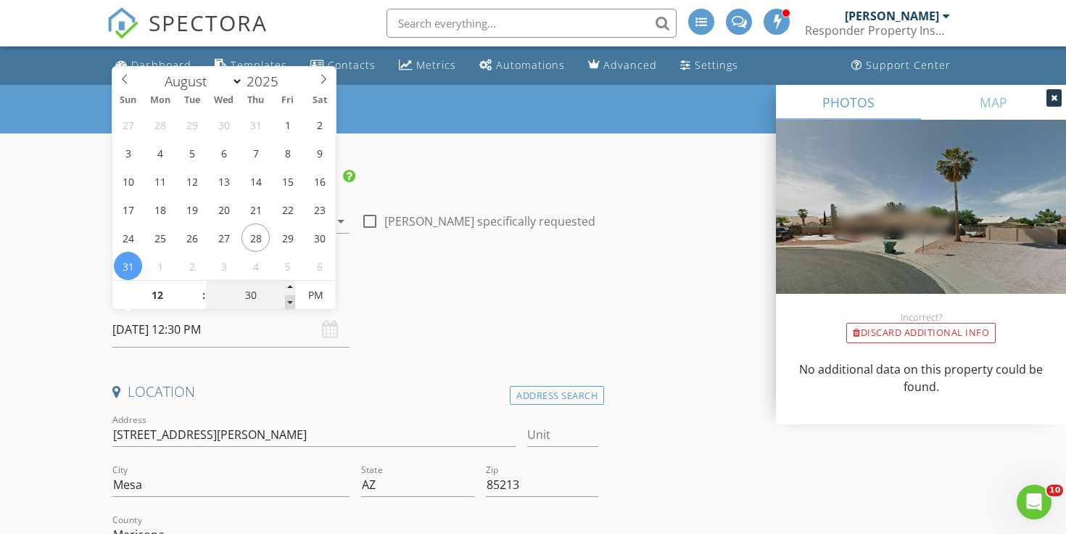
type input "08/31/2025 12:25 PM"
click at [293, 302] on span at bounding box center [290, 302] width 10 height 15
type input "20"
type input "08/31/2025 12:20 PM"
click at [293, 302] on span at bounding box center [290, 302] width 10 height 15
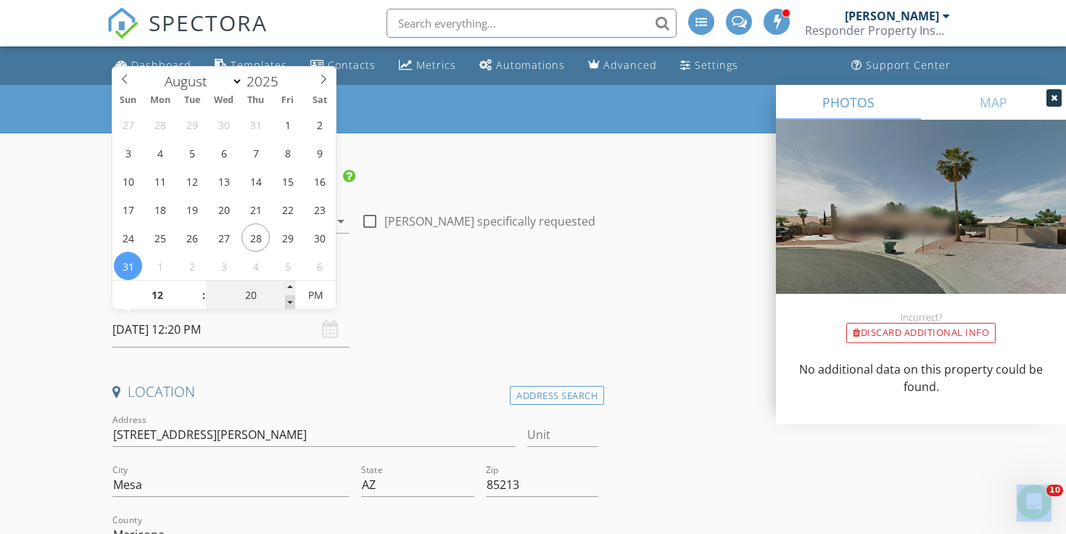
type input "15"
type input "08/31/2025 12:15 PM"
click at [293, 302] on span at bounding box center [290, 302] width 10 height 15
type input "10"
type input "08/31/2025 12:10 PM"
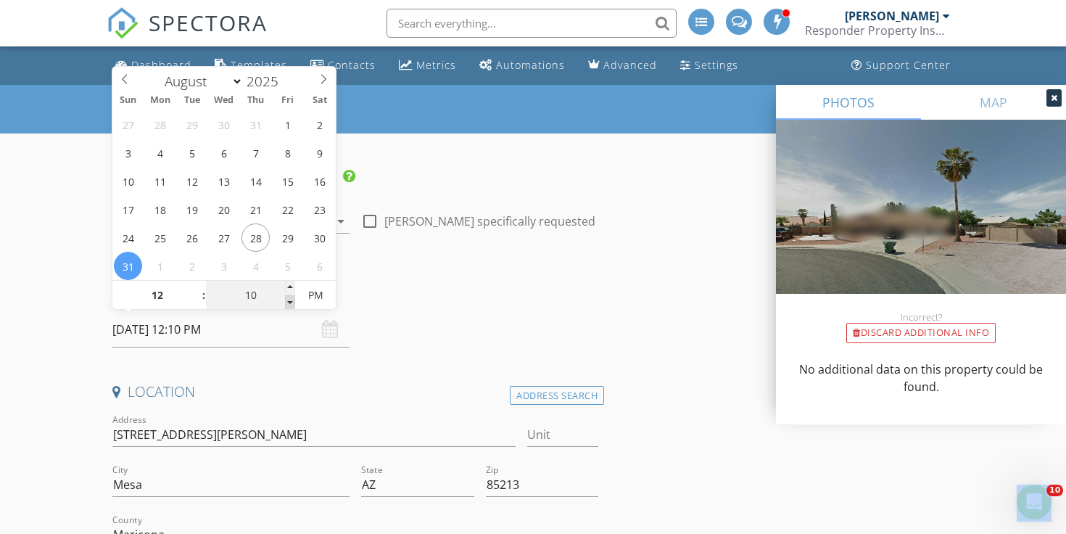
click at [293, 302] on span at bounding box center [290, 302] width 10 height 15
type input "05"
type input "08/31/2025 12:05 PM"
click at [293, 302] on span at bounding box center [290, 302] width 10 height 15
type input "00"
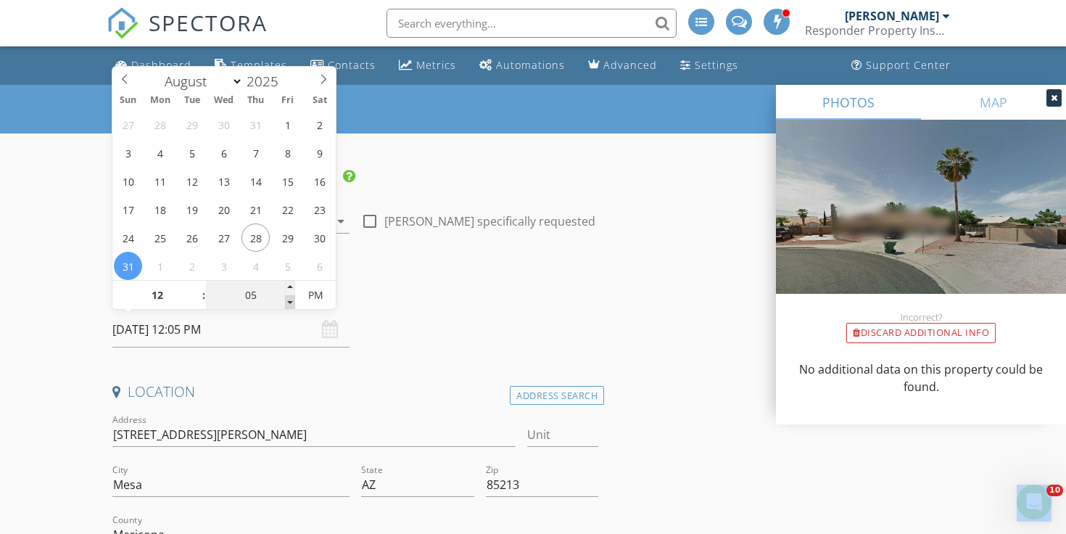
type input "08/31/2025 12:00 PM"
click at [293, 302] on span at bounding box center [290, 302] width 10 height 15
type input "11"
type input "08/31/2025 11:00 AM"
click at [194, 299] on span at bounding box center [196, 302] width 10 height 15
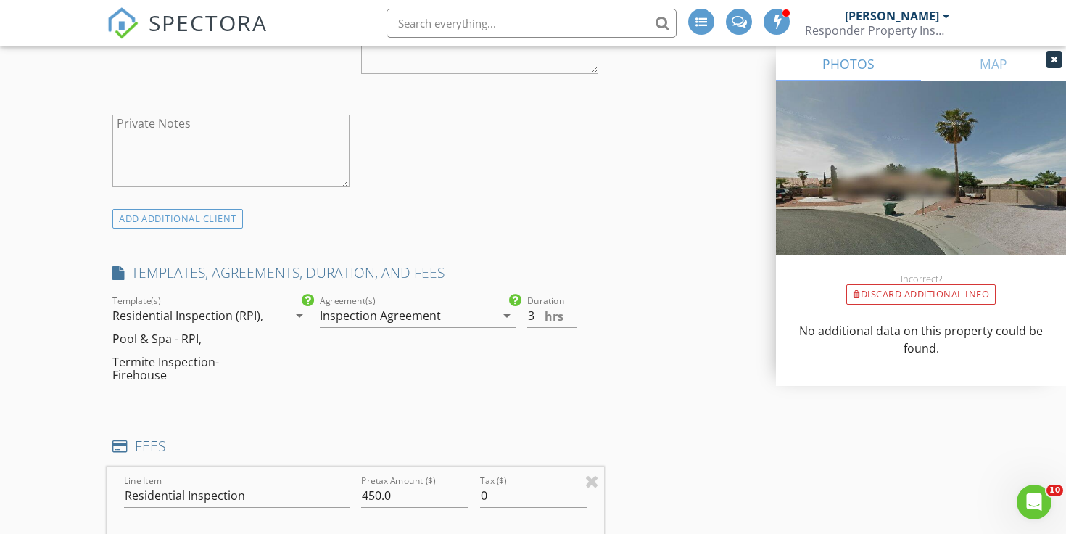
scroll to position [1121, 0]
click at [570, 322] on input "2.5" at bounding box center [551, 319] width 49 height 24
click at [570, 322] on input "2" at bounding box center [551, 319] width 49 height 24
type input "2.5"
click at [572, 311] on input "2.5" at bounding box center [551, 319] width 49 height 24
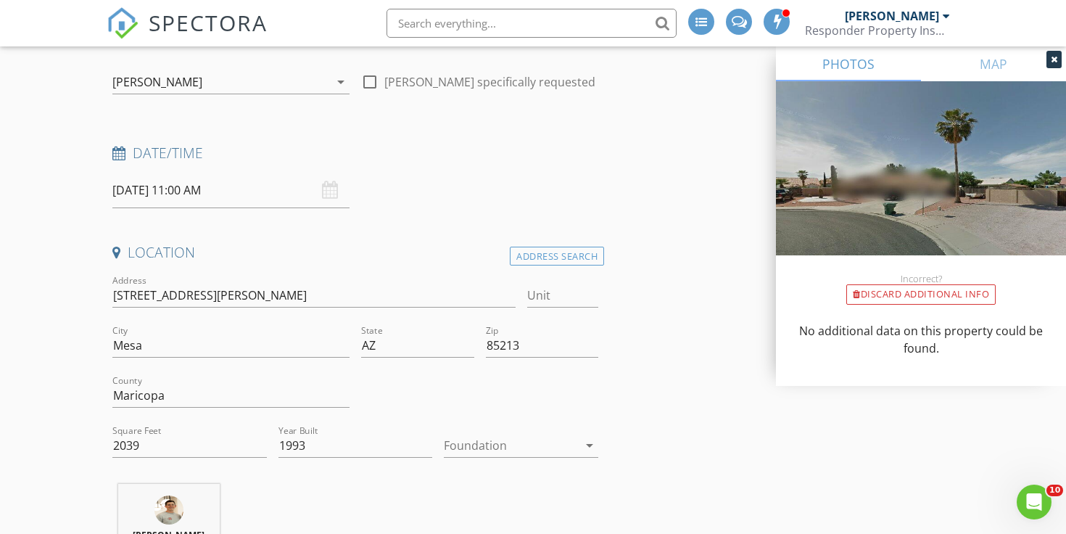
scroll to position [138, 0]
click at [223, 189] on input "08/31/2025 11:00 AM" at bounding box center [230, 191] width 237 height 36
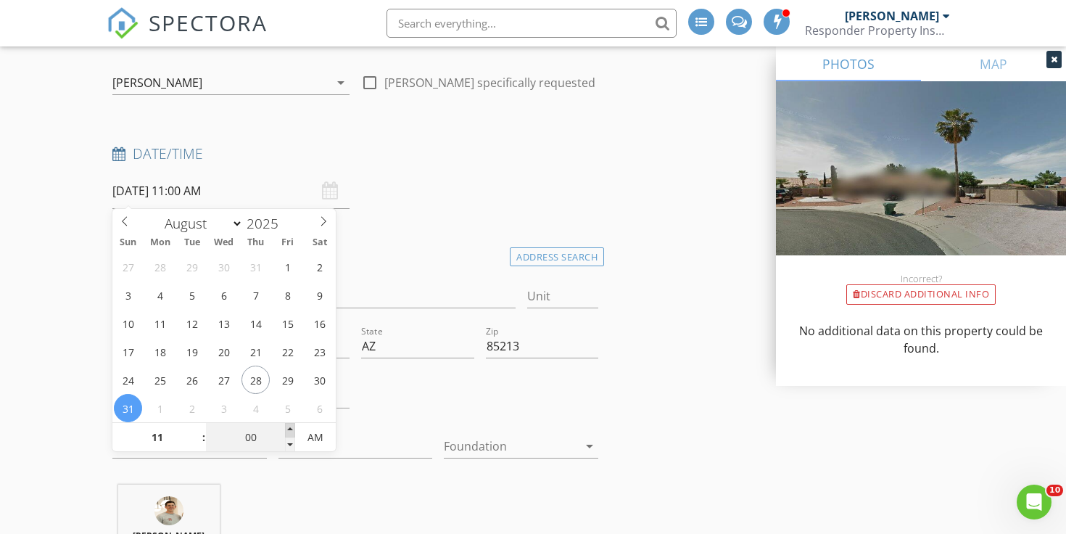
type input "05"
type input "08/31/2025 11:05 AM"
click at [291, 432] on span at bounding box center [290, 430] width 10 height 15
type input "10"
type input "08/31/2025 11:10 AM"
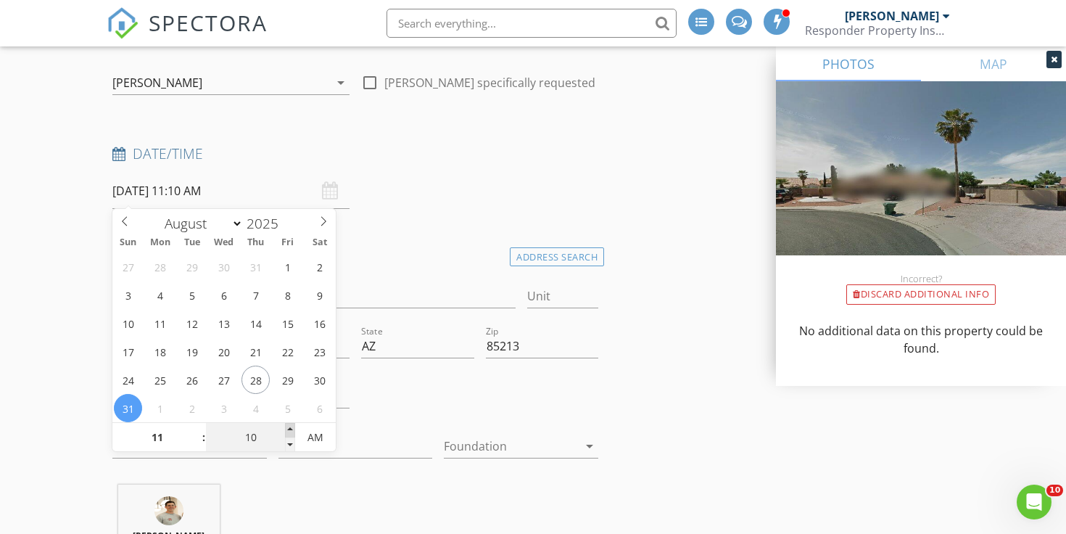
click at [291, 432] on span at bounding box center [290, 430] width 10 height 15
type input "15"
type input "08/31/2025 11:15 AM"
click at [291, 432] on span at bounding box center [290, 430] width 10 height 15
type input "20"
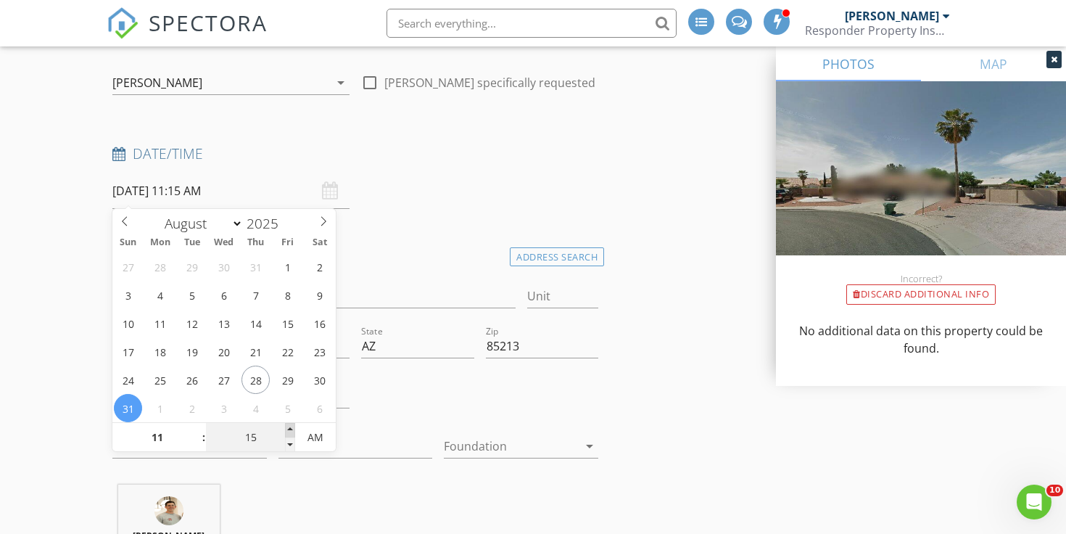
type input "08/31/2025 11:20 AM"
click at [291, 432] on span at bounding box center [290, 430] width 10 height 15
type input "25"
type input "08/31/2025 11:25 AM"
click at [291, 432] on span at bounding box center [290, 430] width 10 height 15
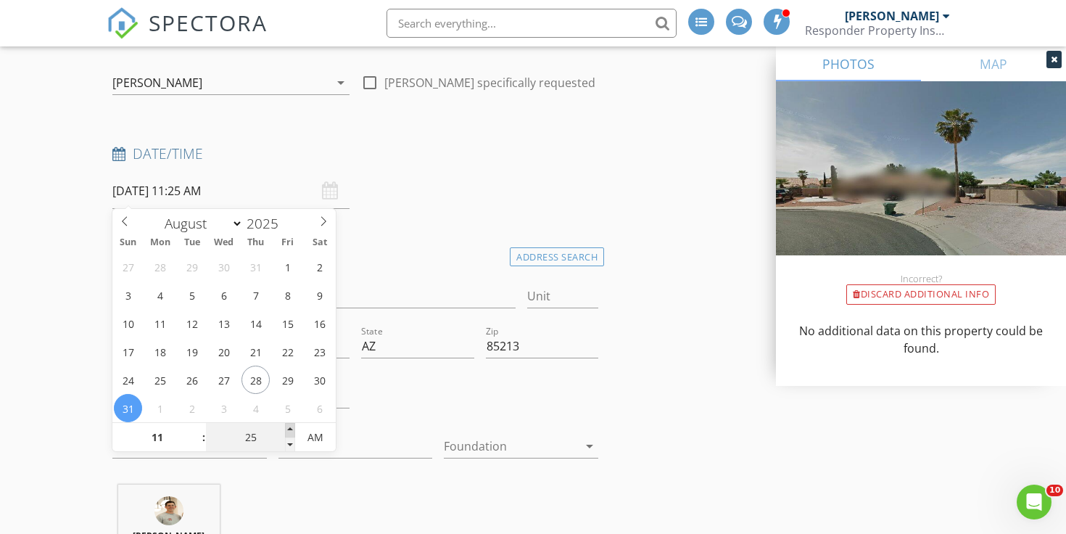
type input "30"
type input "08/31/2025 11:30 AM"
click at [291, 432] on span at bounding box center [290, 430] width 10 height 15
click at [443, 247] on h4 "Location" at bounding box center [355, 253] width 486 height 19
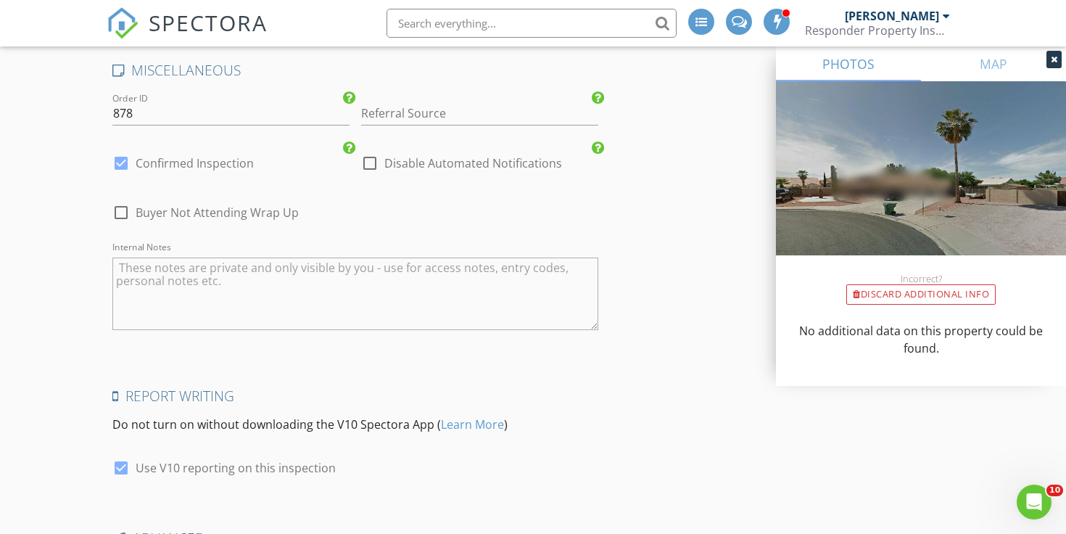
scroll to position [3468, 0]
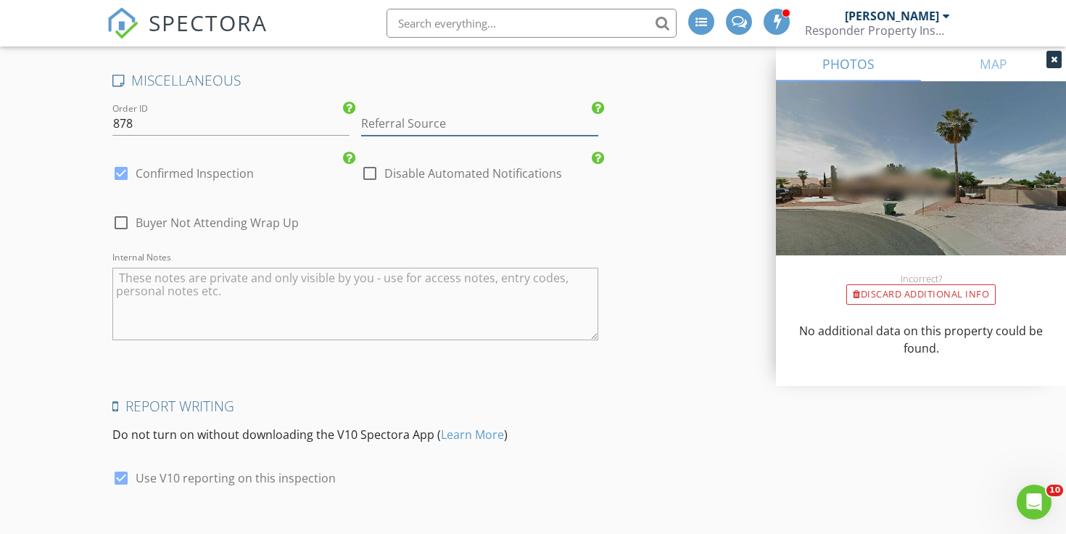
click at [472, 115] on input "Referral Source" at bounding box center [479, 124] width 237 height 24
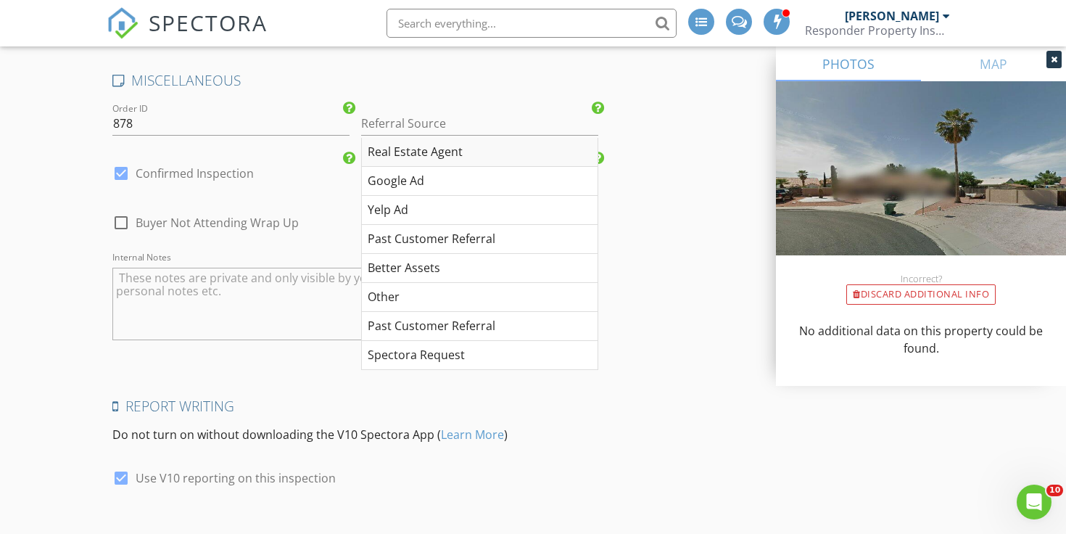
click at [470, 144] on div "Real Estate Agent" at bounding box center [480, 152] width 236 height 29
type input "Real Estate Agent"
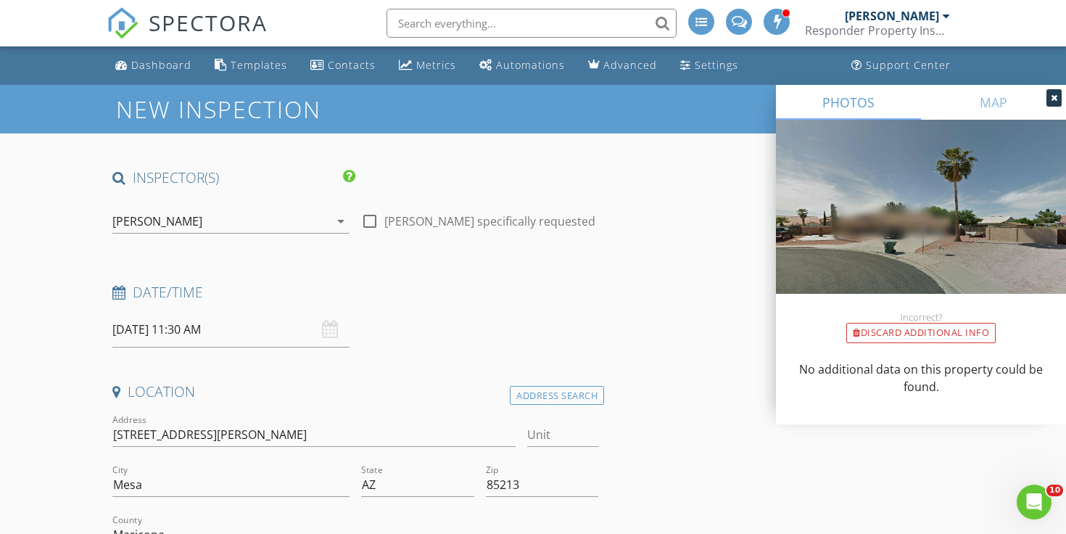
scroll to position [0, 0]
click at [215, 320] on input "08/31/2025 11:30 AM" at bounding box center [230, 330] width 237 height 36
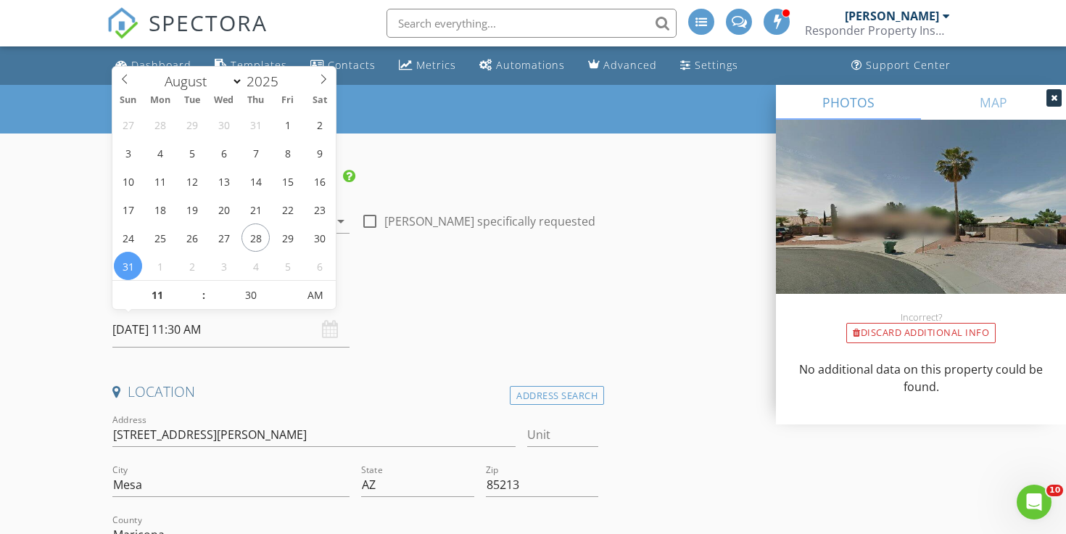
click at [484, 310] on div "Date/Time" at bounding box center [355, 297] width 497 height 29
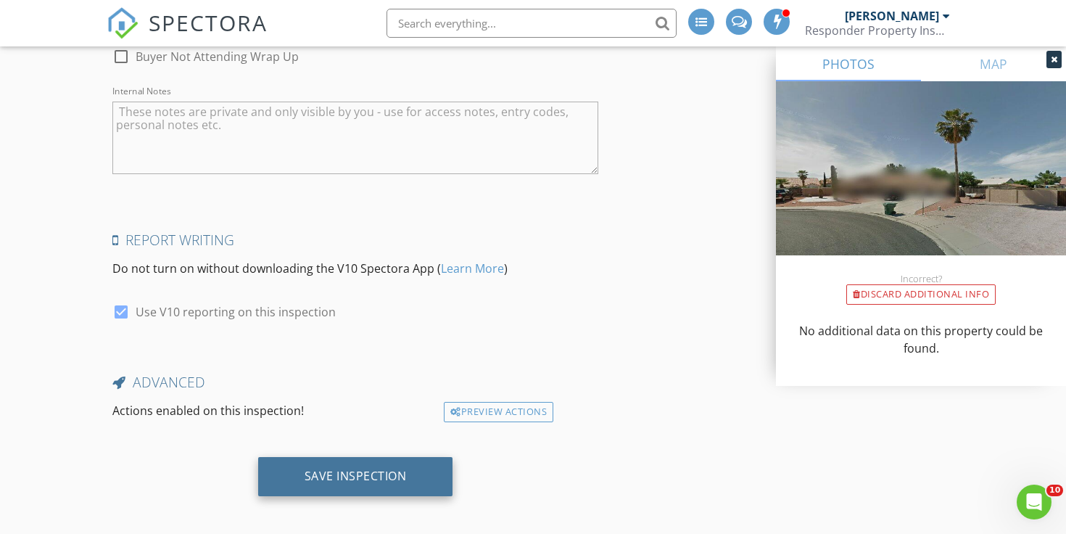
scroll to position [3633, 0]
click at [352, 477] on div "Save Inspection" at bounding box center [355, 477] width 195 height 39
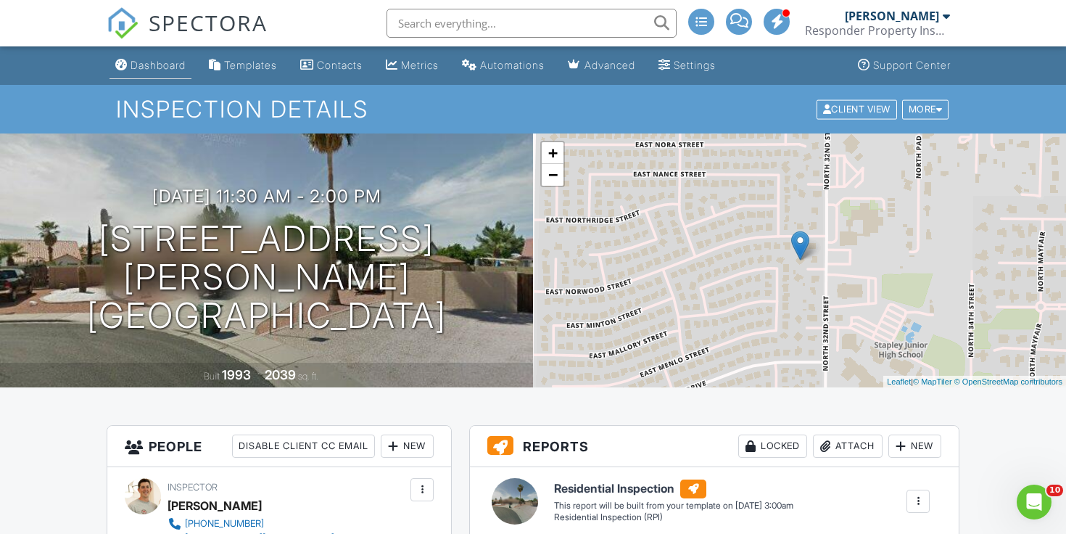
click at [159, 50] on li "Dashboard" at bounding box center [151, 65] width 88 height 38
click at [125, 70] on div "Dashboard" at bounding box center [121, 65] width 12 height 12
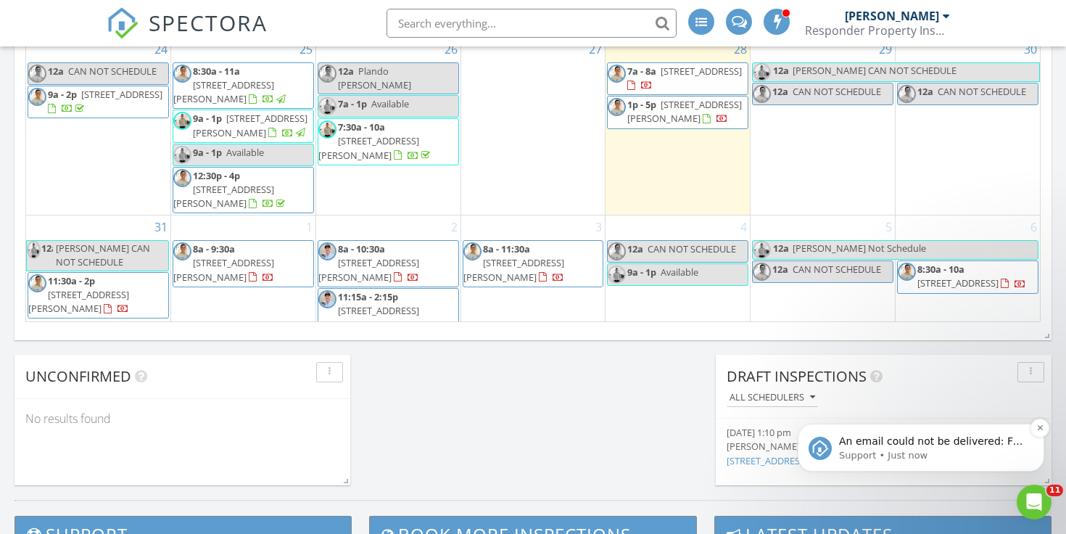
click at [912, 471] on div "An email could not be delivered: For more information, view Why emails don't ge…" at bounding box center [921, 447] width 247 height 48
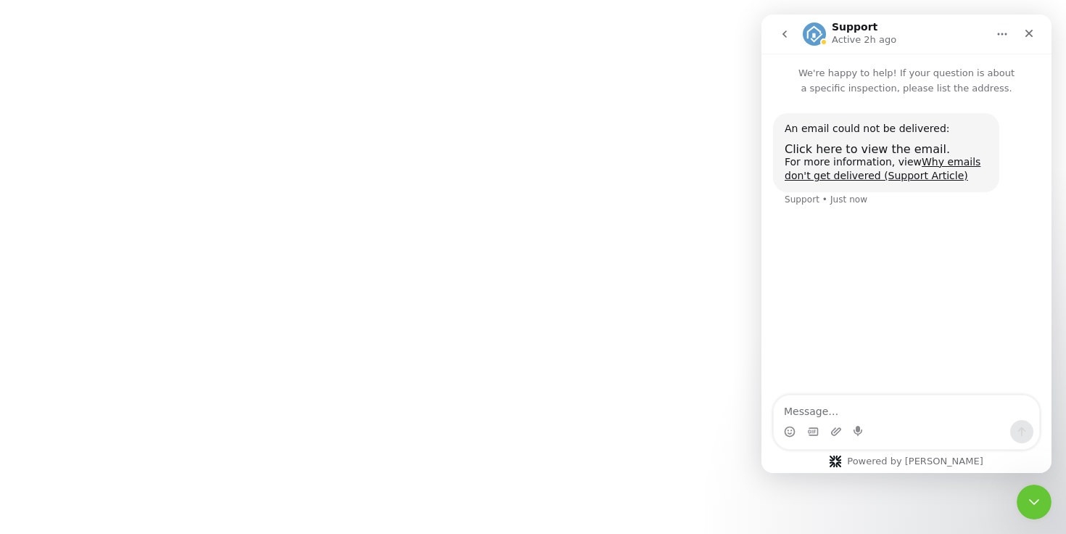
click at [54, 0] on html "SPECTORA Timothy Blum Responder Property Inspections Role: Inspector Dashboard …" at bounding box center [533, 0] width 1066 height 0
click at [1028, 35] on icon "Close" at bounding box center [1029, 34] width 8 height 8
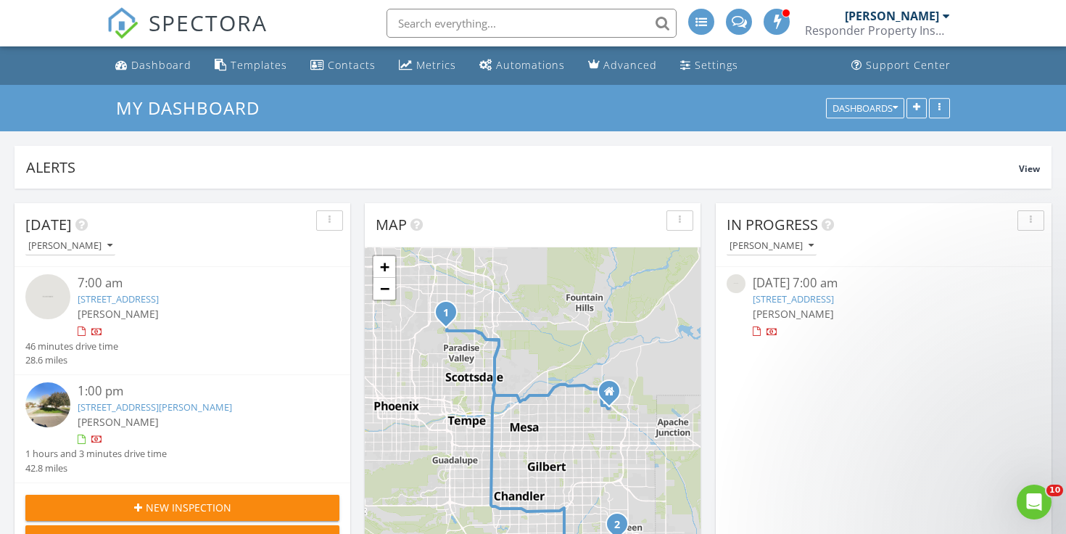
scroll to position [909, 0]
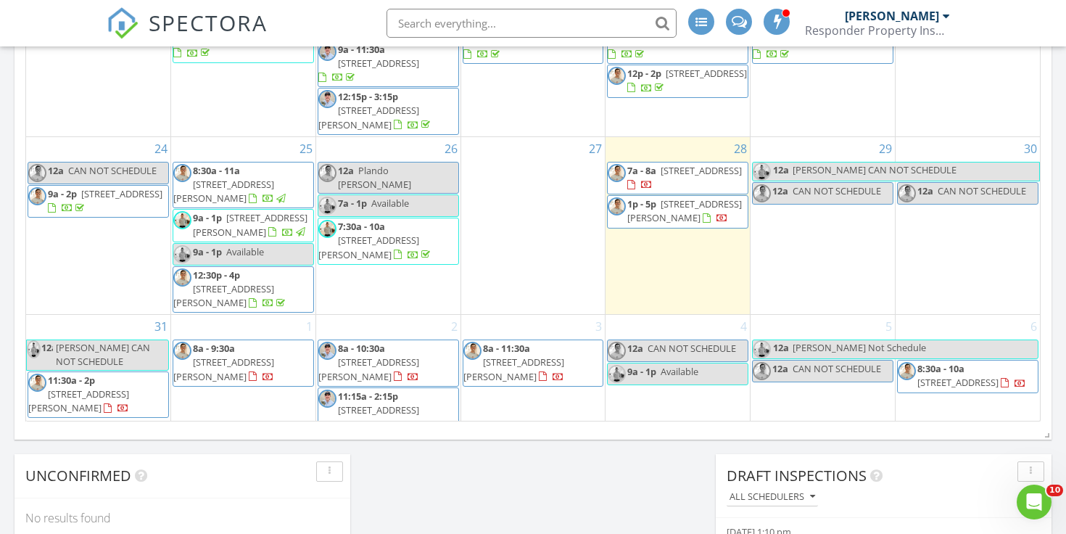
drag, startPoint x: 75, startPoint y: 389, endPoint x: 72, endPoint y: 379, distance: 9.9
click at [72, 387] on span "3144 E Minton Cir, Mesa 85213" at bounding box center [78, 400] width 101 height 27
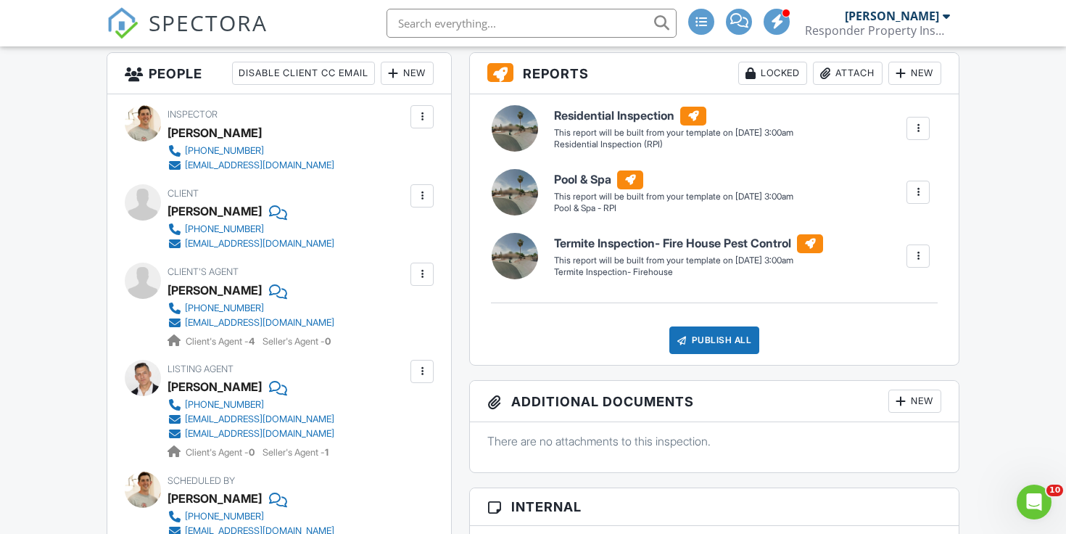
click at [420, 199] on div at bounding box center [422, 196] width 15 height 15
click at [394, 241] on li "Edit" at bounding box center [388, 240] width 74 height 36
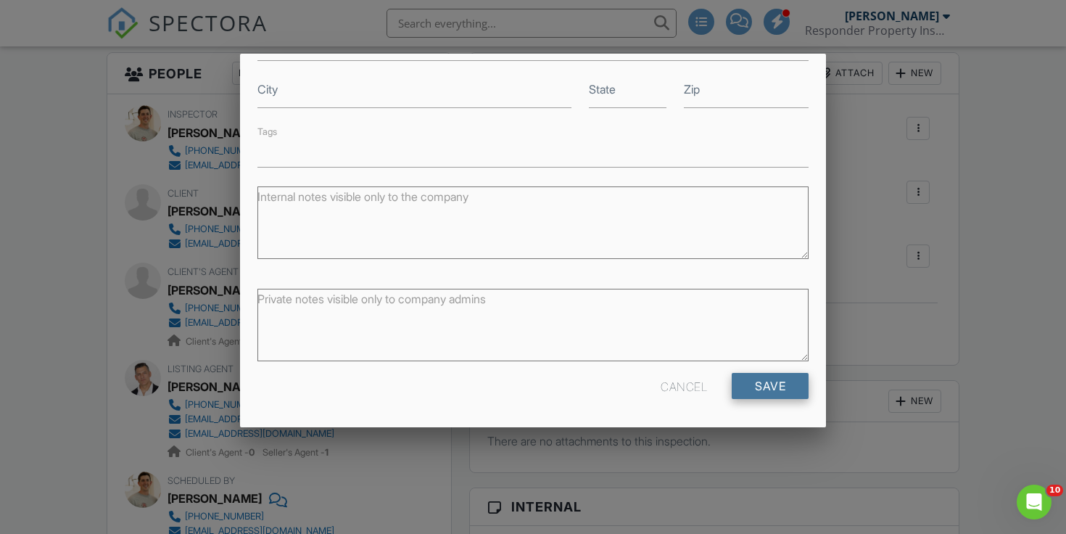
scroll to position [348, 0]
type input "[EMAIL_ADDRESS][DOMAIN_NAME]"
click at [753, 384] on input "Save" at bounding box center [770, 386] width 77 height 26
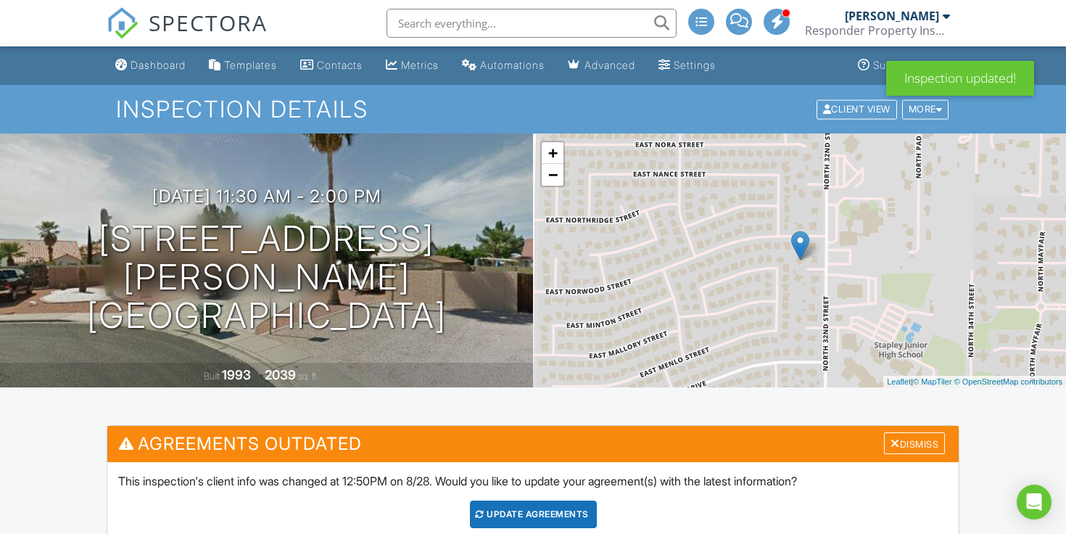
click at [550, 518] on div "Update Agreements" at bounding box center [533, 514] width 127 height 28
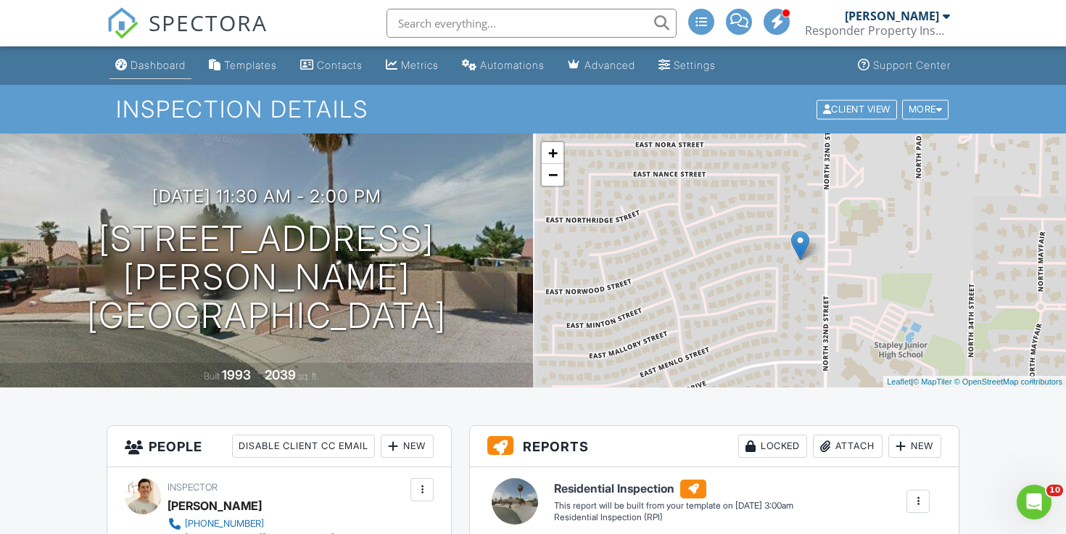
click at [144, 50] on li "Dashboard" at bounding box center [151, 65] width 88 height 38
click at [144, 55] on link "Dashboard" at bounding box center [150, 65] width 82 height 27
